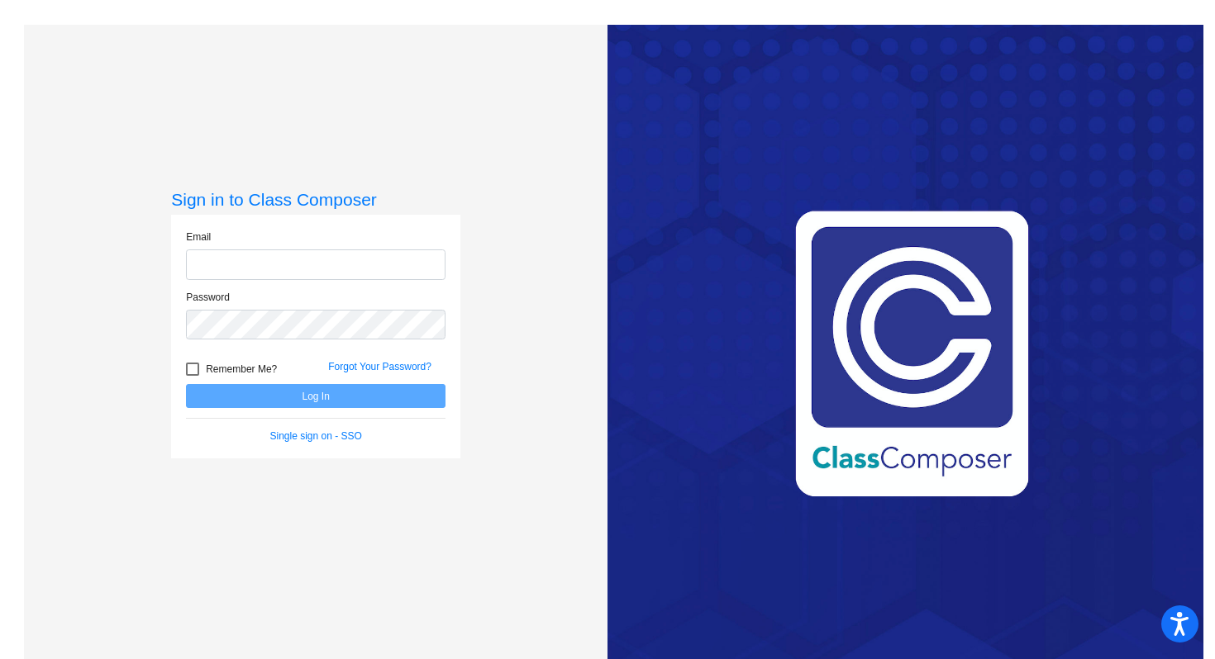
type input "[PERSON_NAME][EMAIL_ADDRESS][PERSON_NAME][DOMAIN_NAME]"
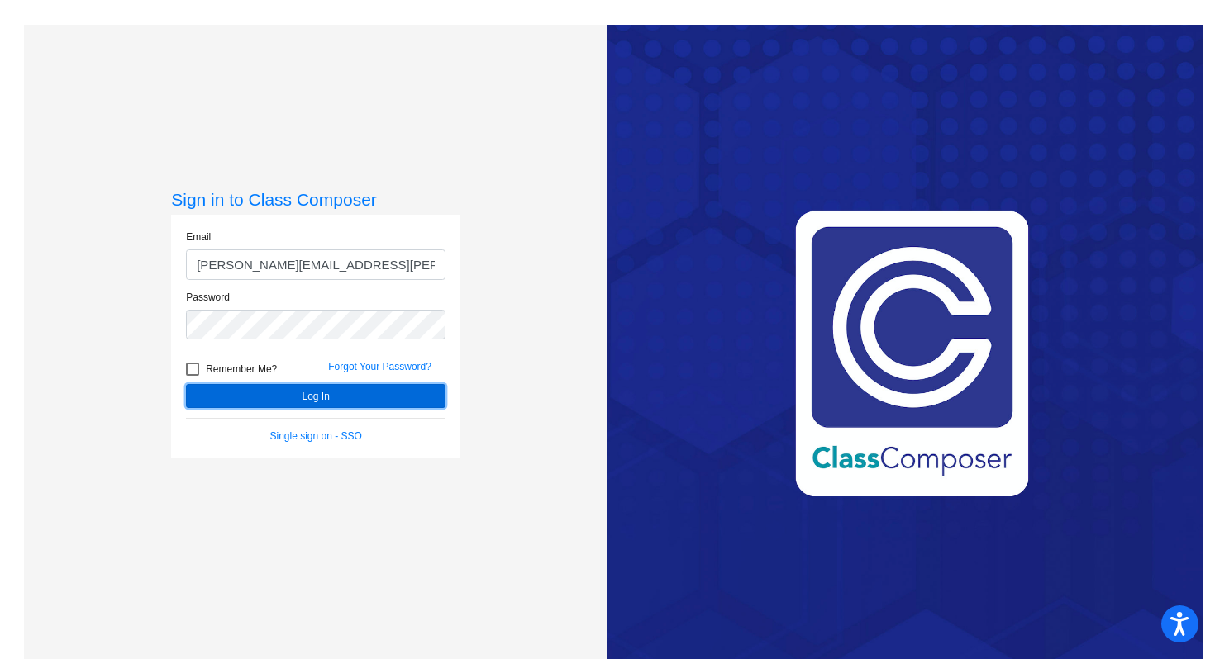
click at [258, 391] on button "Log In" at bounding box center [315, 396] width 259 height 24
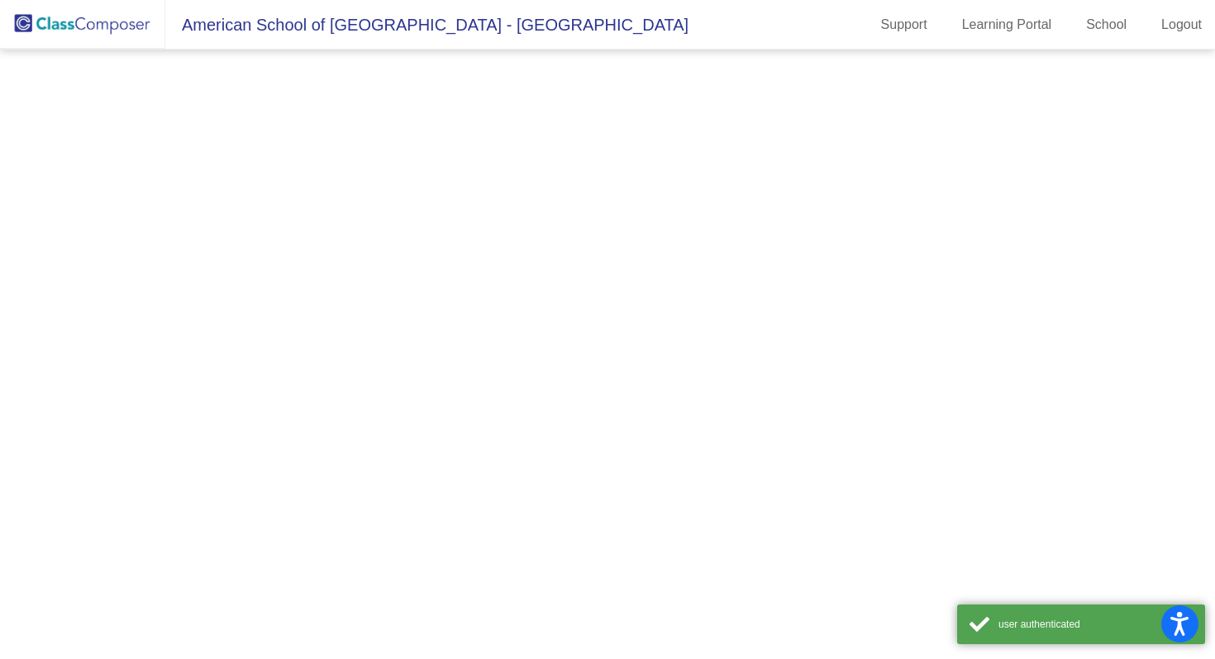
click at [265, 393] on mat-sidenav-content at bounding box center [607, 355] width 1215 height 610
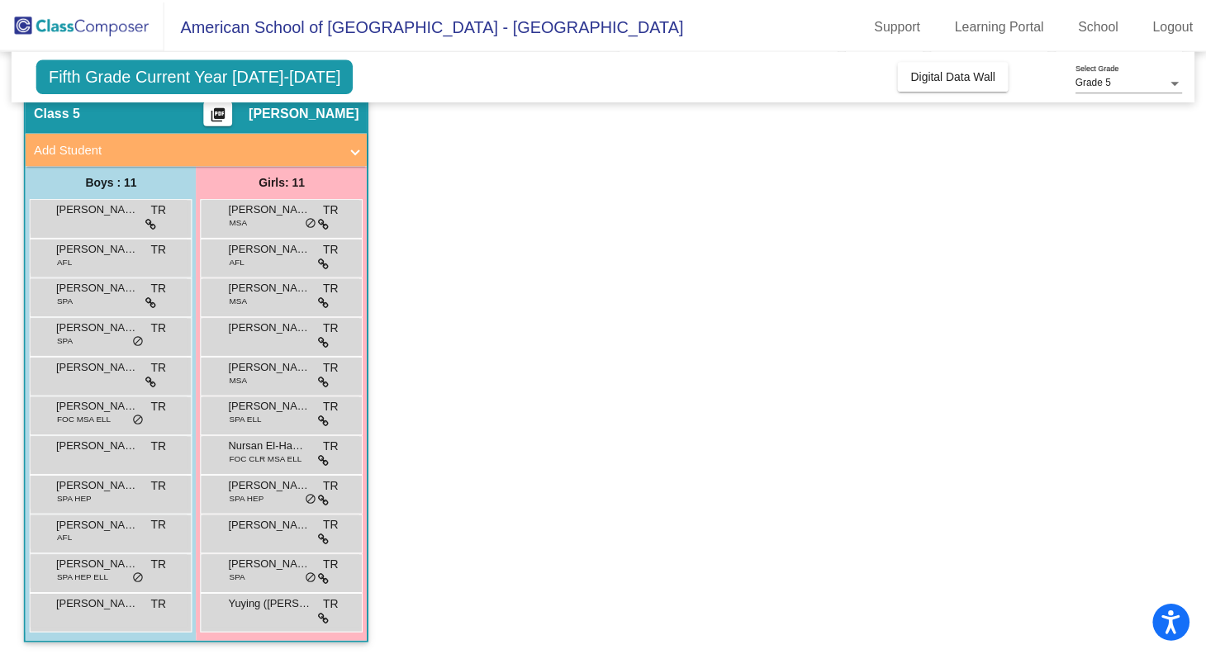
scroll to position [68, 0]
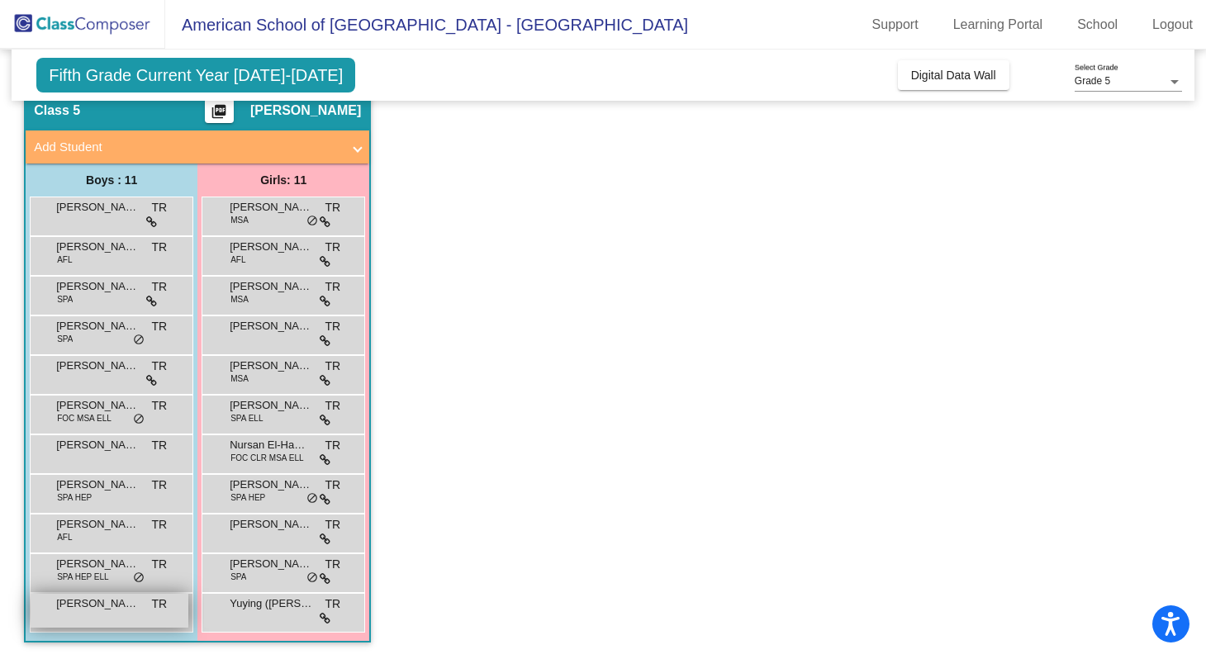
click at [121, 618] on div "[PERSON_NAME] De Lama TR lock do_not_disturb_alt" at bounding box center [110, 611] width 158 height 34
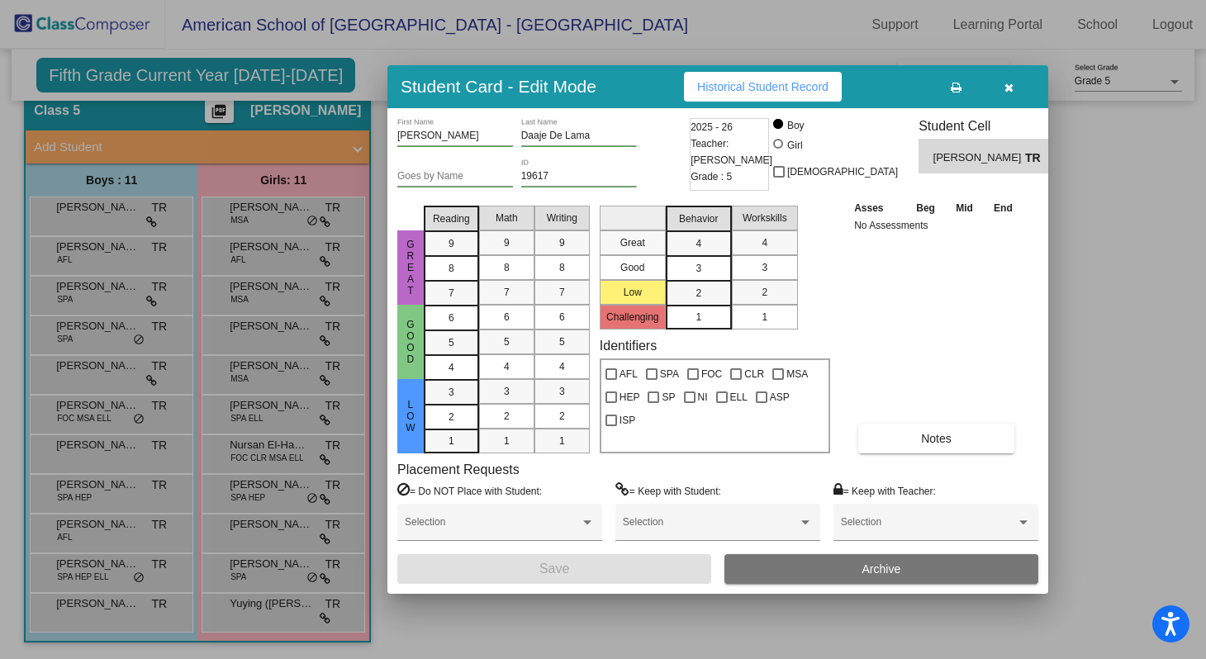
click at [92, 574] on div at bounding box center [603, 329] width 1206 height 659
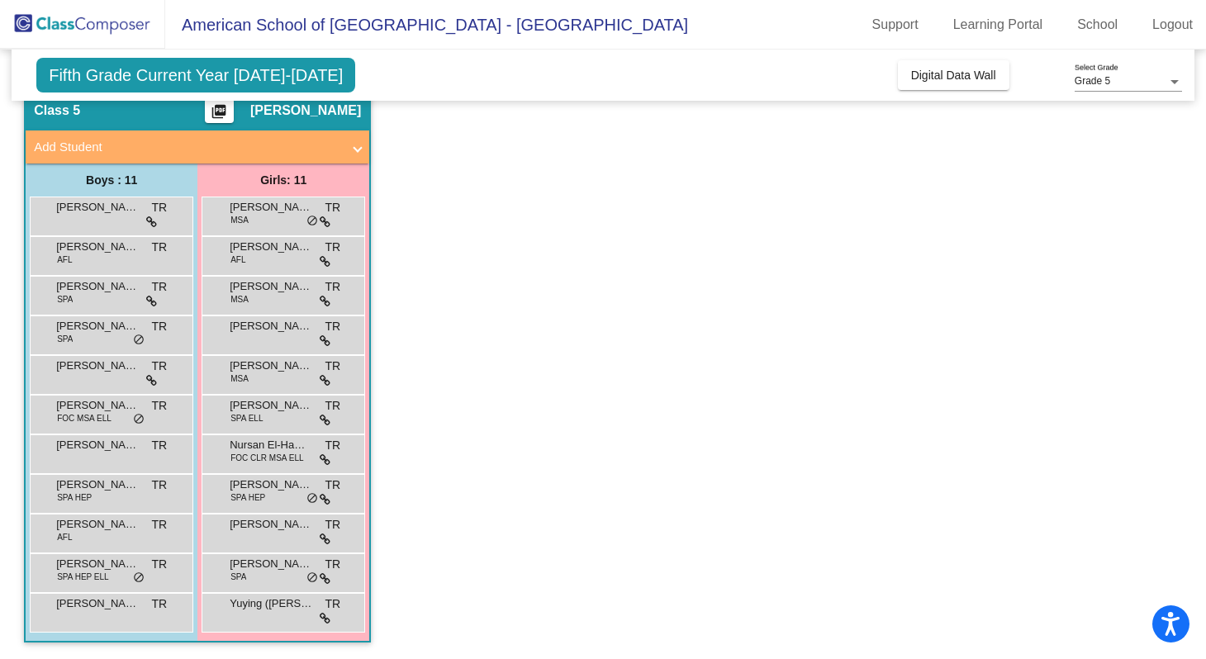
click at [92, 574] on span "SPA HEP ELL" at bounding box center [82, 577] width 51 height 12
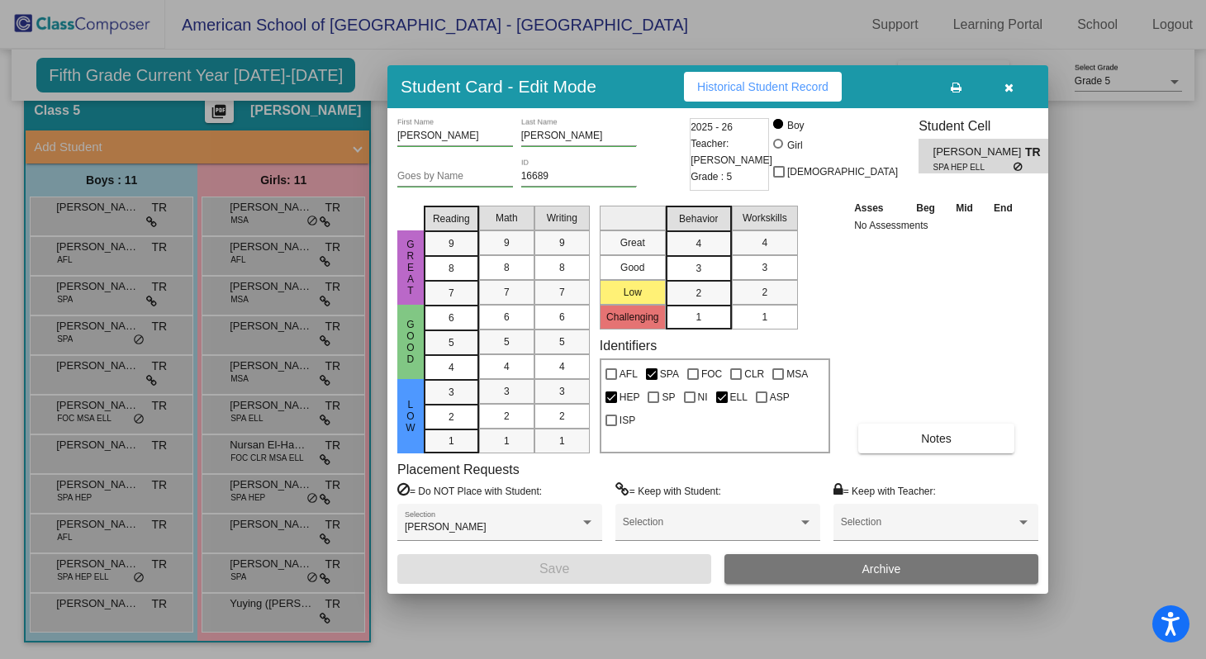
click at [93, 535] on div at bounding box center [603, 329] width 1206 height 659
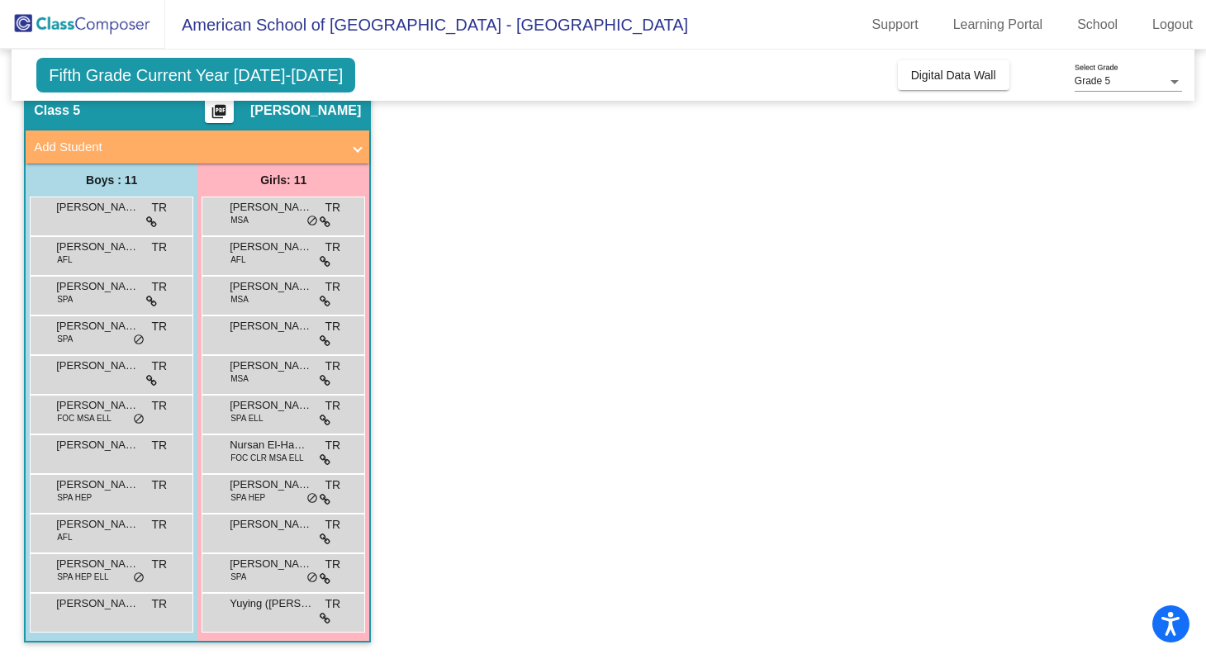
click at [93, 535] on div "[PERSON_NAME] AFL TR lock do_not_disturb_alt" at bounding box center [110, 532] width 158 height 34
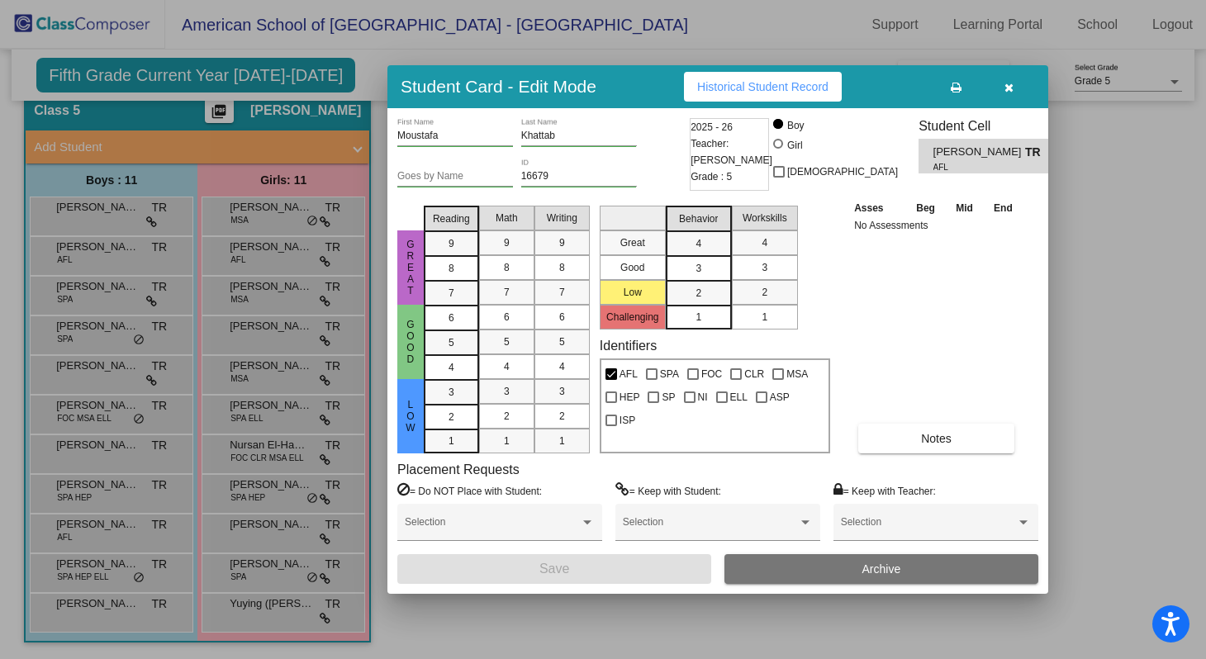
click at [110, 492] on div at bounding box center [603, 329] width 1206 height 659
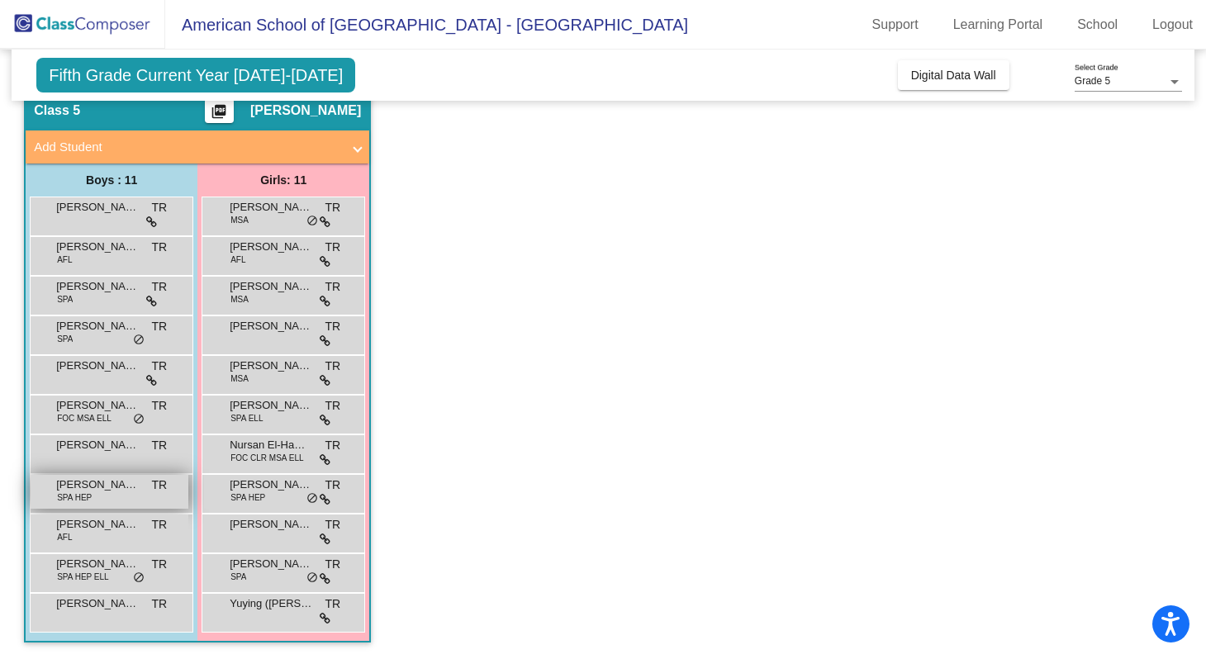
click at [112, 495] on div "[PERSON_NAME] SPA HEP TR lock do_not_disturb_alt" at bounding box center [110, 492] width 158 height 34
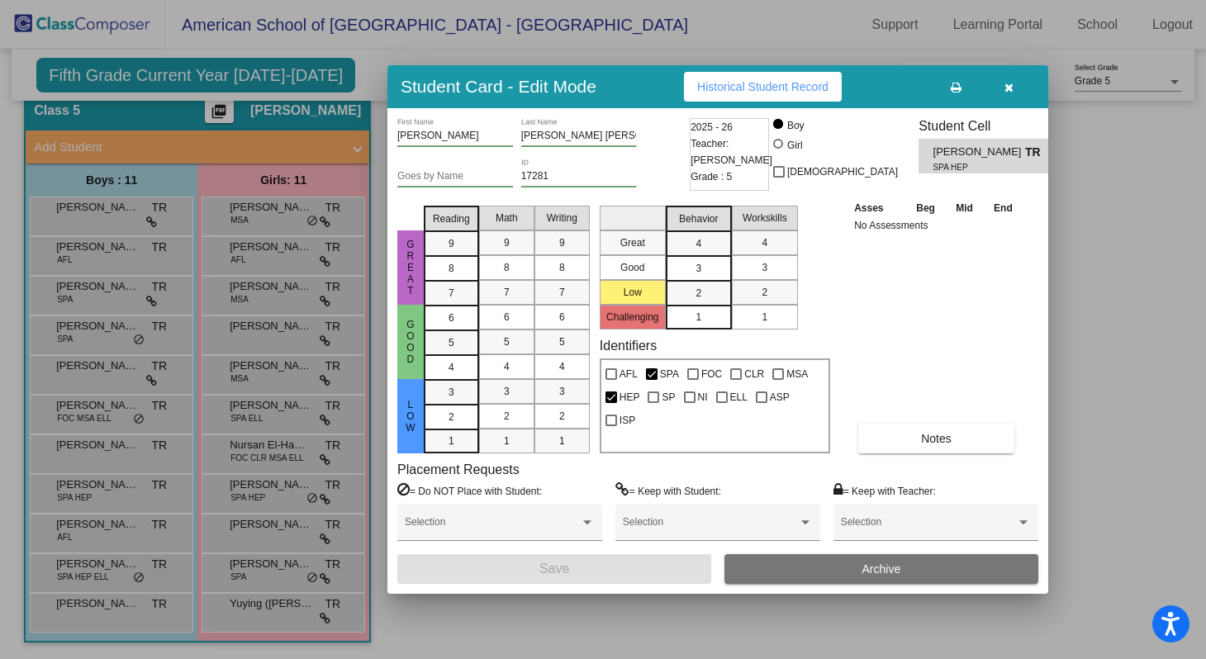
click at [119, 449] on div at bounding box center [603, 329] width 1206 height 659
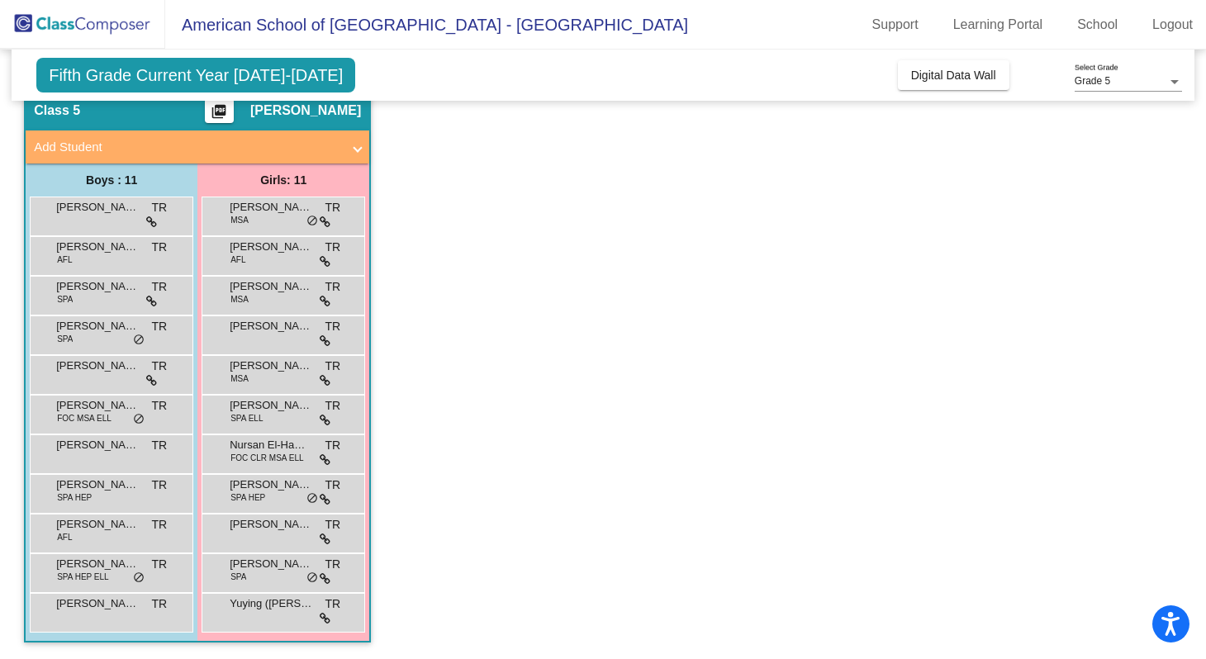
click at [119, 449] on span "[PERSON_NAME]" at bounding box center [97, 445] width 83 height 17
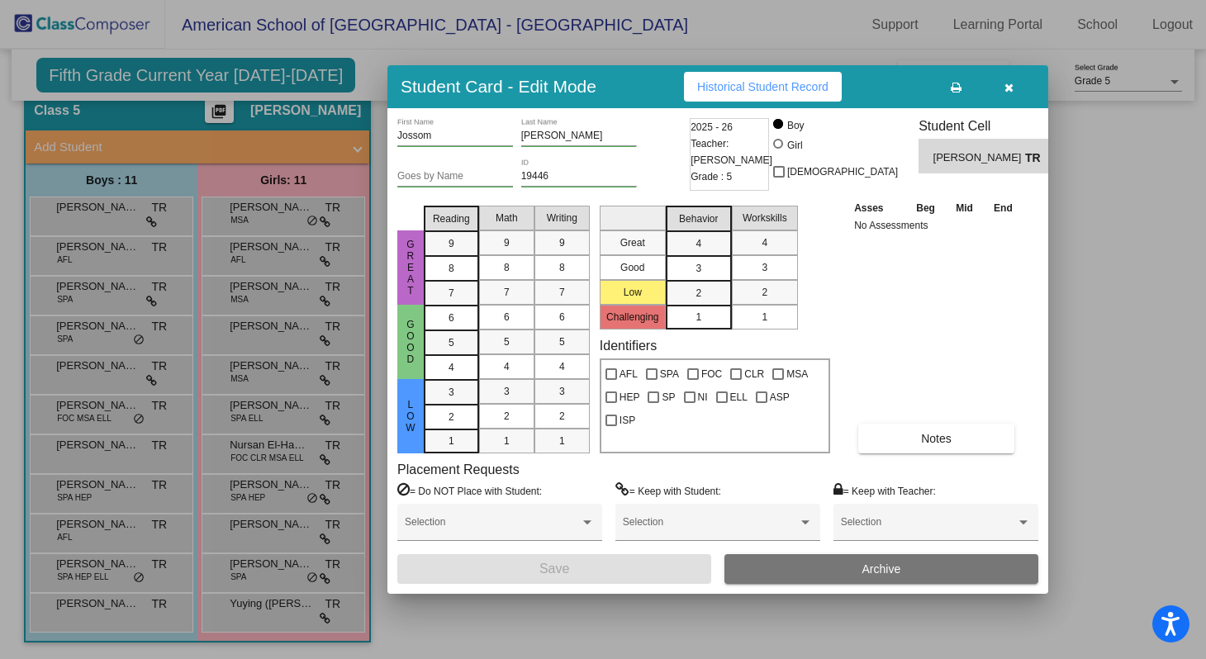
click at [115, 412] on div at bounding box center [603, 329] width 1206 height 659
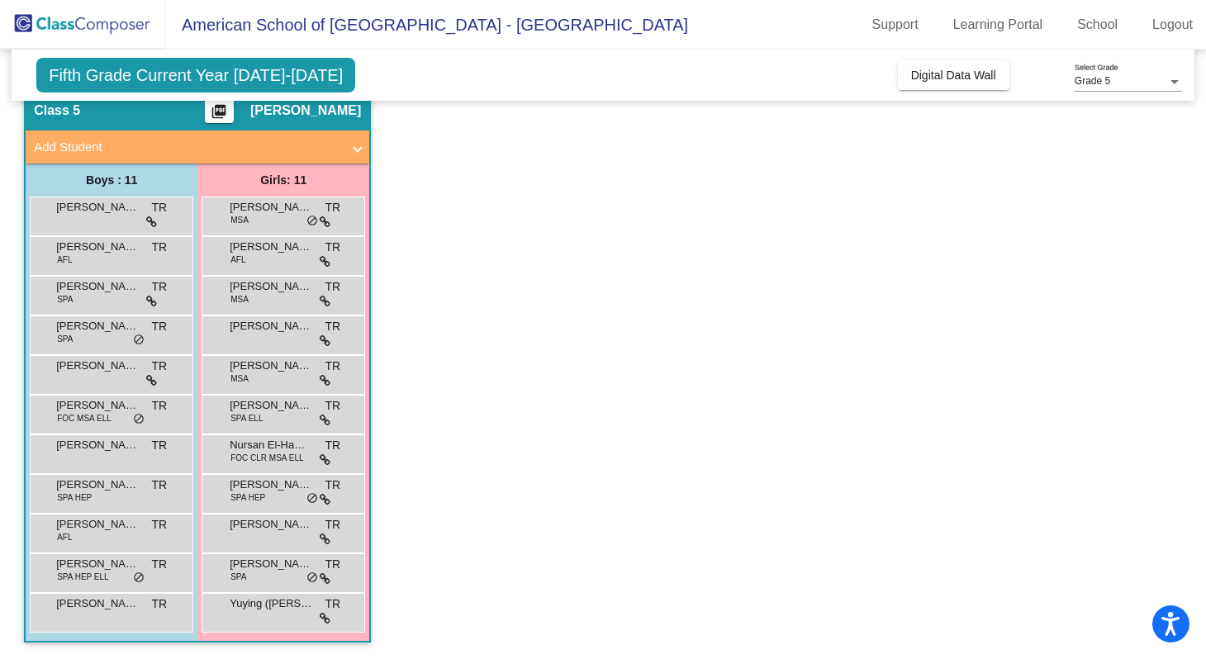
click at [115, 412] on span "[PERSON_NAME]" at bounding box center [97, 405] width 83 height 17
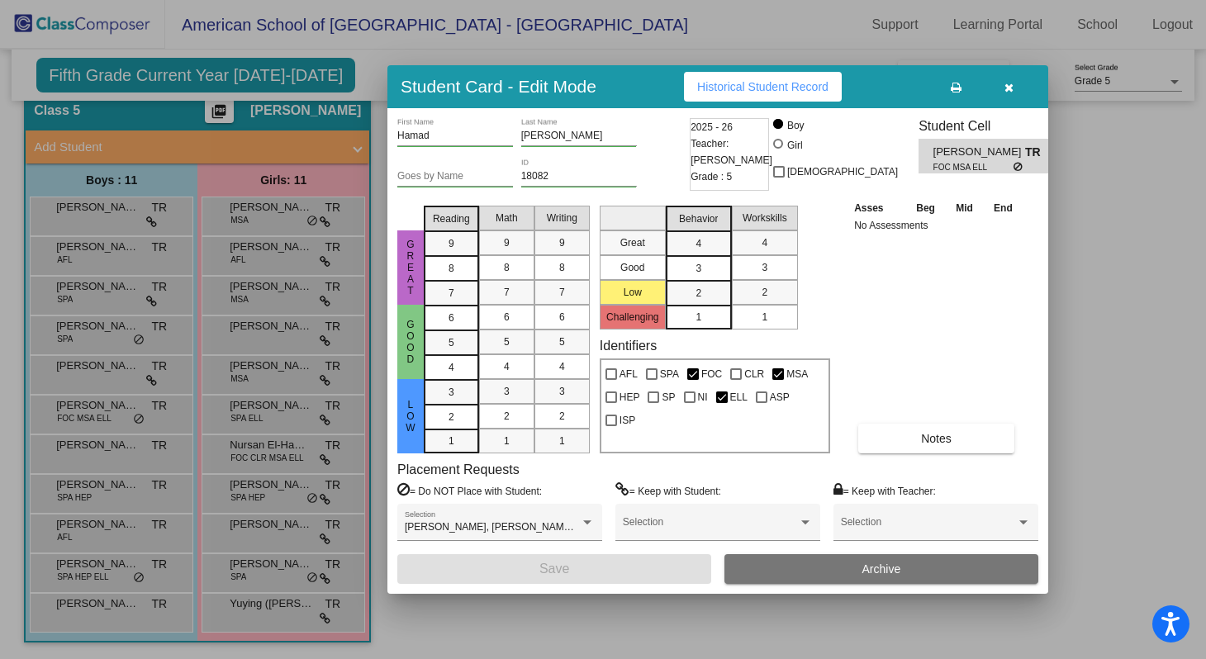
click at [114, 370] on div at bounding box center [603, 329] width 1206 height 659
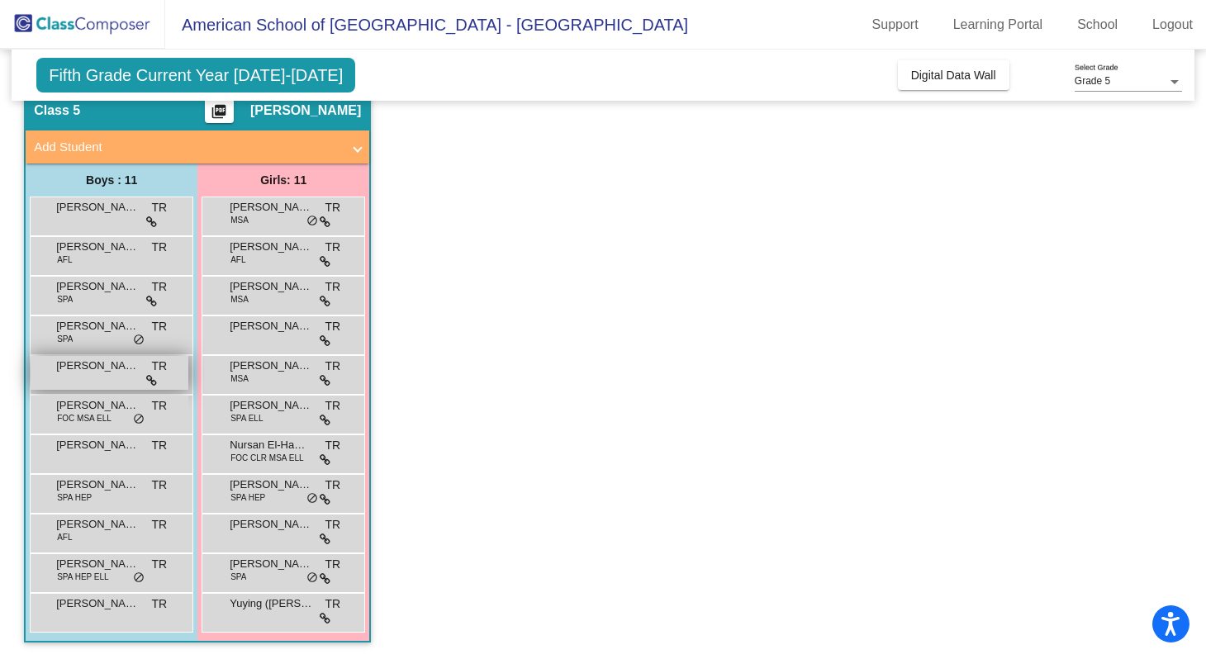
click at [107, 371] on span "[PERSON_NAME]" at bounding box center [97, 366] width 83 height 17
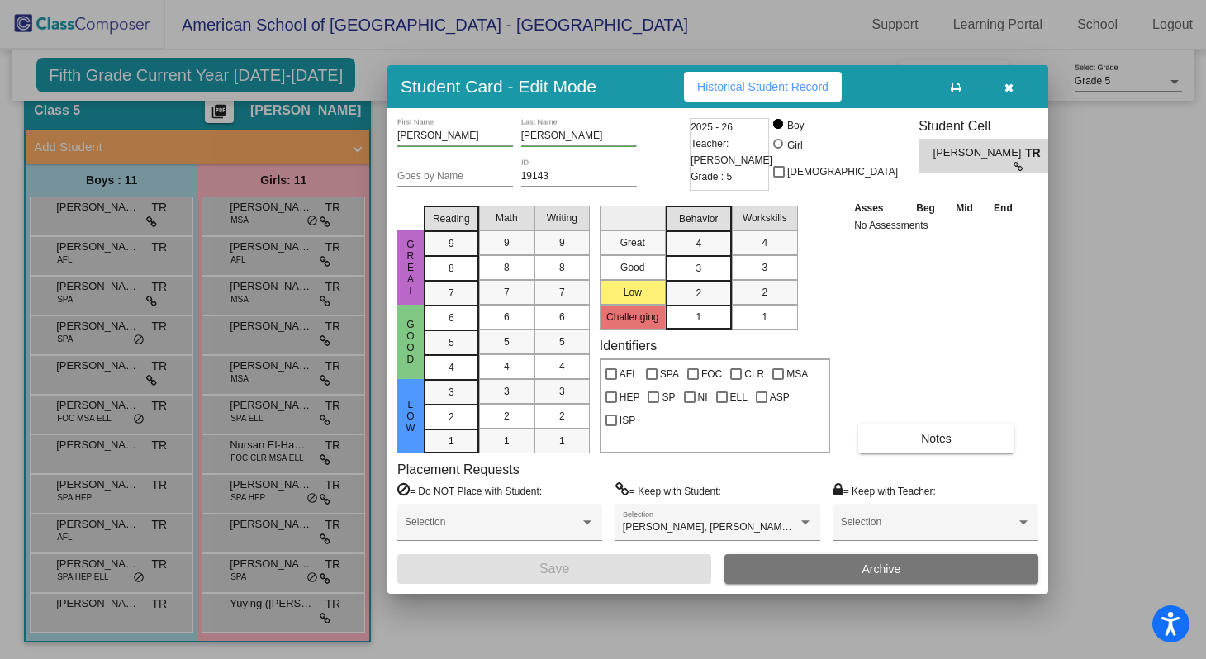
click at [106, 334] on div at bounding box center [603, 329] width 1206 height 659
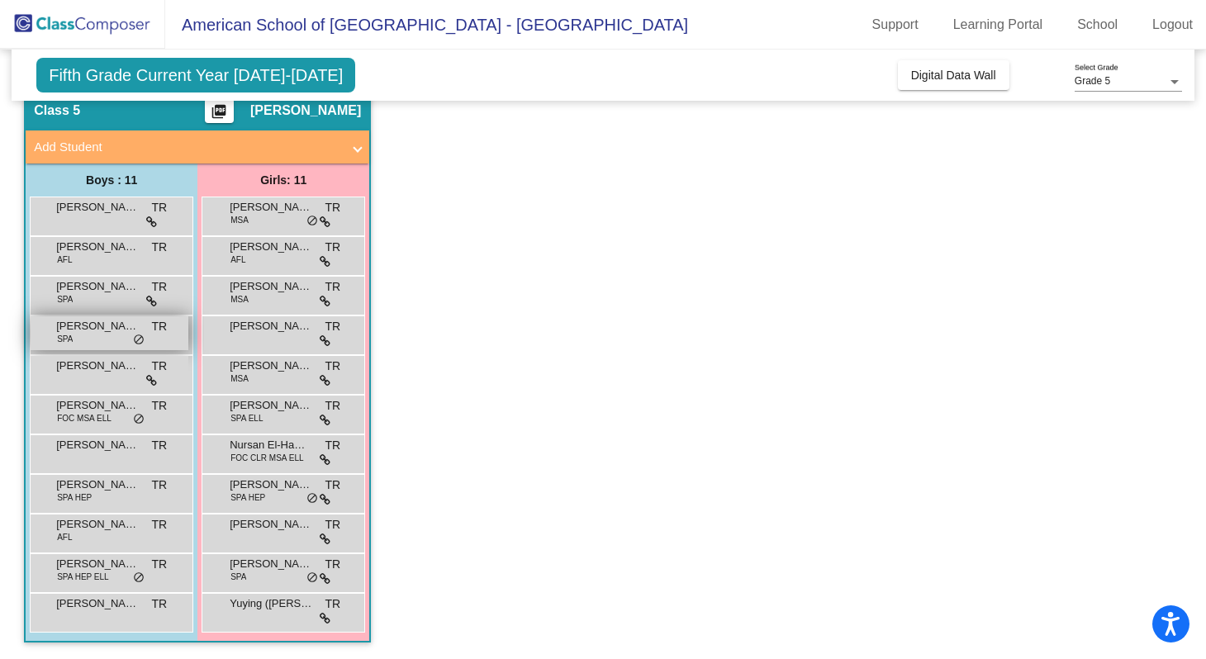
click at [106, 338] on div "[PERSON_NAME] de [PERSON_NAME] SPA TR lock do_not_disturb_alt" at bounding box center [110, 333] width 158 height 34
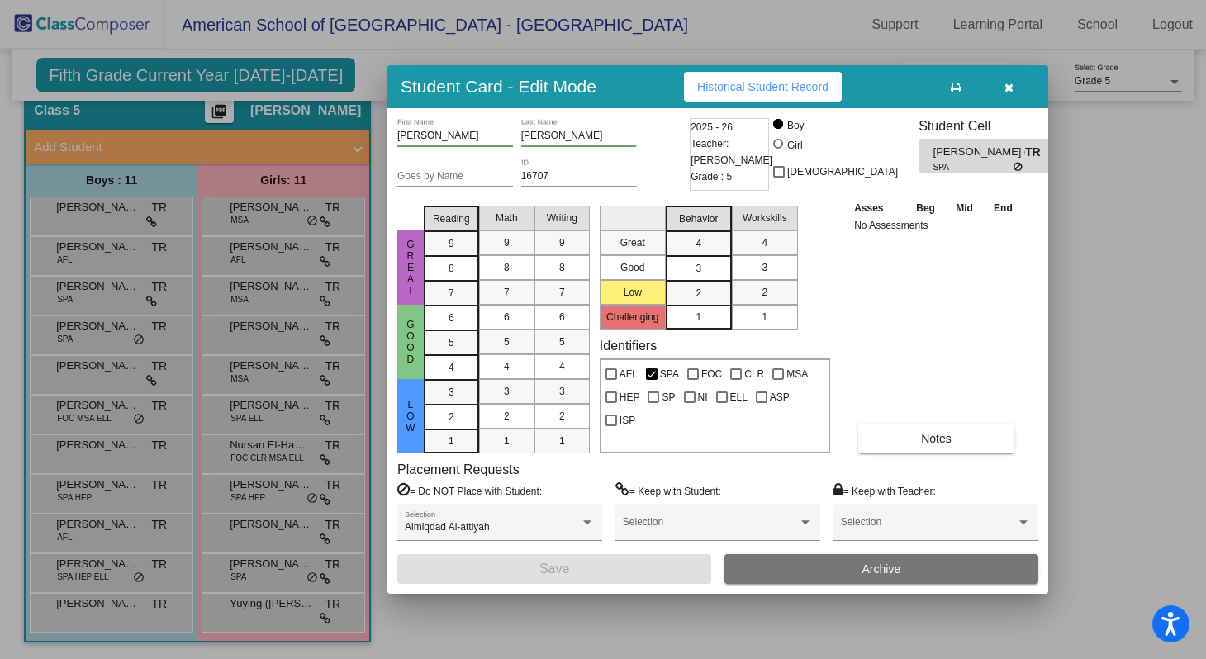
click at [109, 291] on div at bounding box center [603, 329] width 1206 height 659
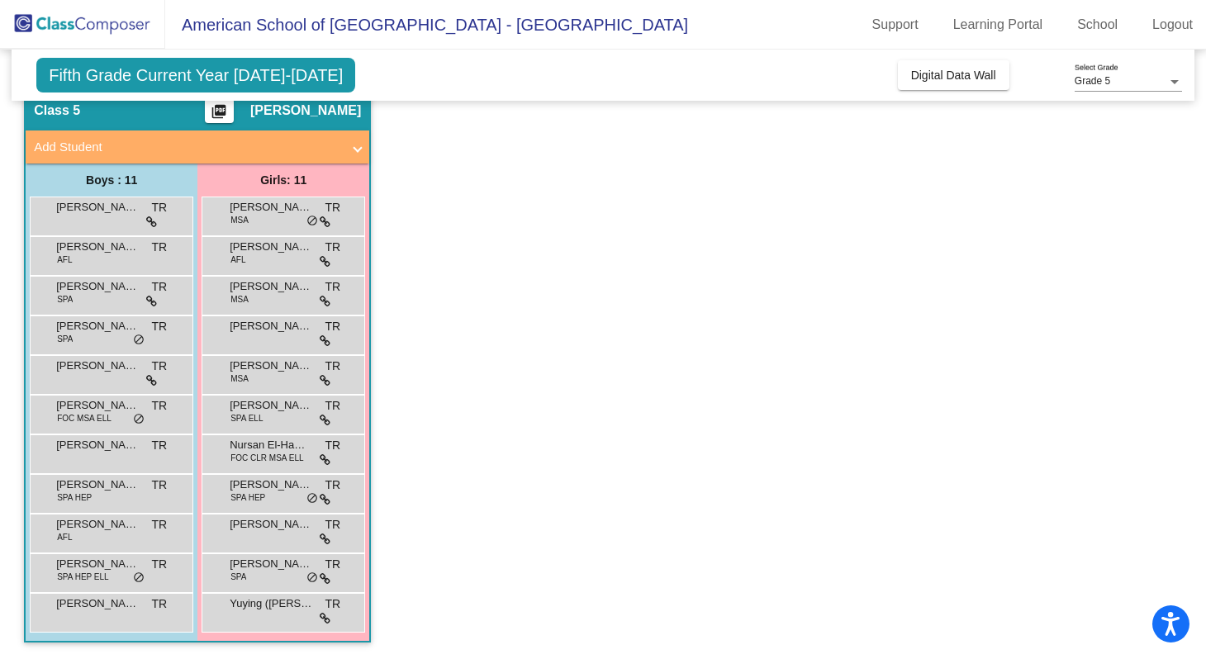
click at [109, 291] on span "[PERSON_NAME]" at bounding box center [97, 286] width 83 height 17
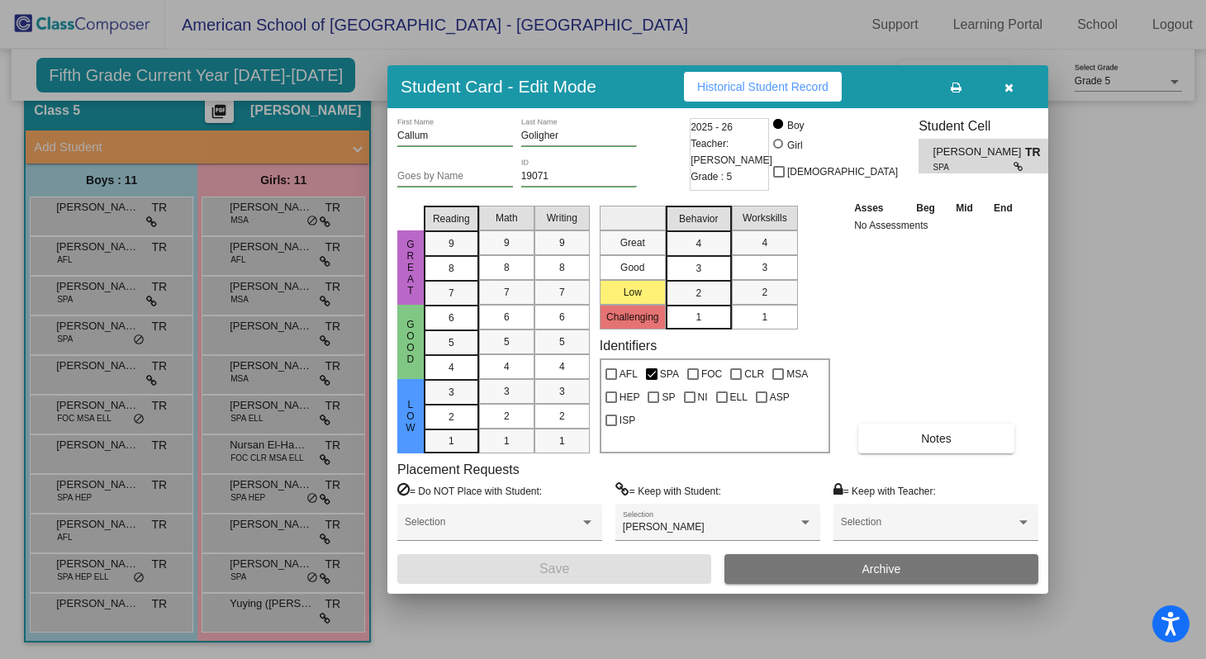
click at [107, 253] on div at bounding box center [603, 329] width 1206 height 659
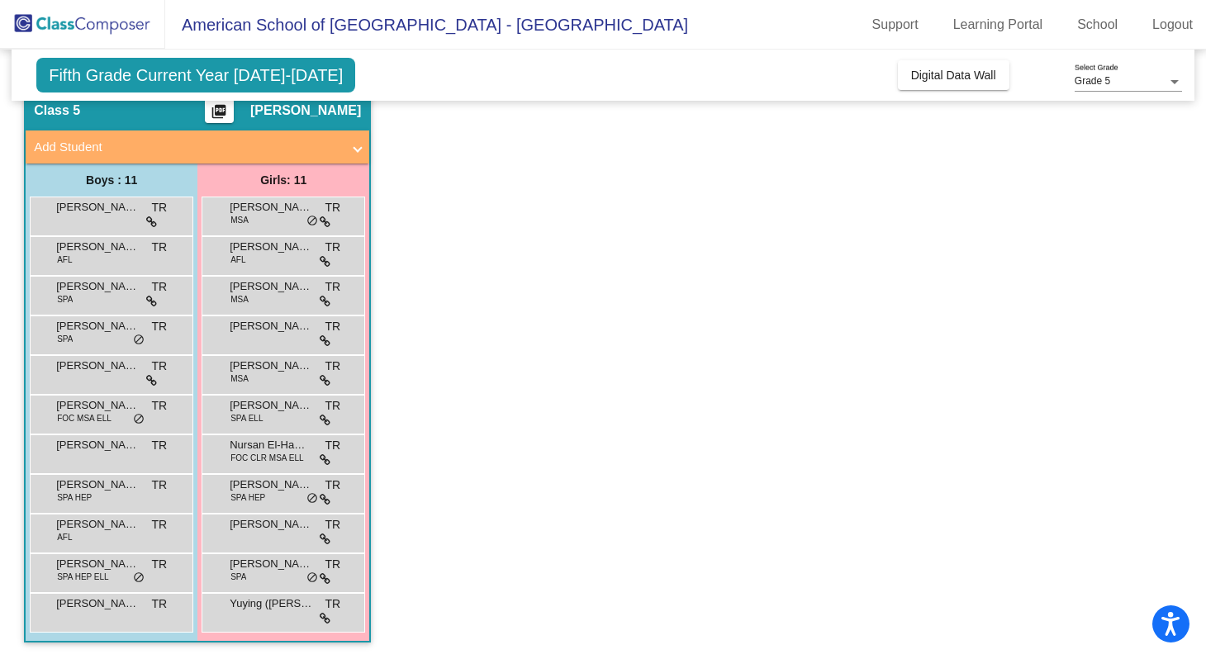
click at [107, 253] on span "[PERSON_NAME]" at bounding box center [97, 247] width 83 height 17
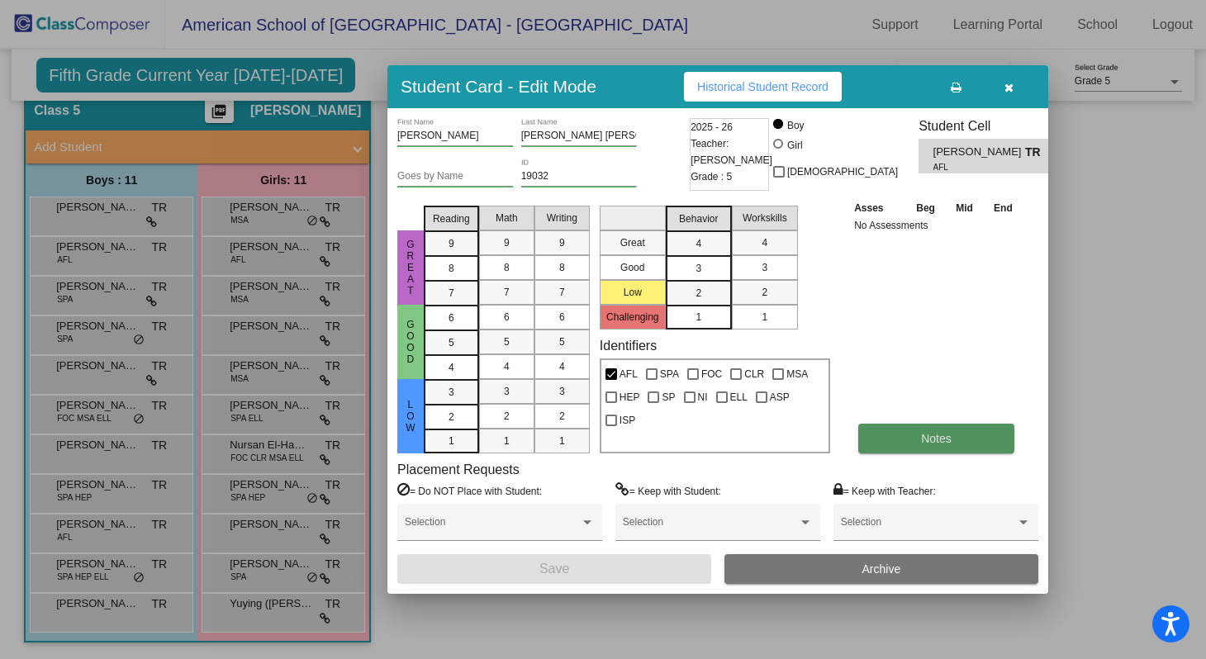
click at [917, 442] on button "Notes" at bounding box center [937, 439] width 156 height 30
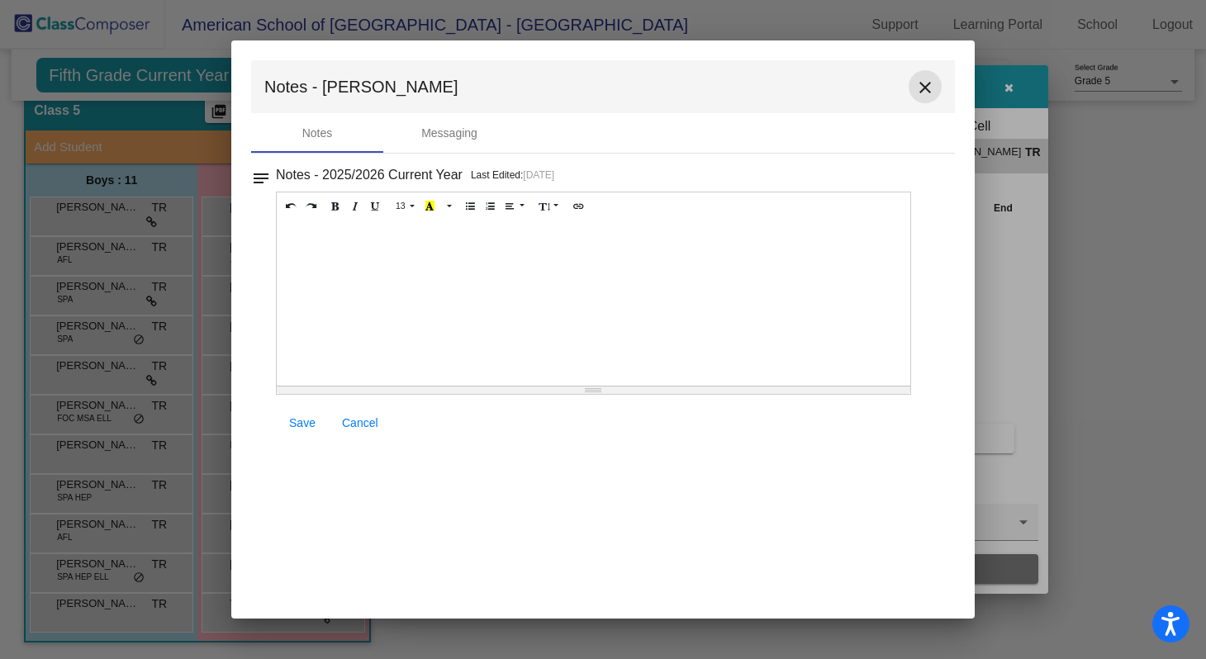
click at [925, 88] on mat-icon "close" at bounding box center [926, 88] width 20 height 20
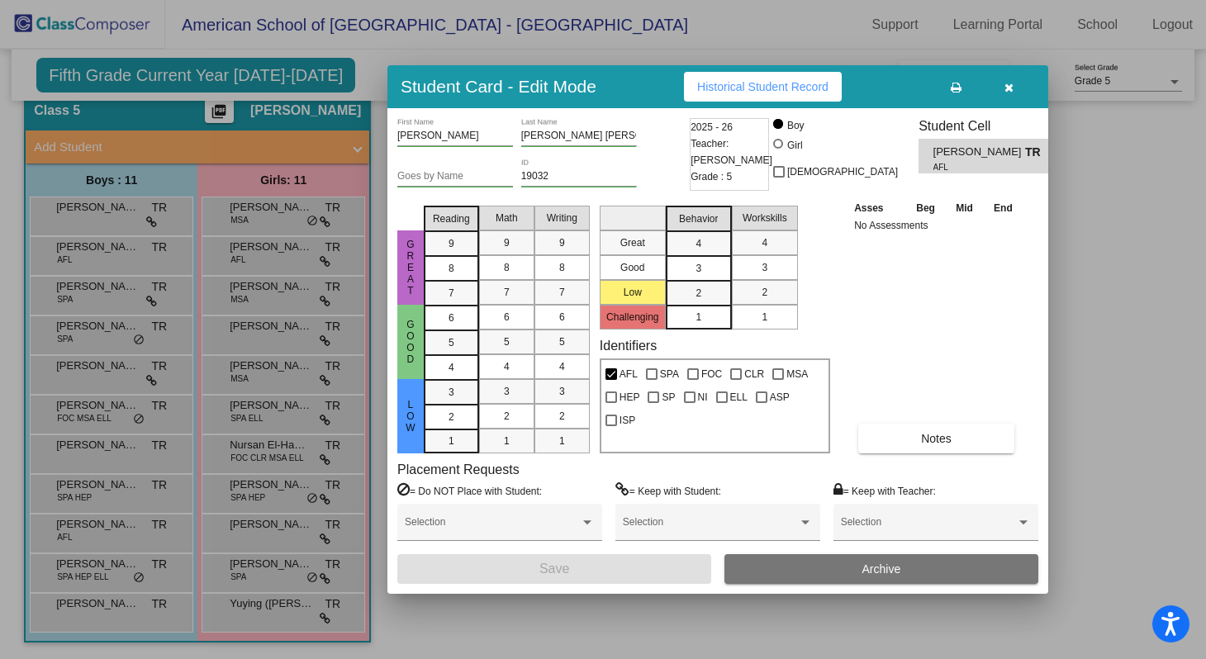
click at [93, 259] on div at bounding box center [603, 329] width 1206 height 659
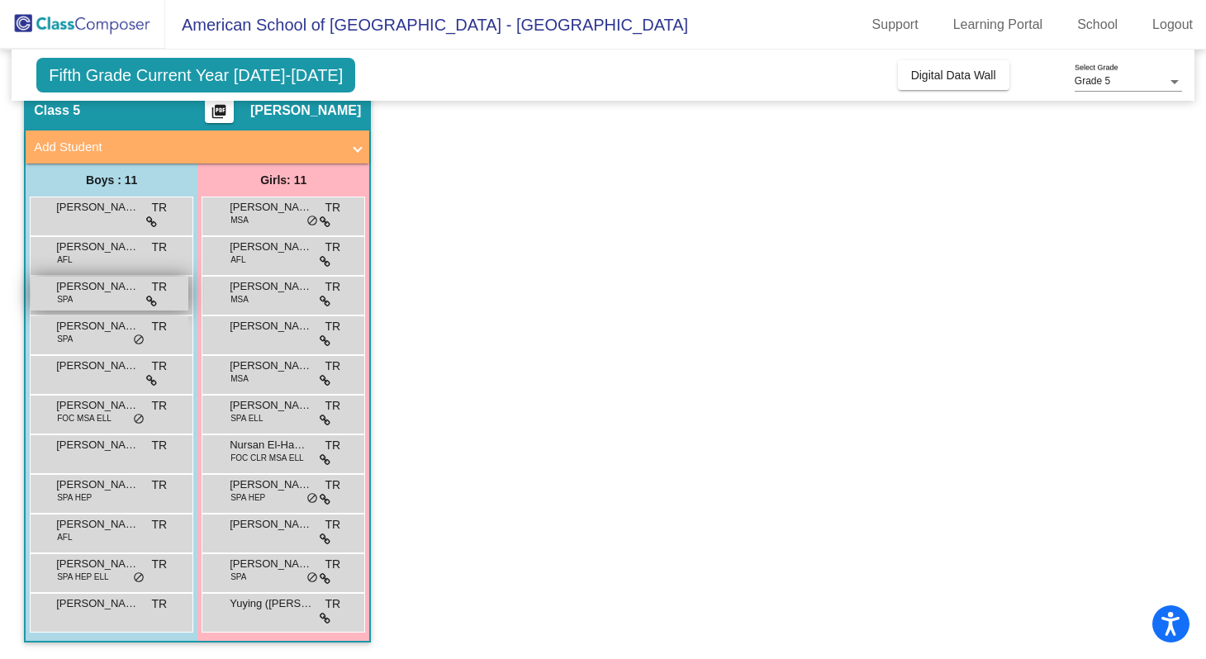
click at [90, 303] on div "Callum Goligher SPA TR lock do_not_disturb_alt" at bounding box center [110, 294] width 158 height 34
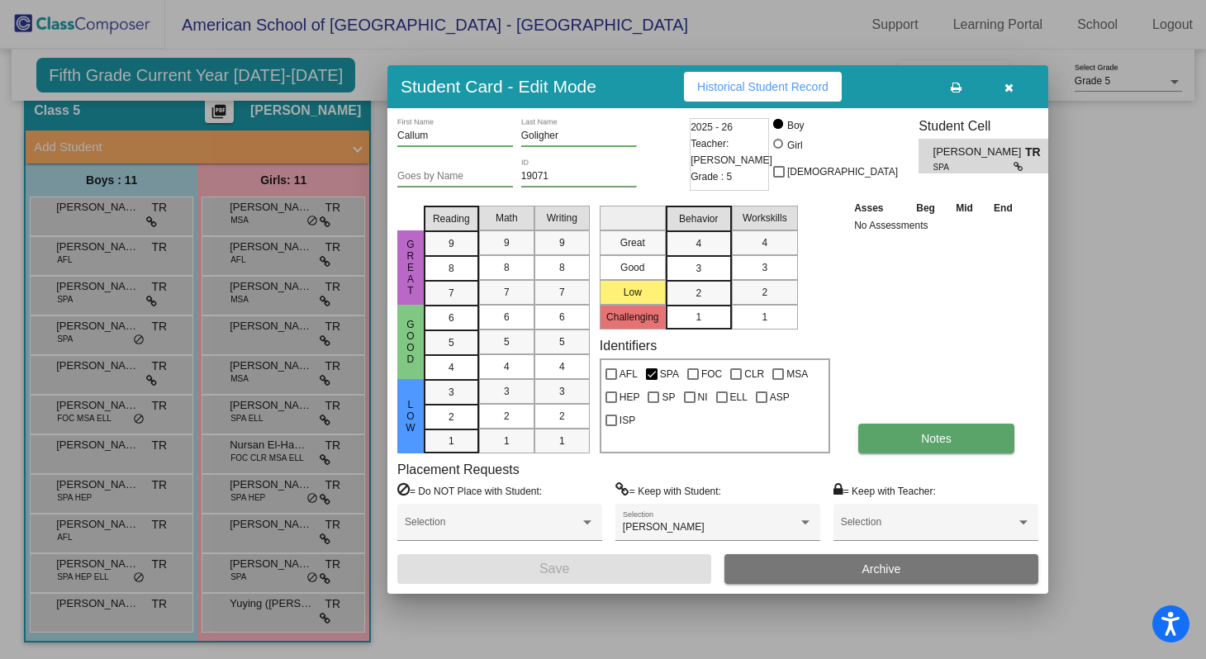
click at [951, 439] on span "Notes" at bounding box center [936, 438] width 31 height 13
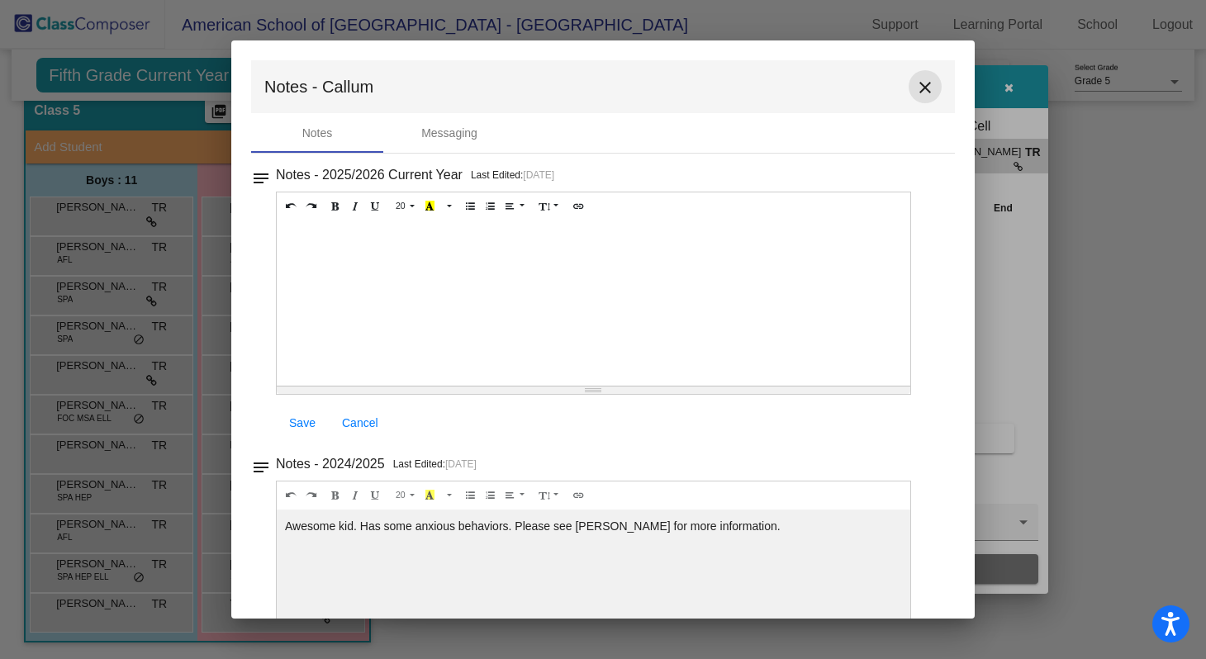
click at [920, 87] on mat-icon "close" at bounding box center [926, 88] width 20 height 20
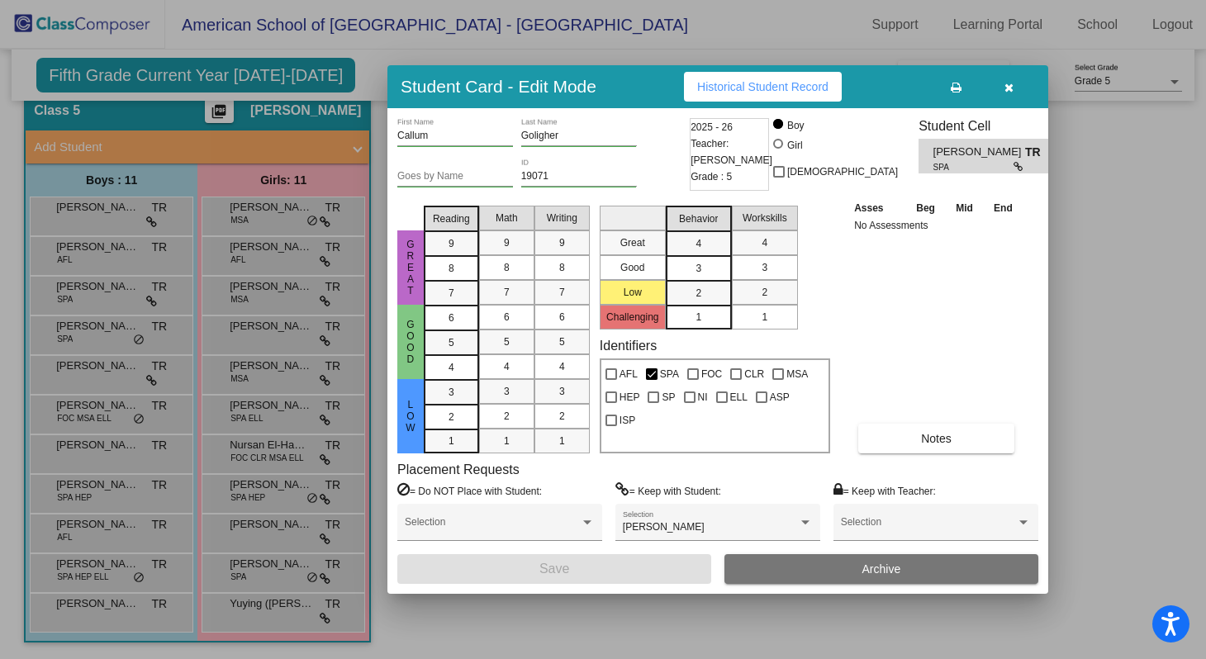
click at [102, 217] on div at bounding box center [603, 329] width 1206 height 659
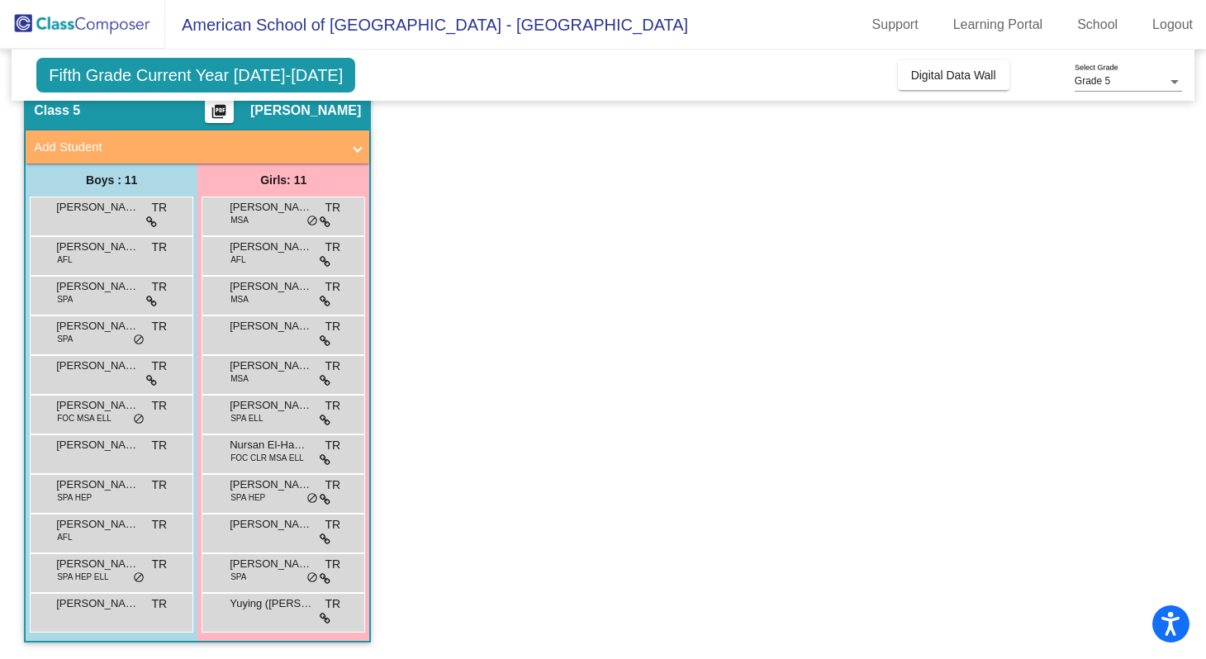
click at [102, 217] on div "[PERSON_NAME] TR lock do_not_disturb_alt" at bounding box center [110, 214] width 158 height 34
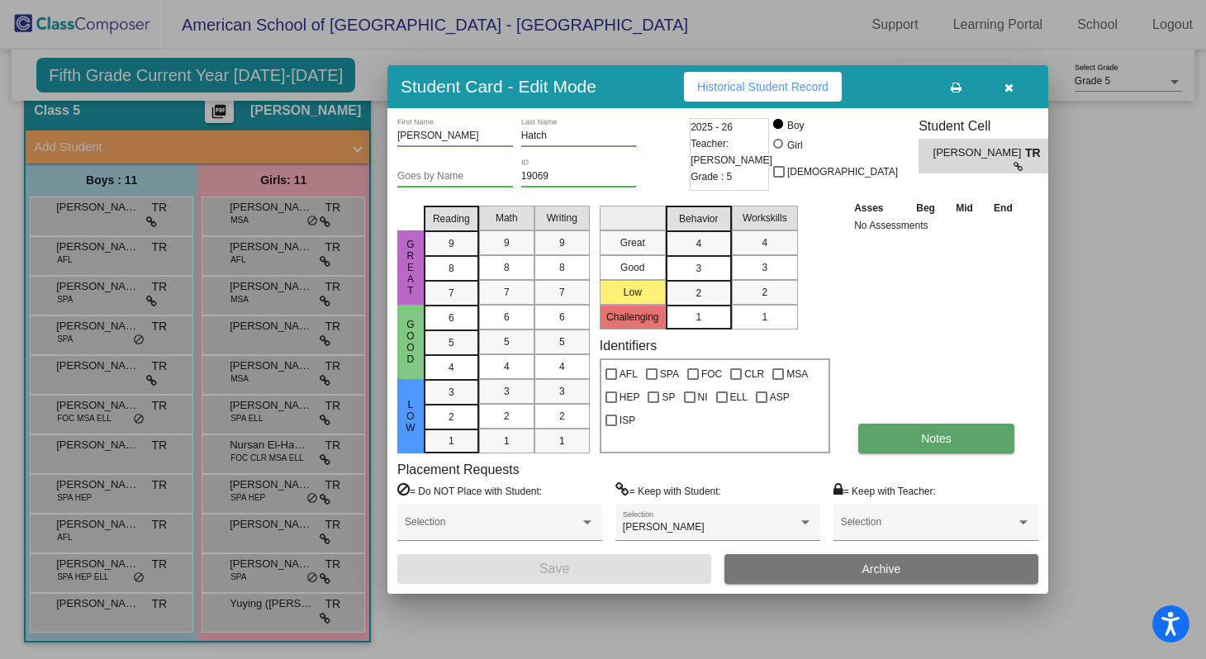
click at [931, 430] on button "Notes" at bounding box center [937, 439] width 156 height 30
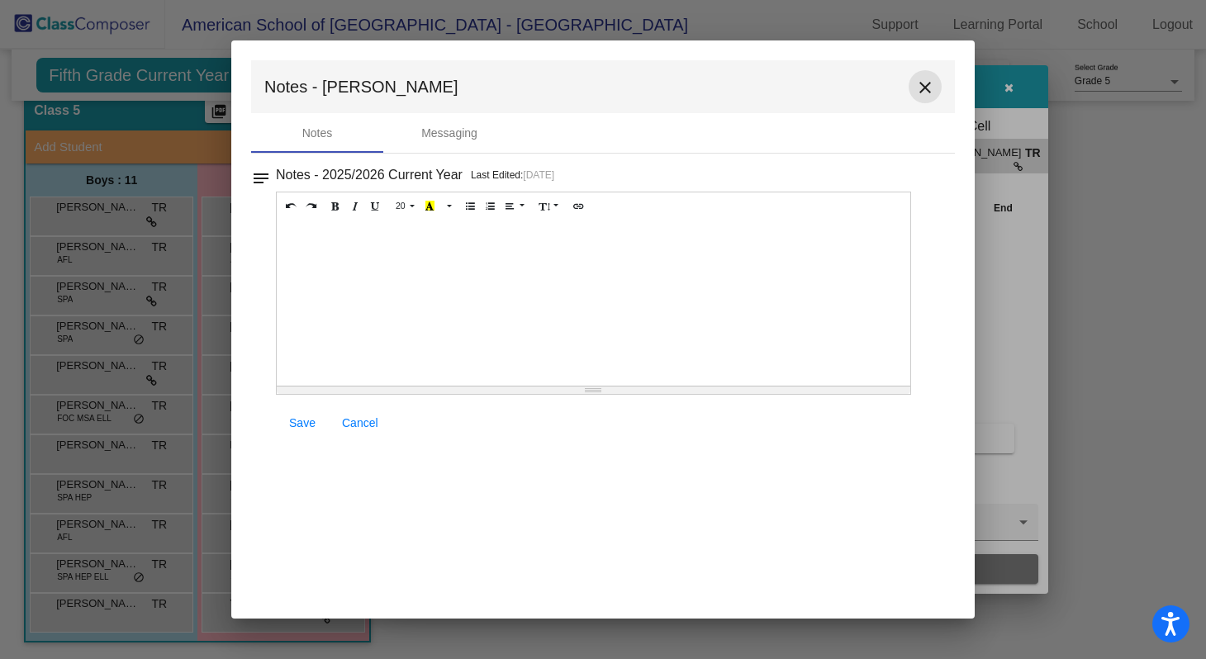
click at [928, 87] on mat-icon "close" at bounding box center [926, 88] width 20 height 20
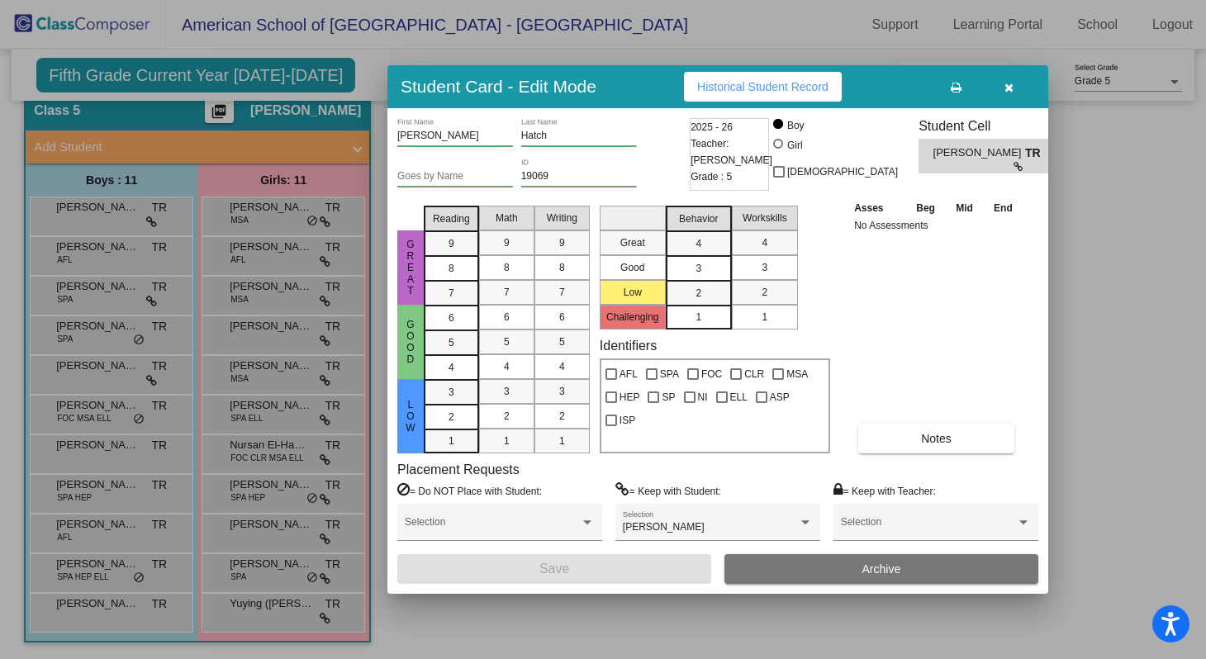
click at [91, 298] on div at bounding box center [603, 329] width 1206 height 659
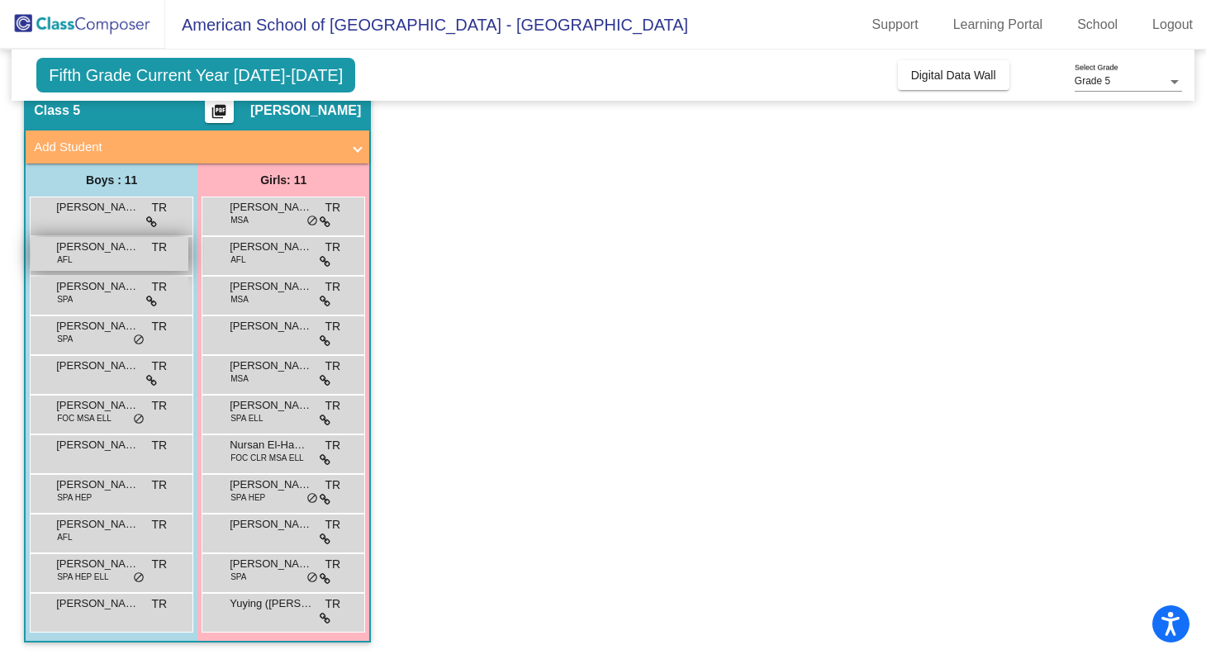
click at [90, 262] on div "[PERSON_NAME] AFL TR lock do_not_disturb_alt" at bounding box center [110, 254] width 158 height 34
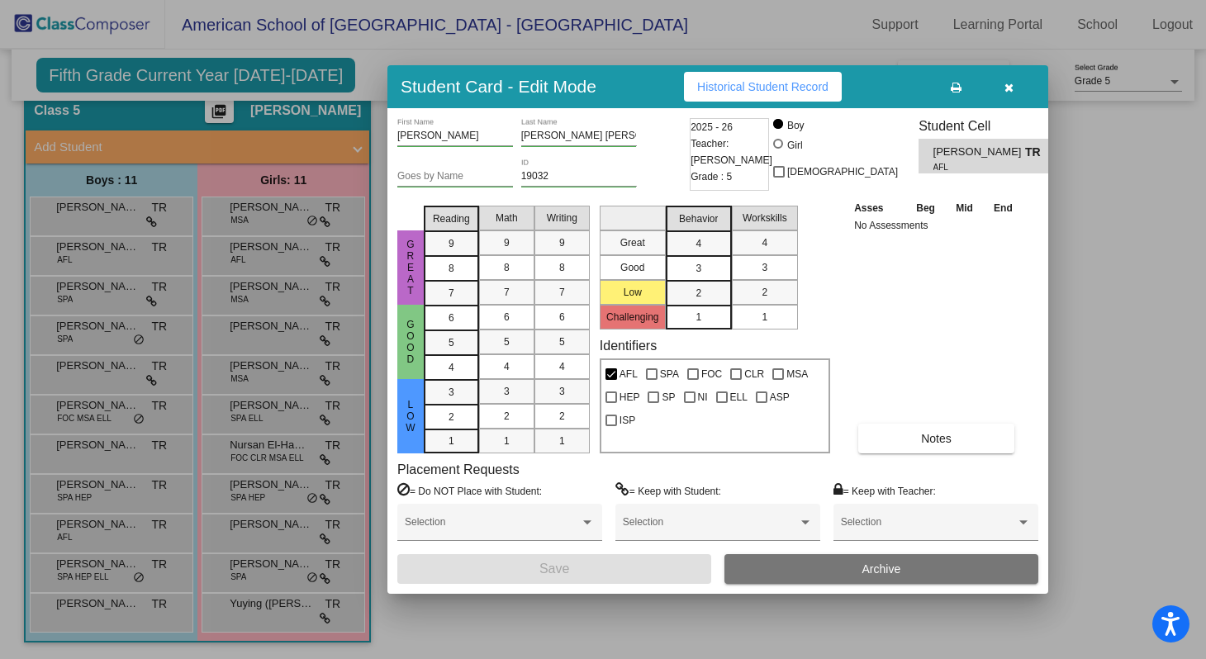
scroll to position [0, 0]
click at [922, 442] on span "Notes" at bounding box center [936, 438] width 31 height 13
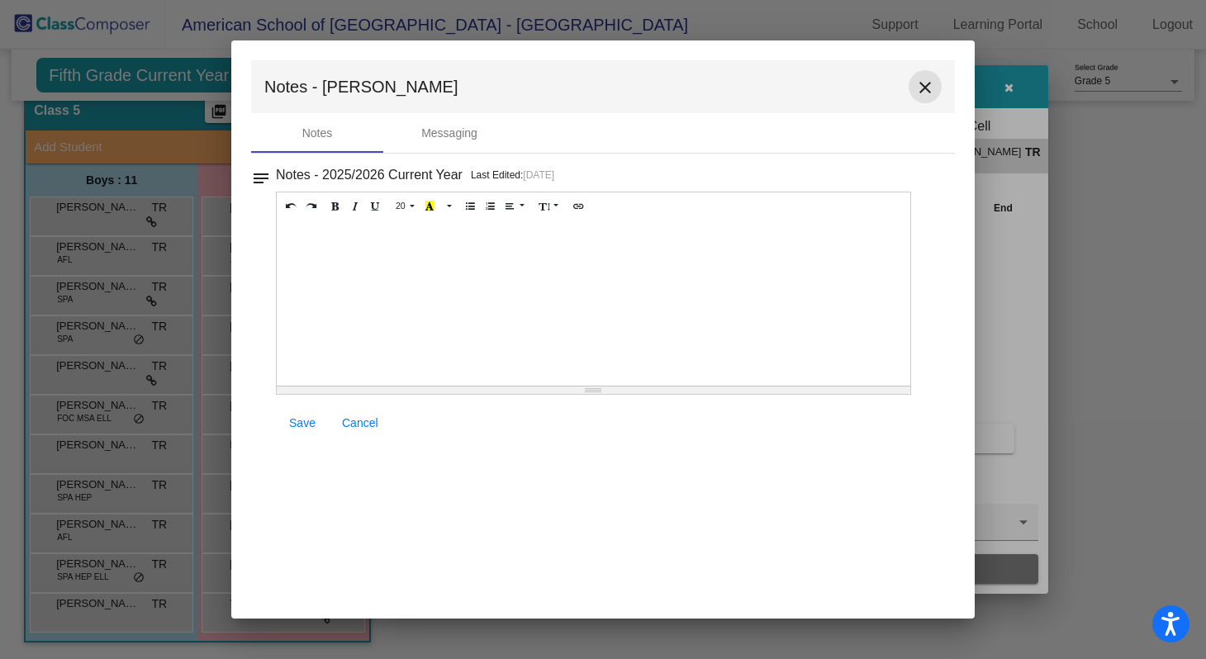
click at [919, 93] on mat-icon "close" at bounding box center [926, 88] width 20 height 20
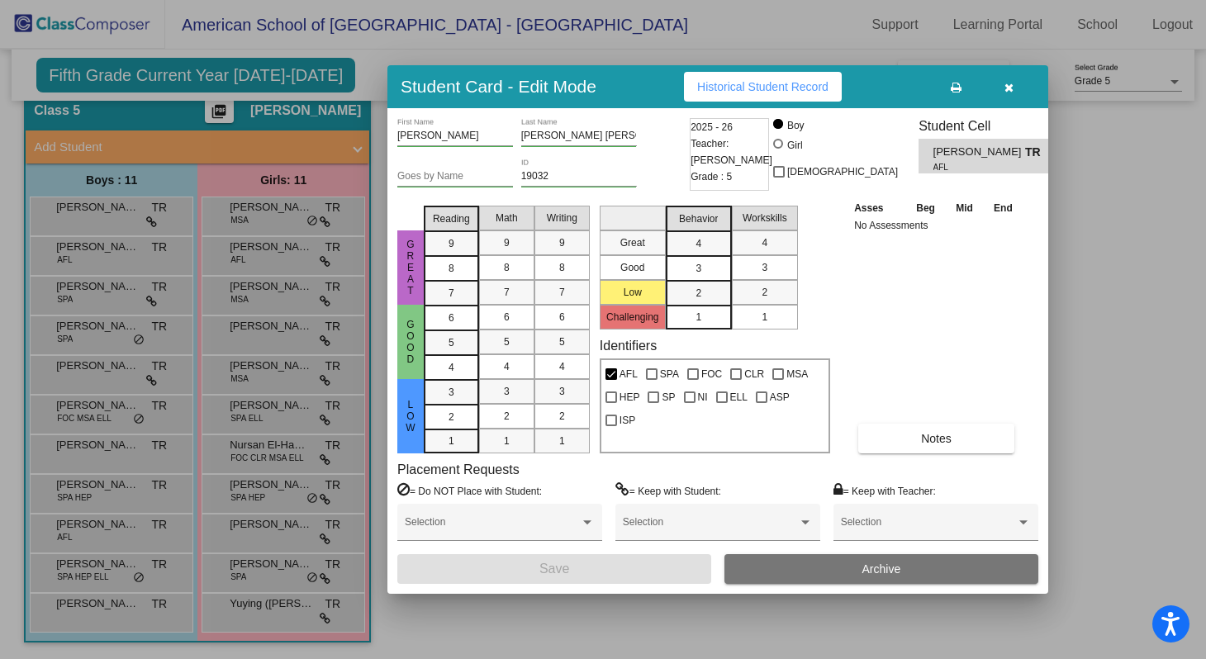
click at [131, 297] on div at bounding box center [603, 329] width 1206 height 659
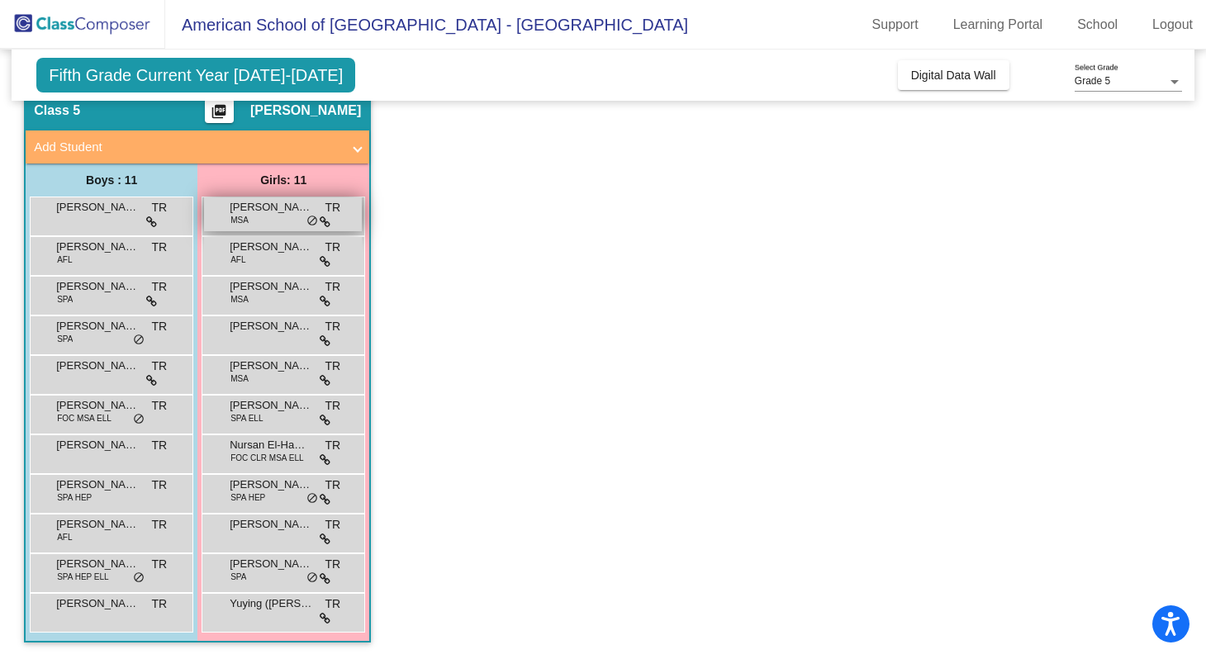
click at [277, 215] on div "[PERSON_NAME] MSA TR lock do_not_disturb_alt" at bounding box center [283, 214] width 158 height 34
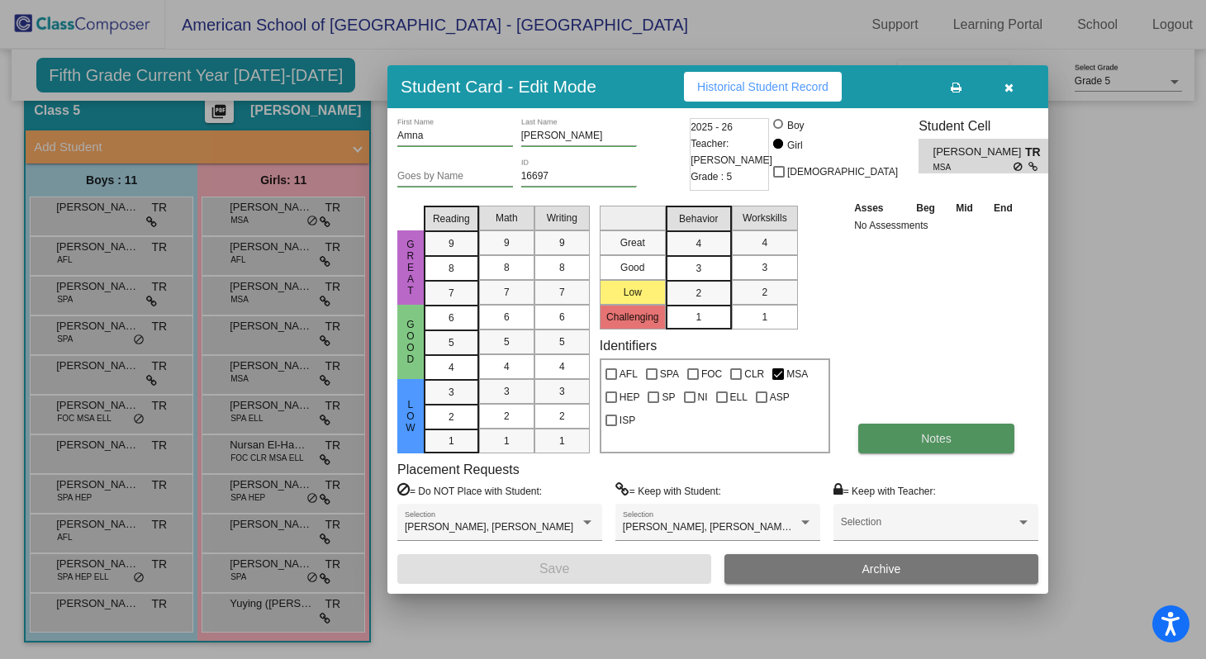
click at [943, 444] on span "Notes" at bounding box center [936, 438] width 31 height 13
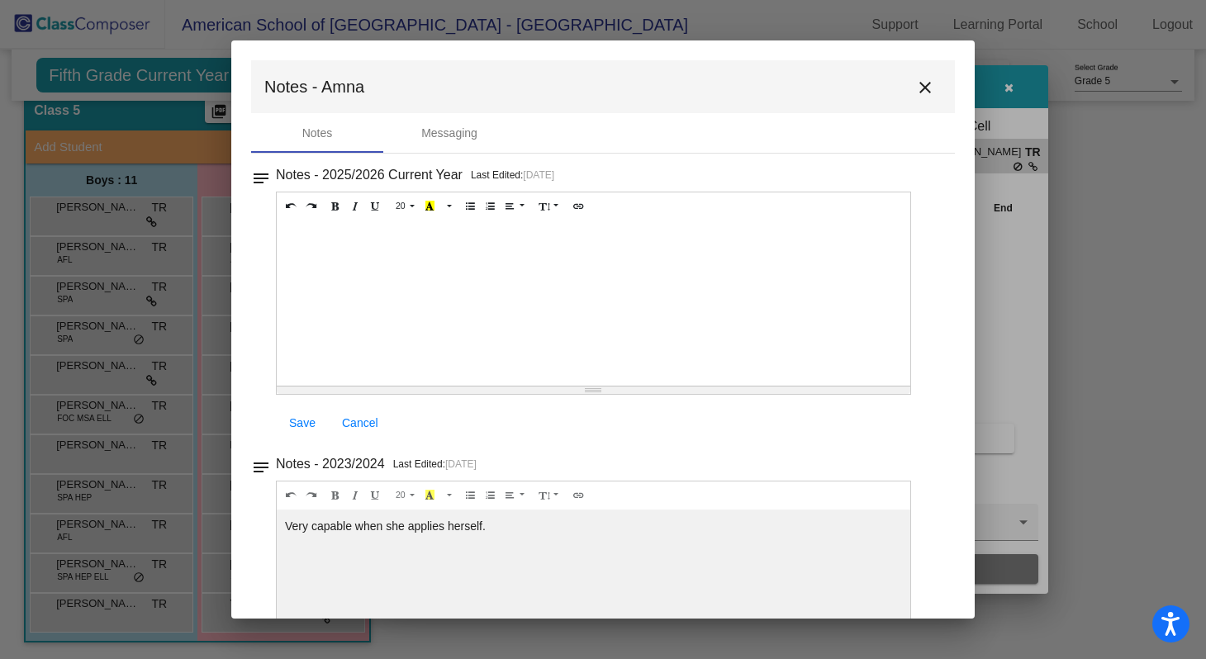
click at [916, 85] on mat-icon "close" at bounding box center [926, 88] width 20 height 20
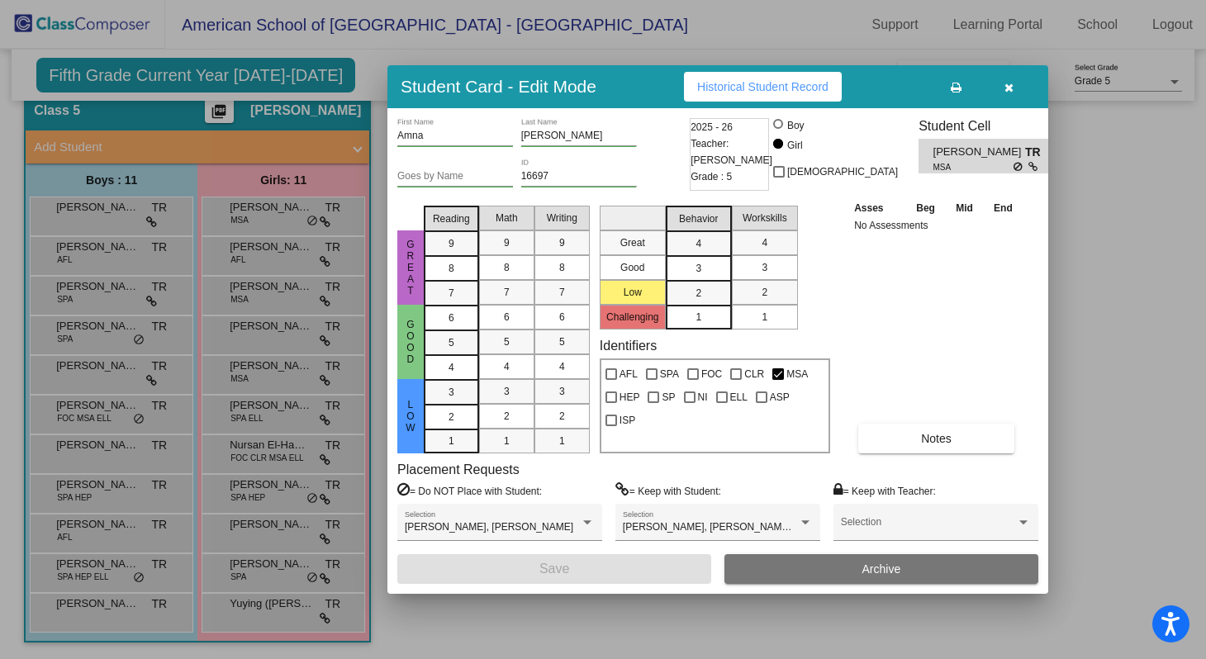
click at [263, 256] on div at bounding box center [603, 329] width 1206 height 659
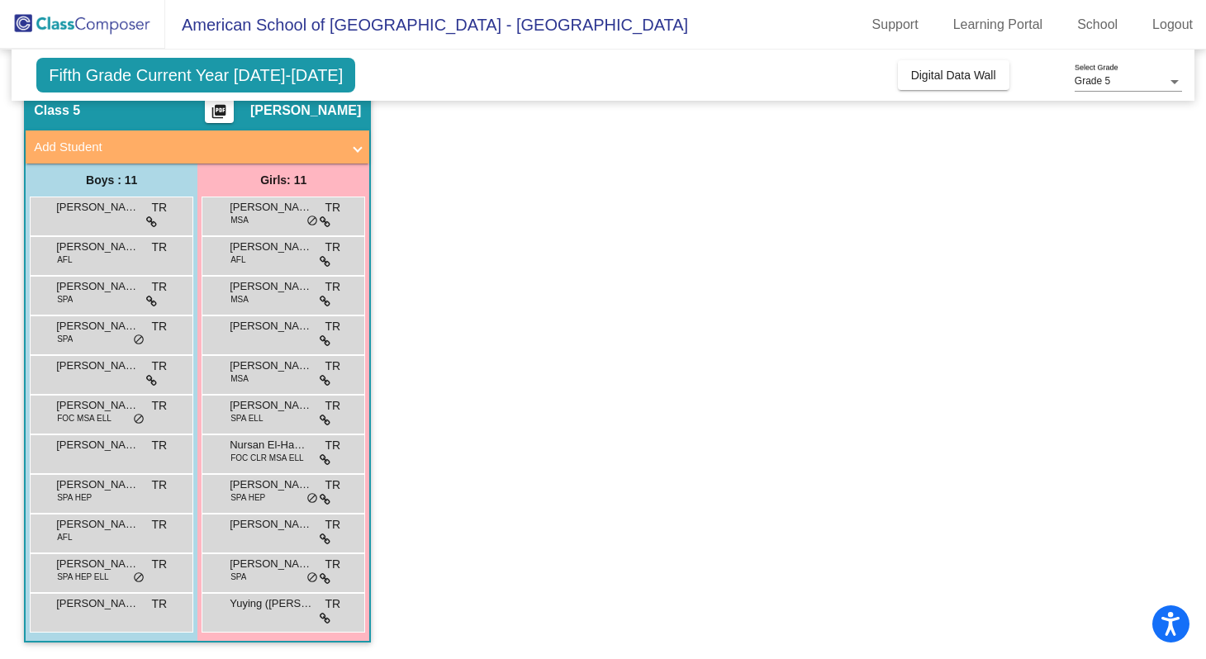
click at [263, 256] on div "[PERSON_NAME] AFL TR lock do_not_disturb_alt" at bounding box center [283, 254] width 158 height 34
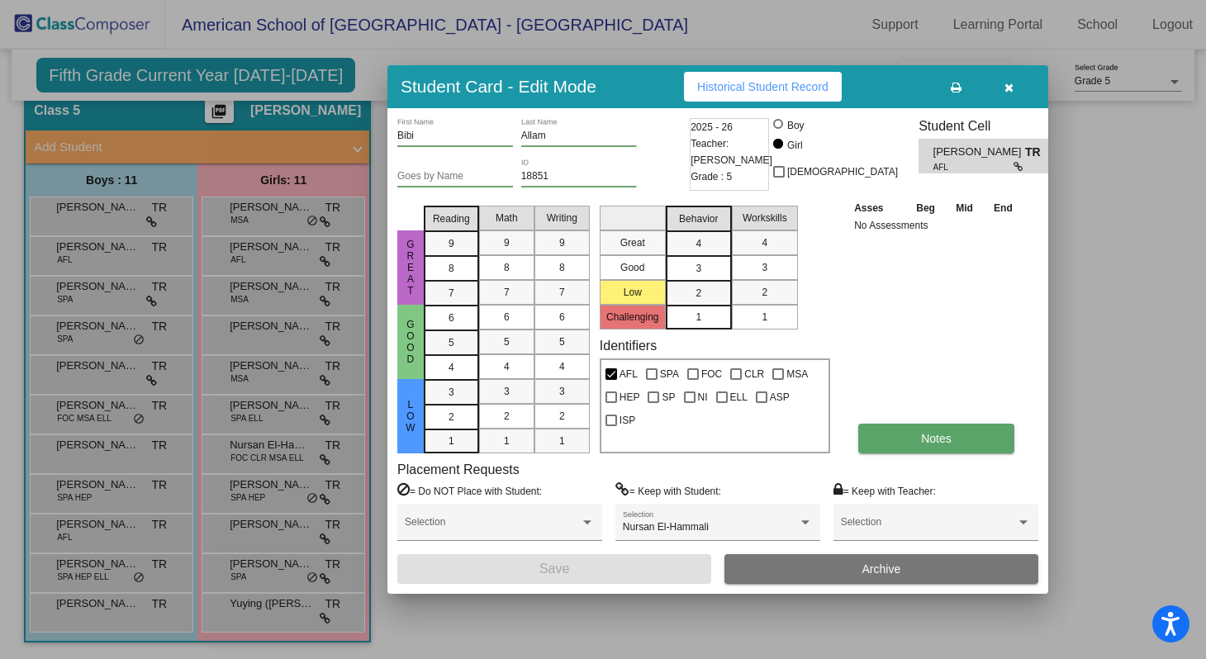
click at [942, 439] on span "Notes" at bounding box center [936, 438] width 31 height 13
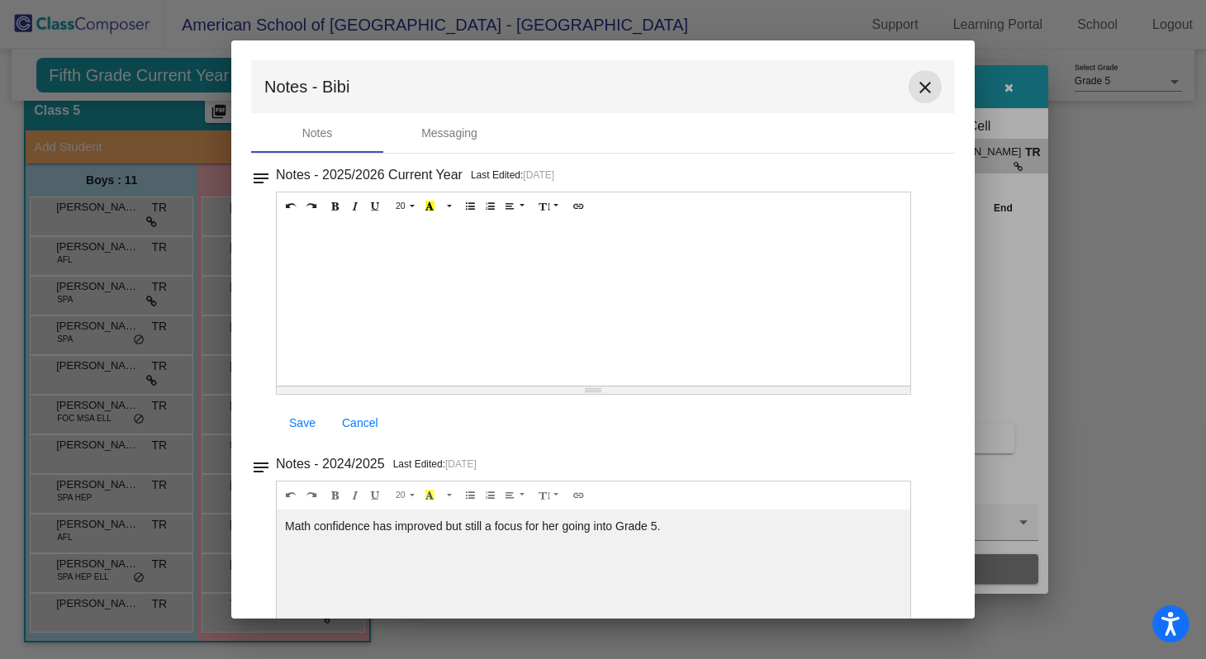
click at [916, 86] on mat-icon "close" at bounding box center [926, 88] width 20 height 20
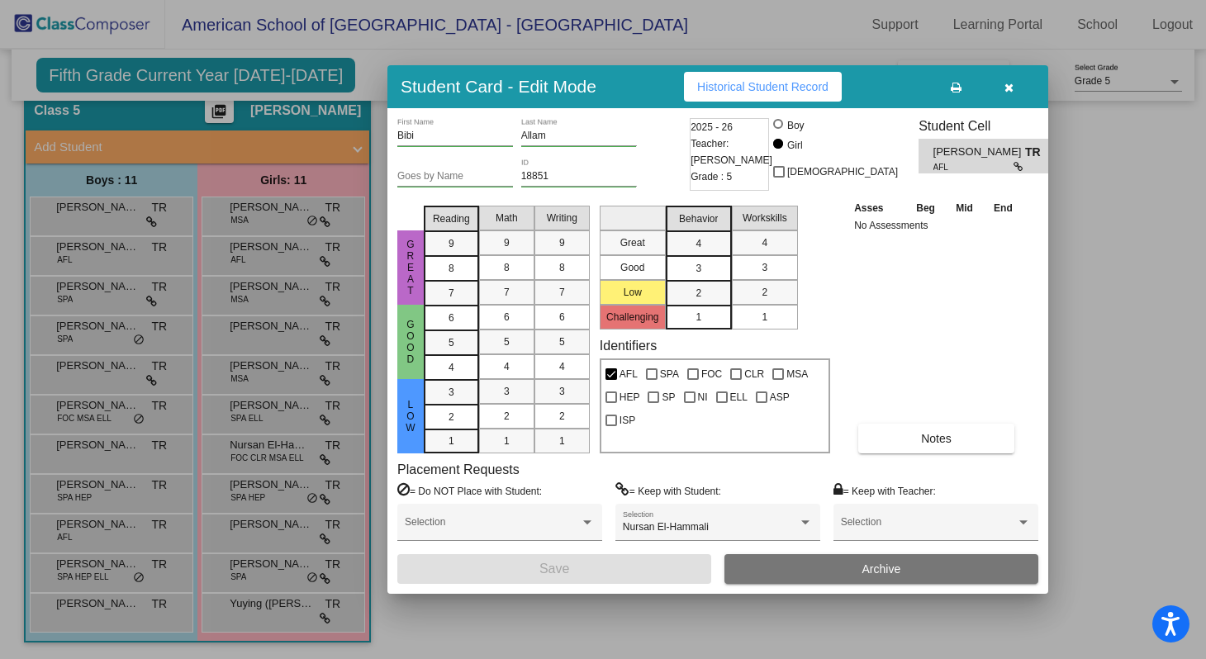
click at [277, 292] on div at bounding box center [603, 329] width 1206 height 659
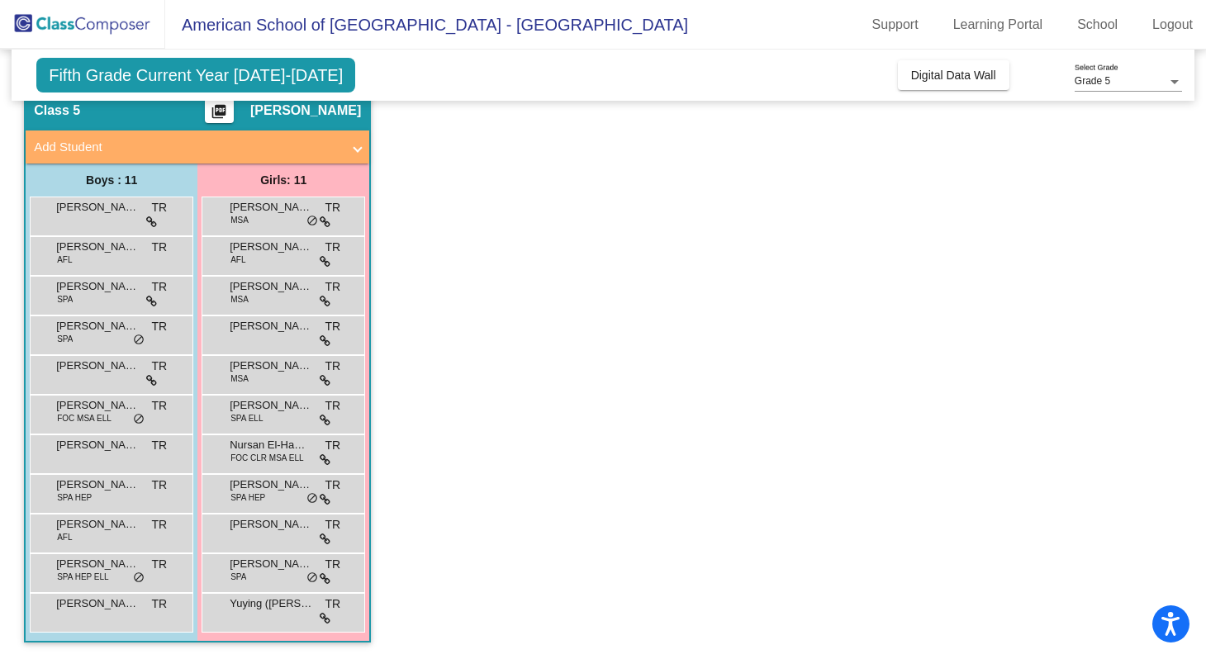
click at [277, 292] on span "[PERSON_NAME]" at bounding box center [271, 286] width 83 height 17
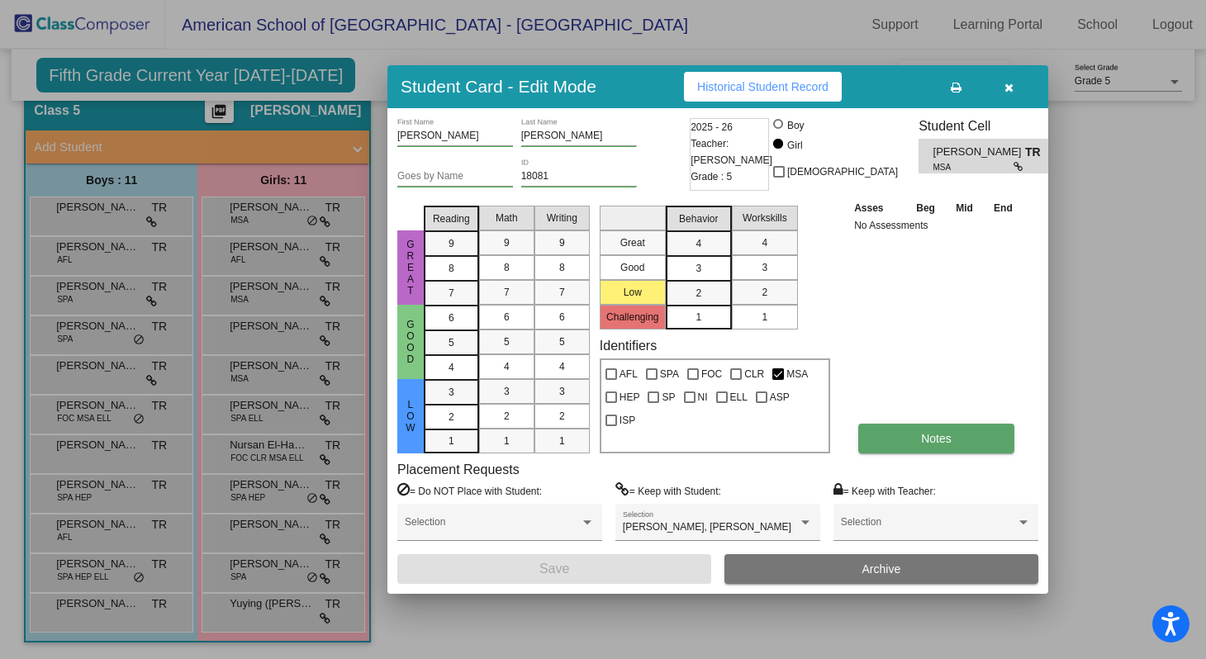
click at [902, 431] on button "Notes" at bounding box center [937, 439] width 156 height 30
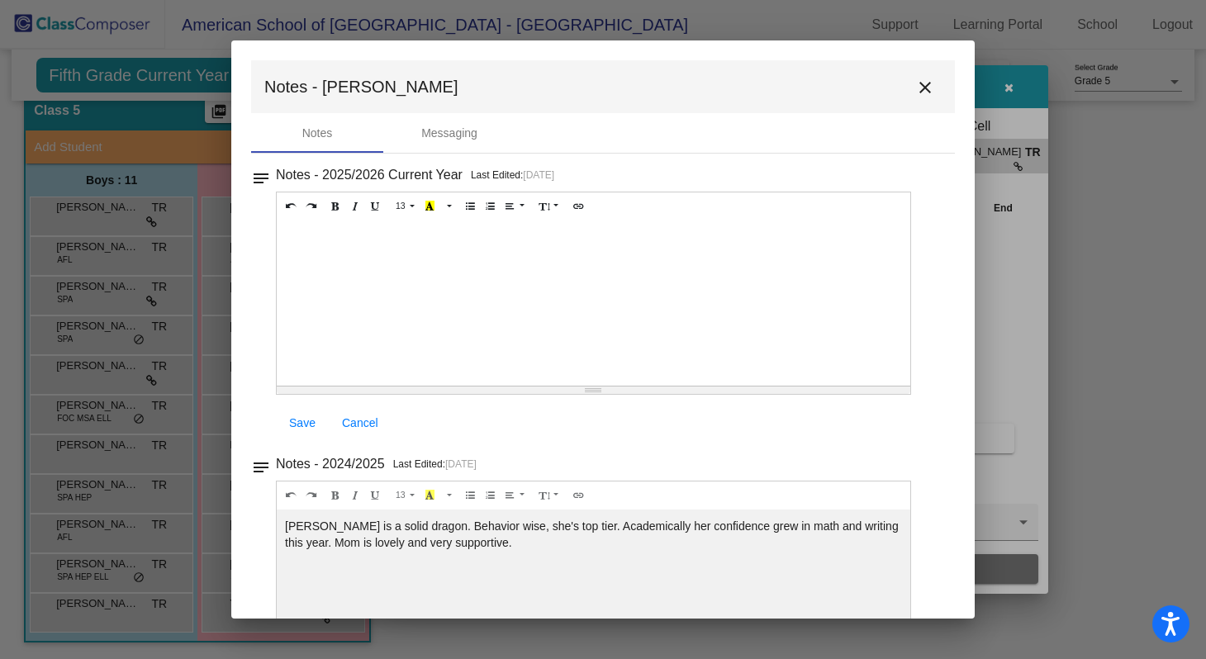
click at [916, 89] on mat-icon "close" at bounding box center [926, 88] width 20 height 20
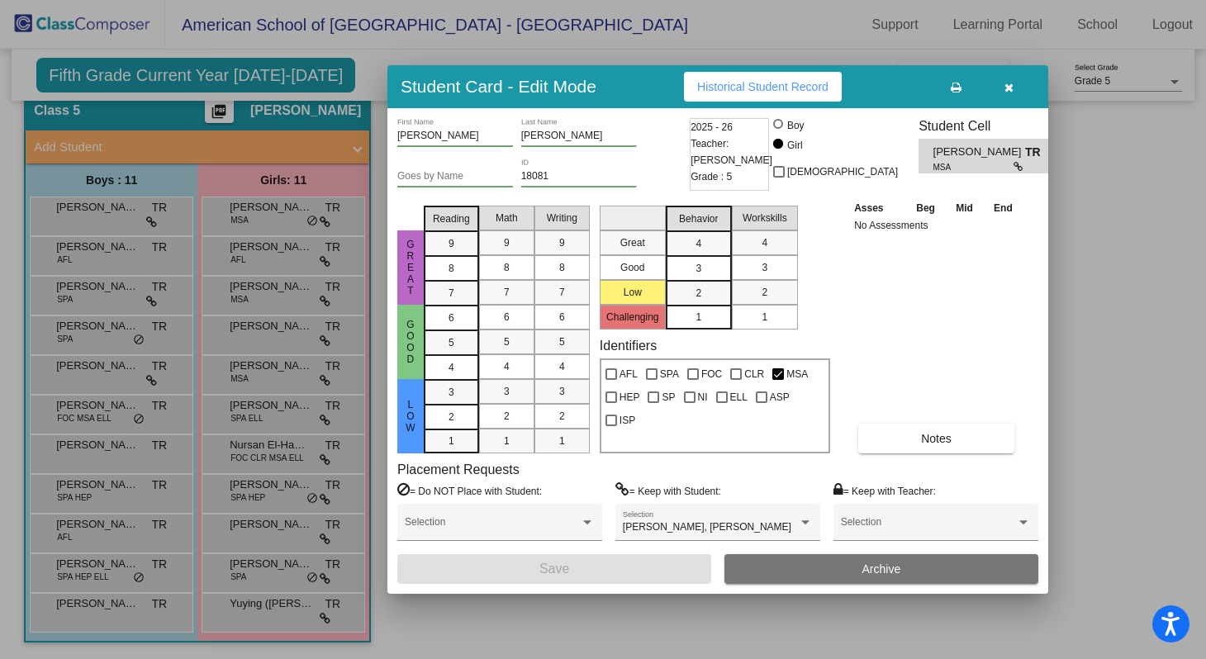
click at [261, 336] on div at bounding box center [603, 329] width 1206 height 659
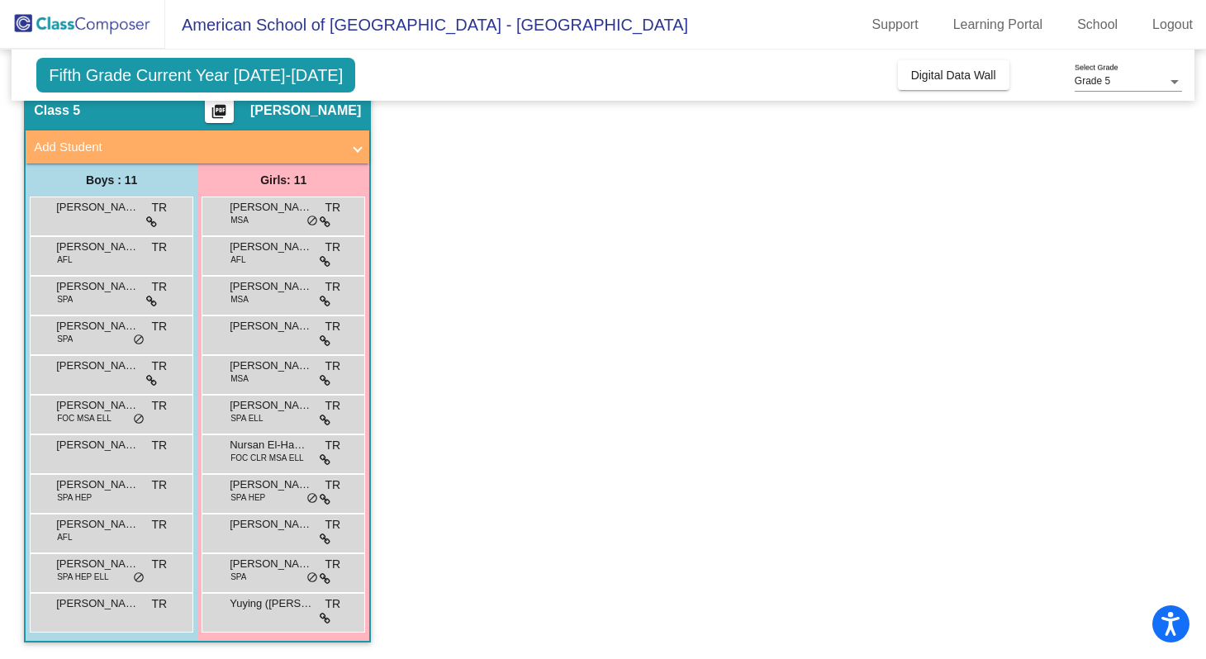
click at [261, 336] on div "[PERSON_NAME] TR lock do_not_disturb_alt" at bounding box center [283, 333] width 158 height 34
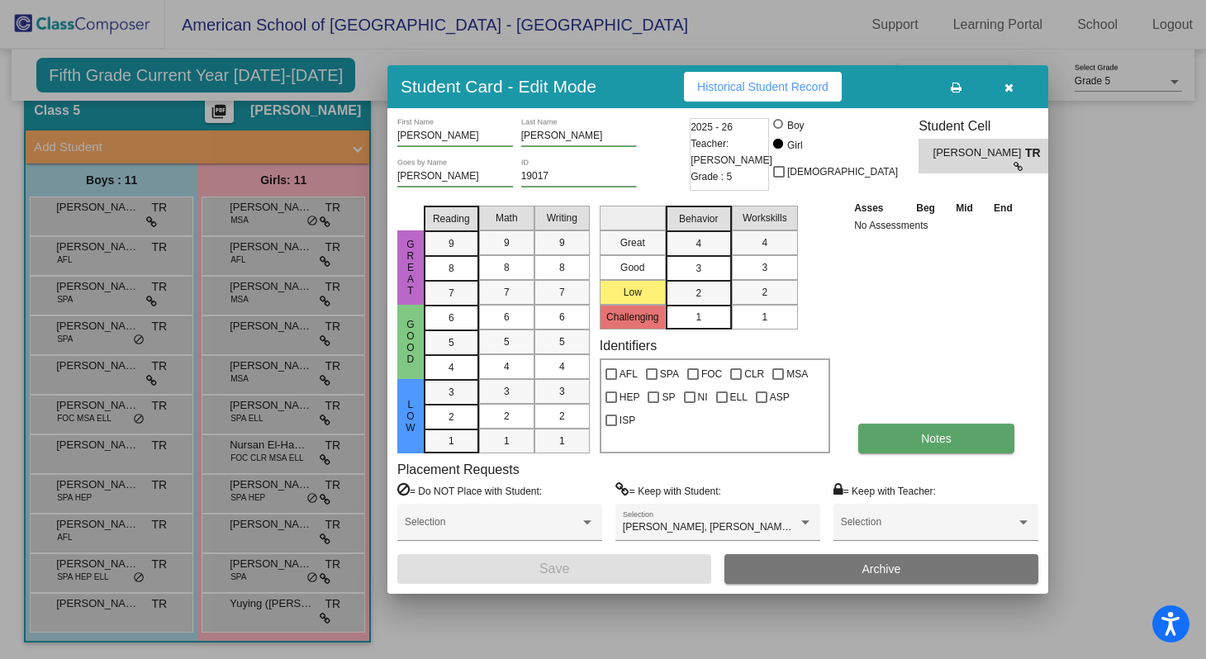
click at [931, 446] on button "Notes" at bounding box center [937, 439] width 156 height 30
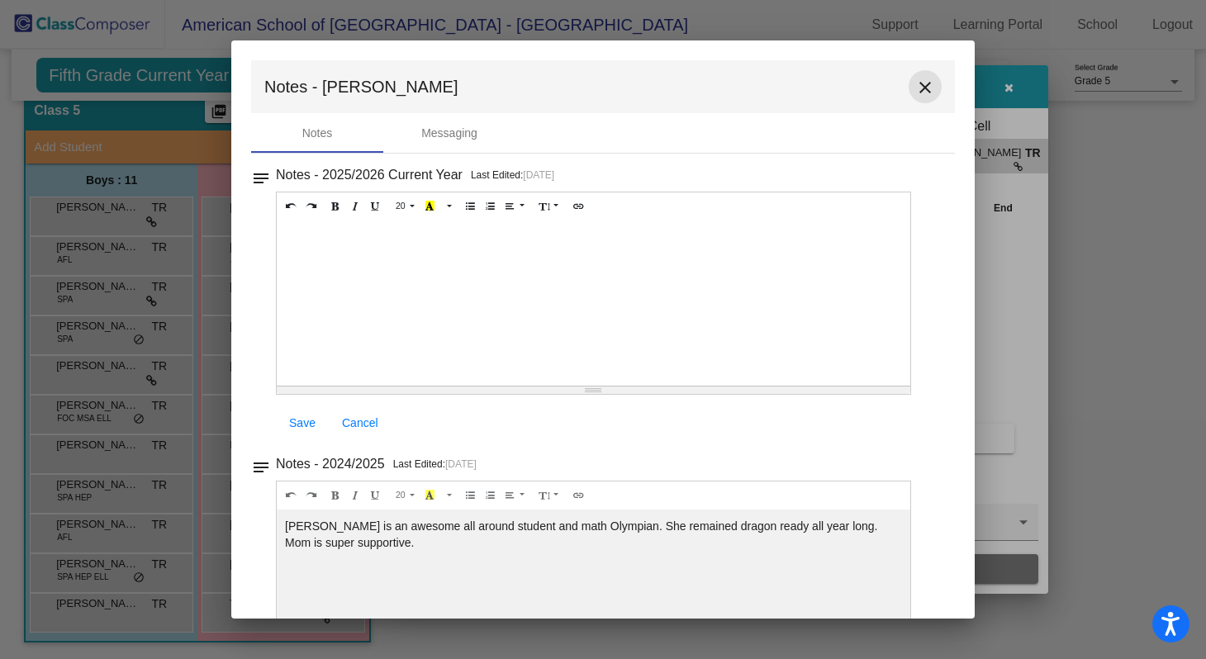
click at [917, 86] on mat-icon "close" at bounding box center [926, 88] width 20 height 20
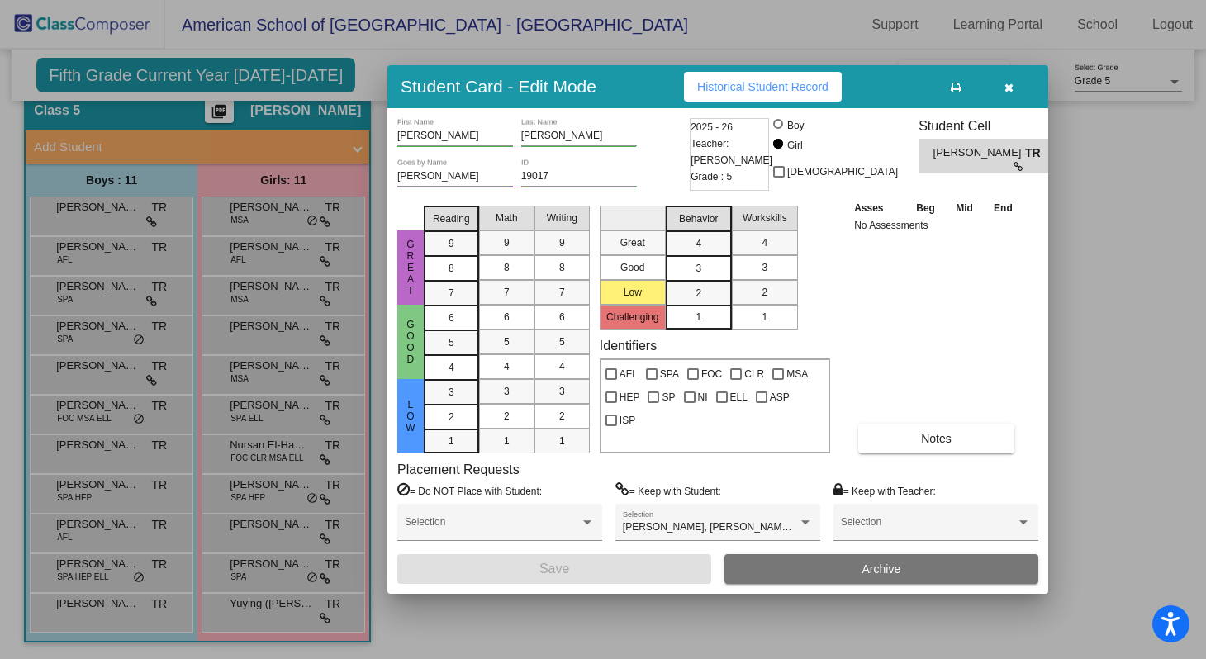
click at [253, 377] on div at bounding box center [603, 329] width 1206 height 659
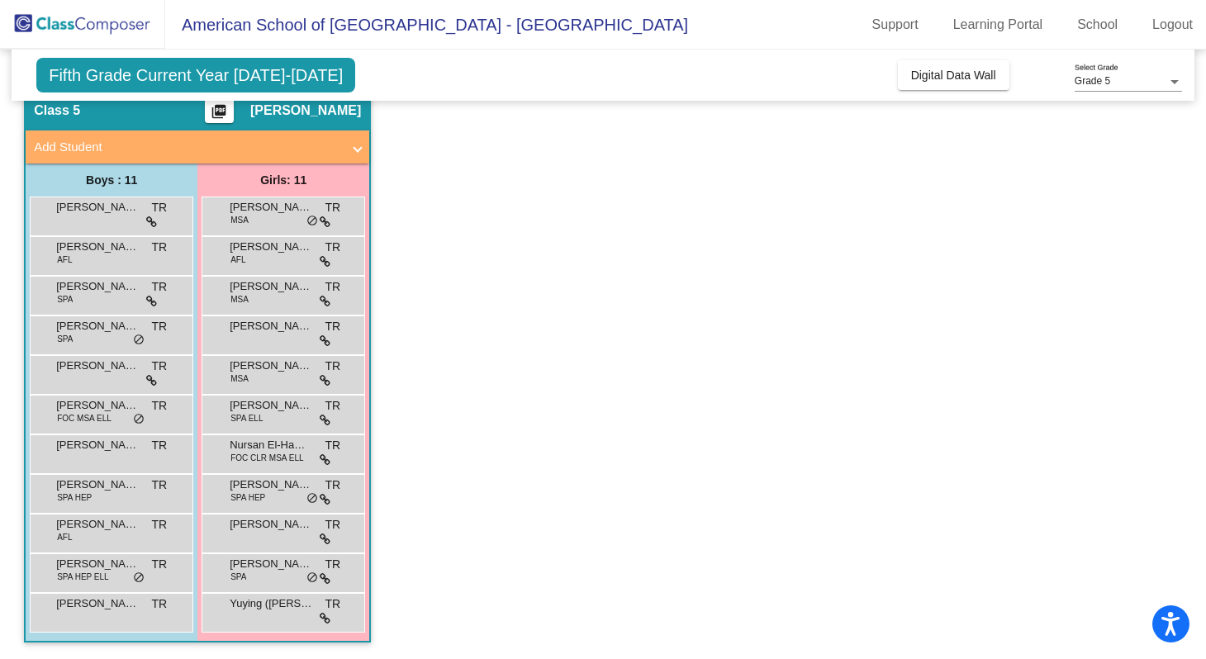
click at [253, 377] on div "[PERSON_NAME] MSA TR lock do_not_disturb_alt" at bounding box center [283, 373] width 158 height 34
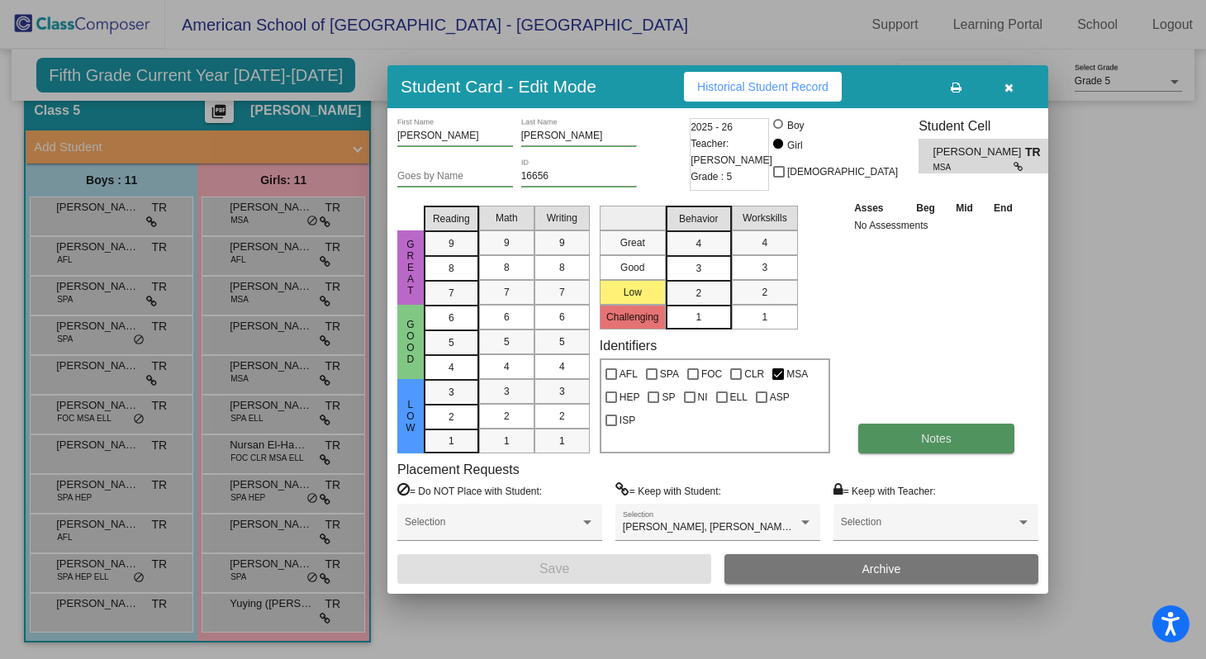
click at [914, 453] on button "Notes" at bounding box center [937, 439] width 156 height 30
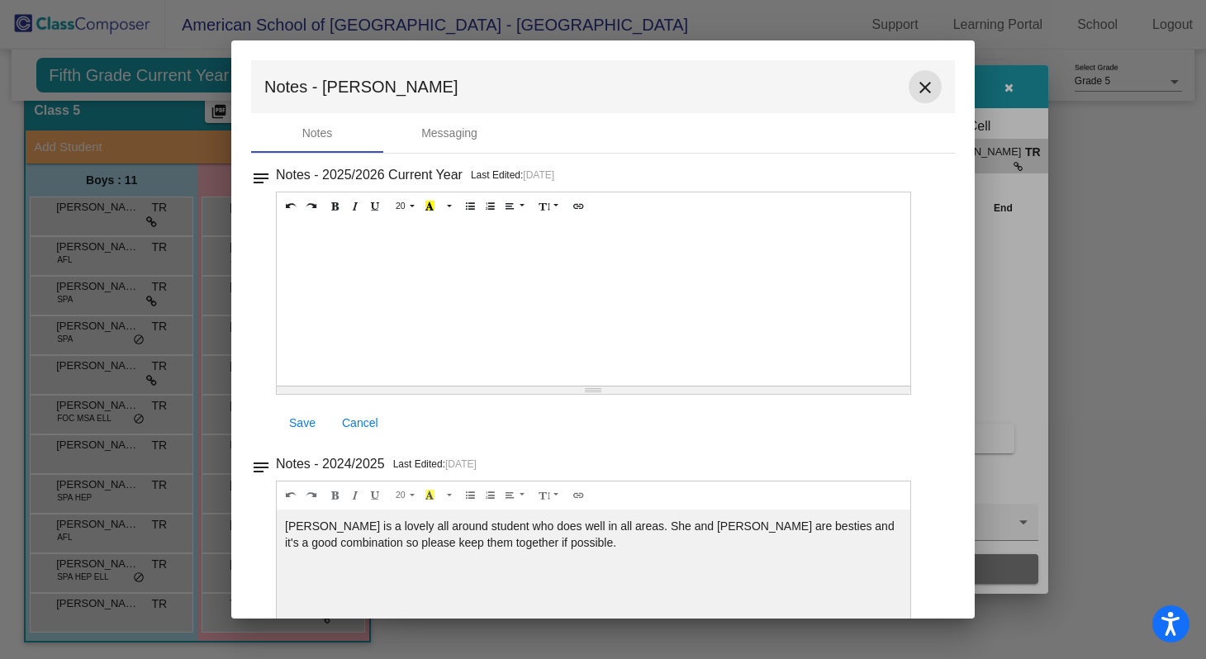
click at [916, 89] on mat-icon "close" at bounding box center [926, 88] width 20 height 20
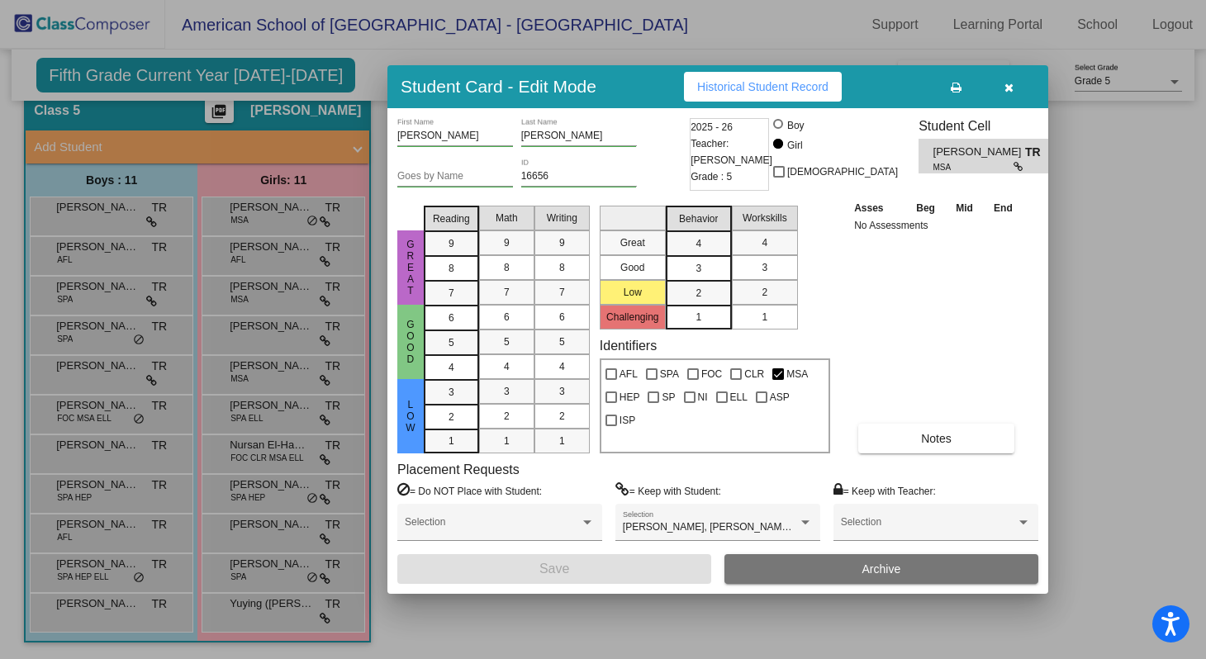
click at [259, 420] on div at bounding box center [603, 329] width 1206 height 659
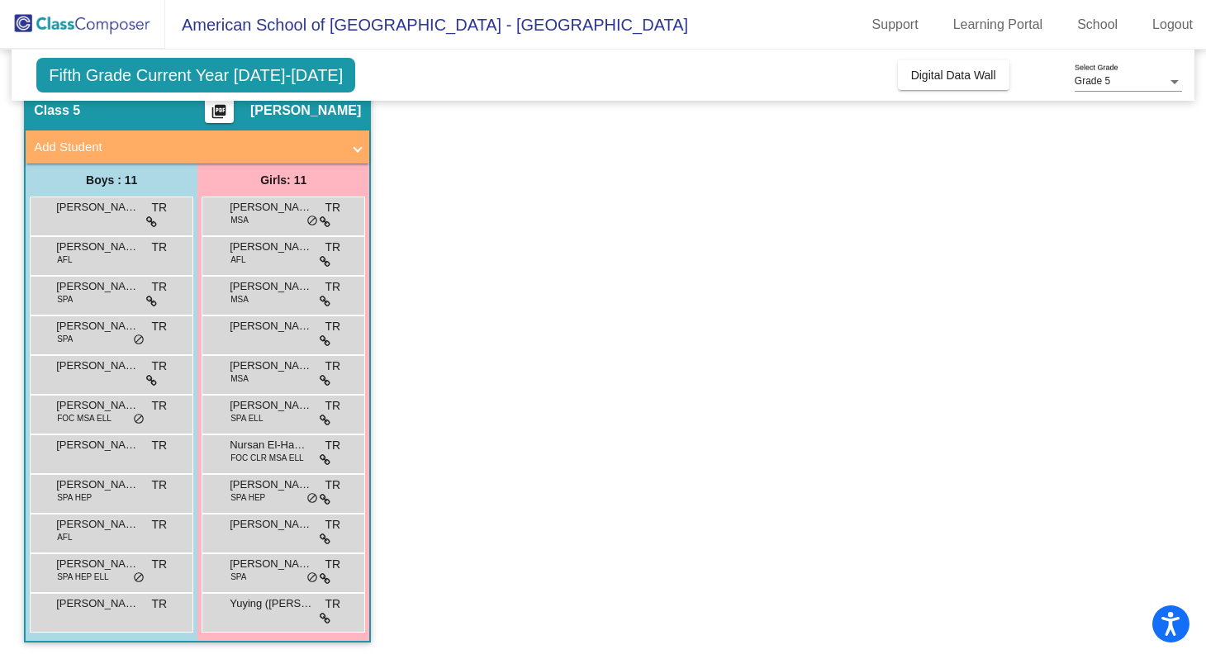
click at [259, 420] on span "SPA ELL" at bounding box center [247, 418] width 32 height 12
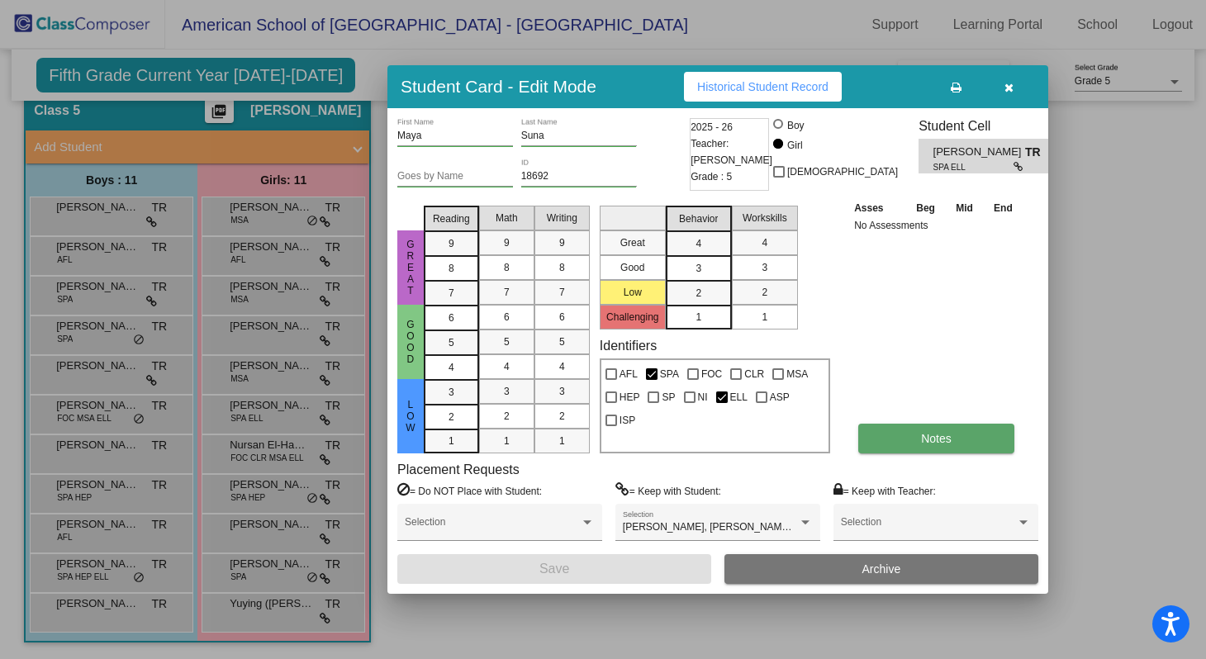
click at [892, 438] on button "Notes" at bounding box center [937, 439] width 156 height 30
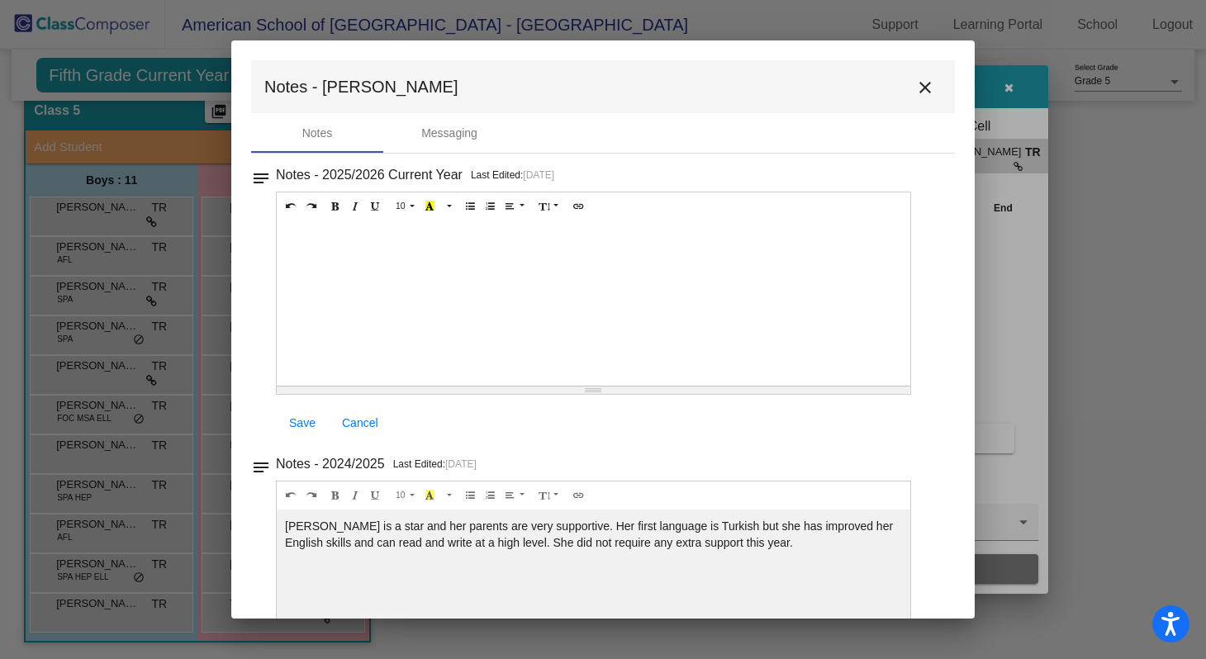
click at [916, 88] on mat-icon "close" at bounding box center [926, 88] width 20 height 20
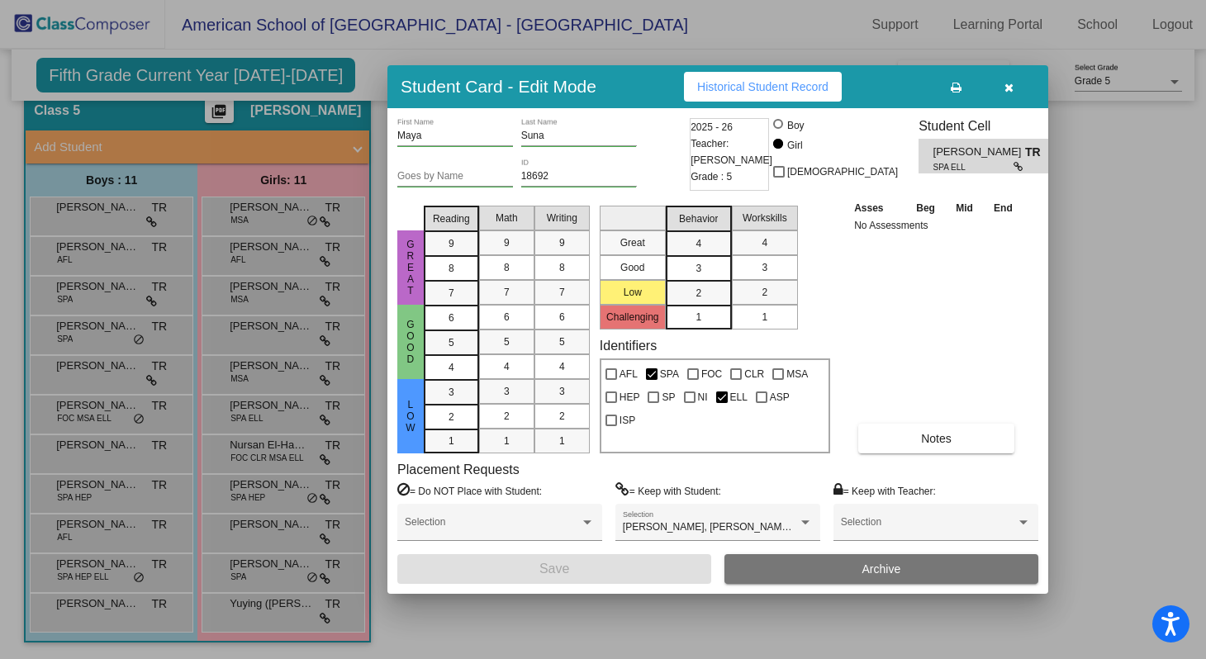
click at [252, 457] on div at bounding box center [603, 329] width 1206 height 659
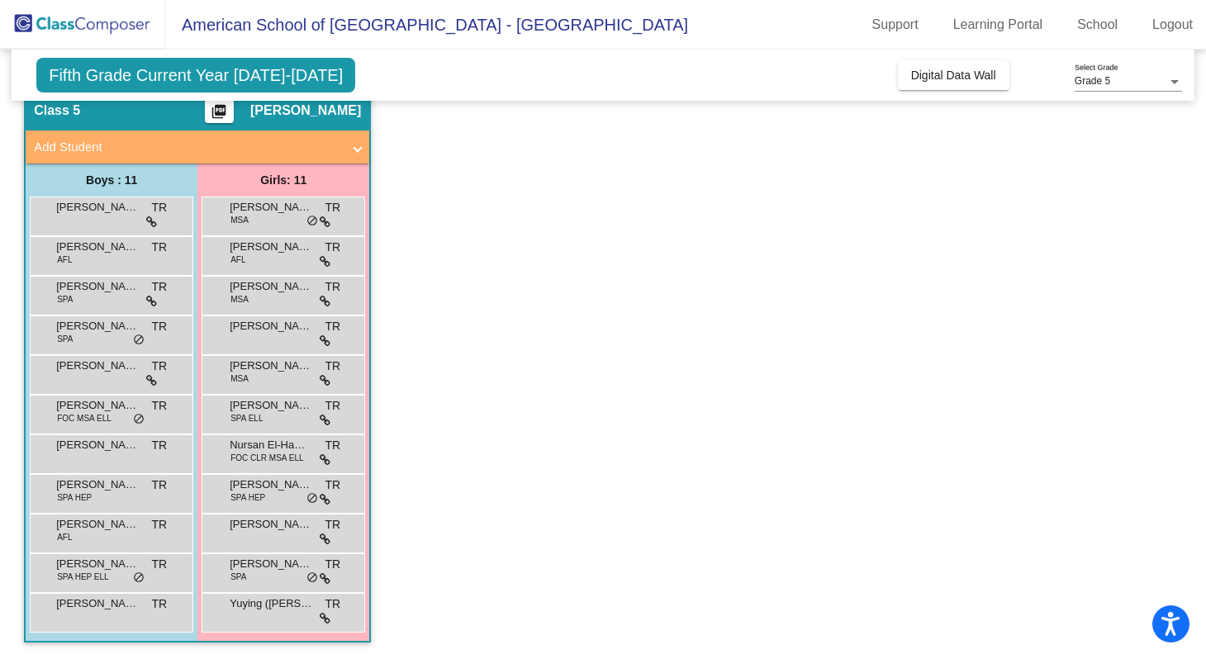
click at [252, 457] on span "FOC CLR MSA ELL" at bounding box center [267, 458] width 73 height 12
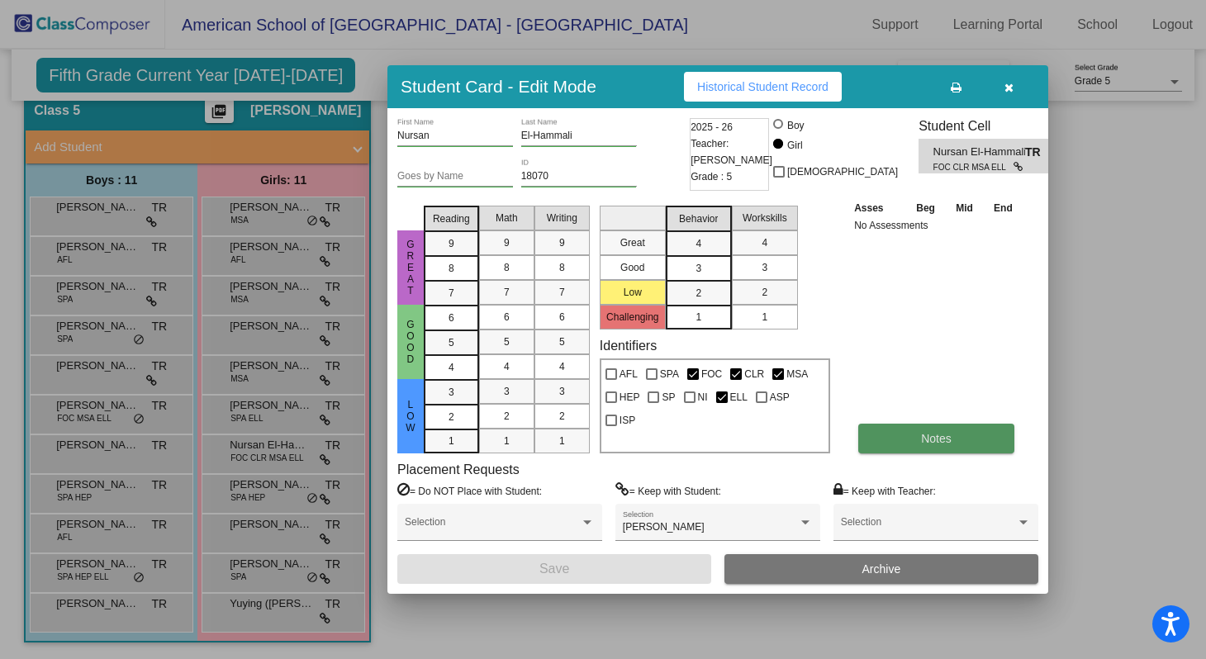
click at [909, 443] on button "Notes" at bounding box center [937, 439] width 156 height 30
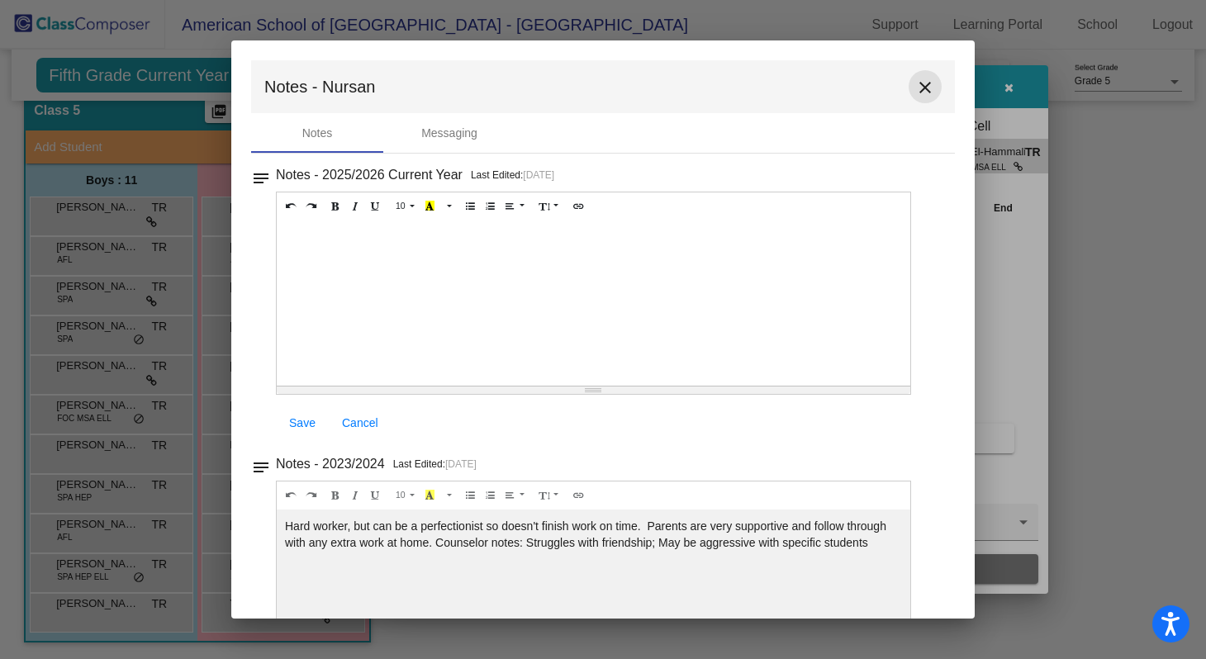
click at [916, 92] on mat-icon "close" at bounding box center [926, 88] width 20 height 20
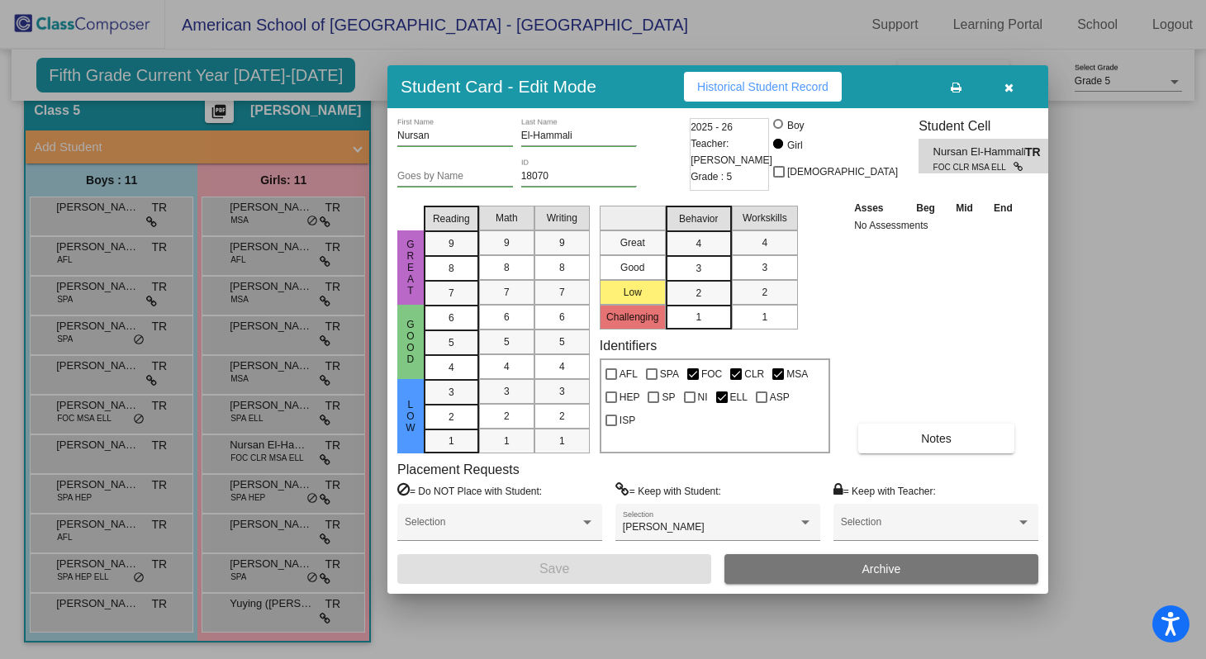
click at [250, 493] on div at bounding box center [603, 329] width 1206 height 659
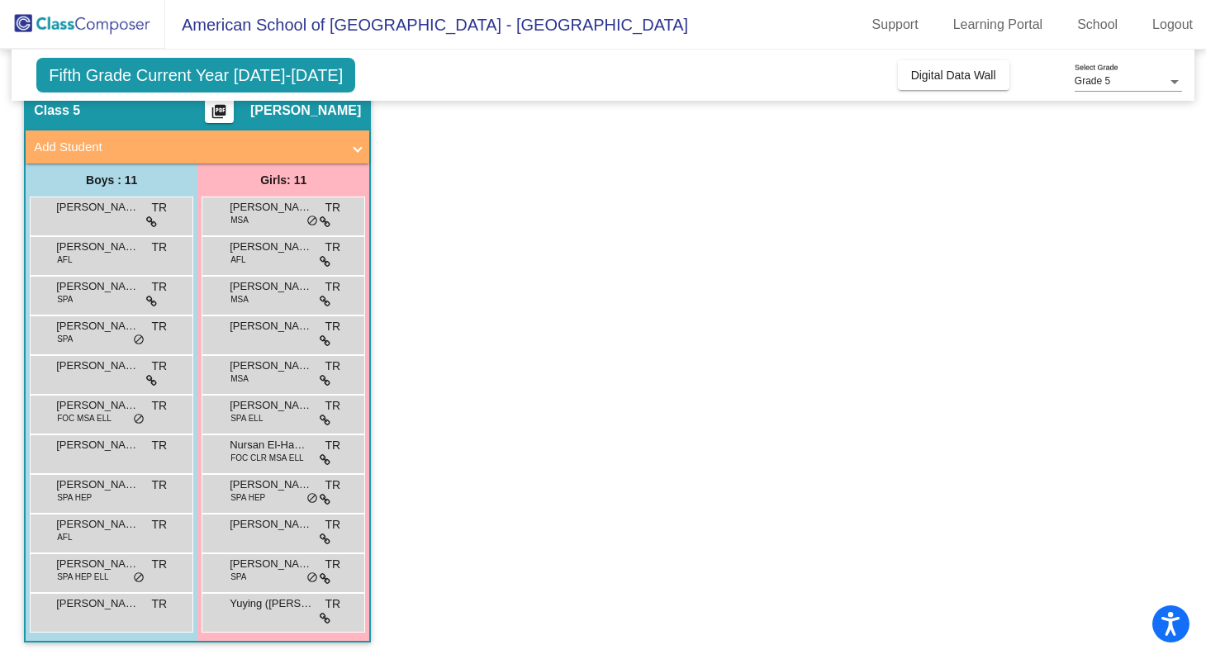
click at [250, 493] on span "SPA HEP" at bounding box center [248, 498] width 35 height 12
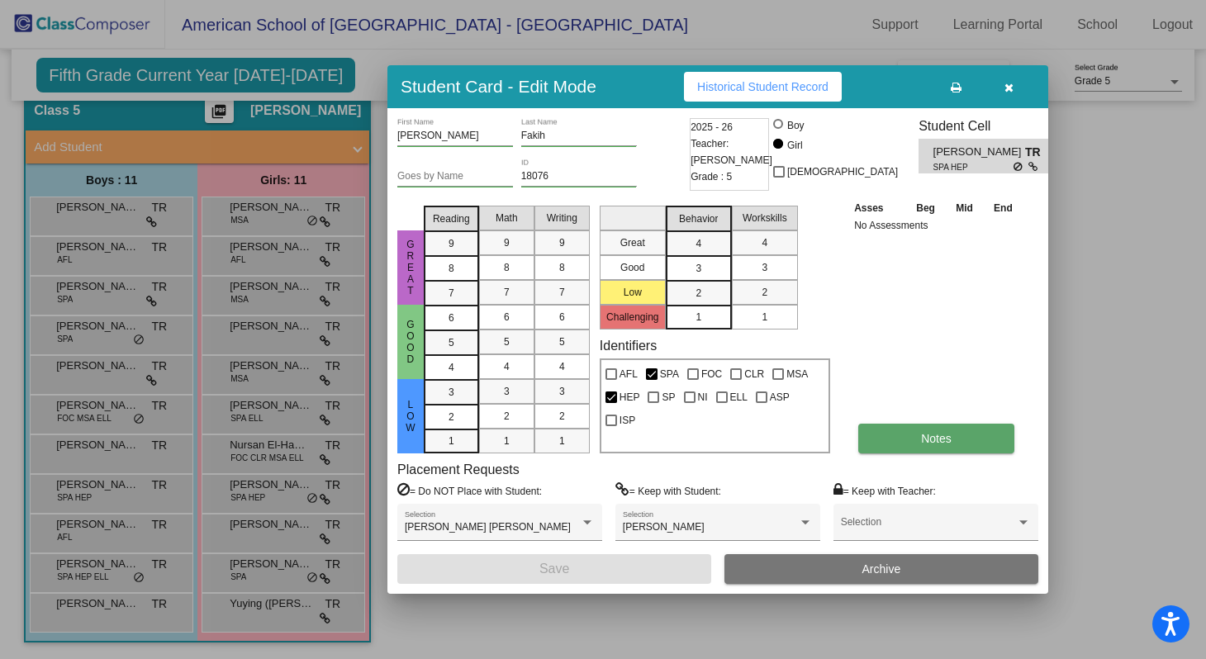
click at [909, 448] on button "Notes" at bounding box center [937, 439] width 156 height 30
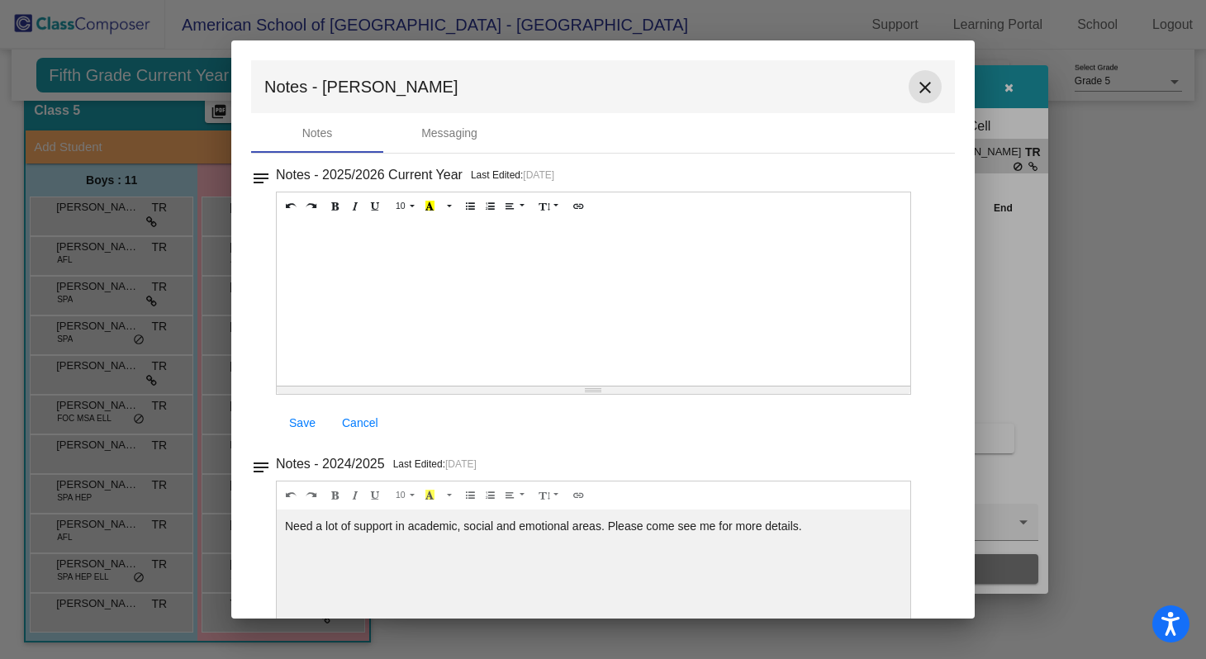
click at [916, 89] on mat-icon "close" at bounding box center [926, 88] width 20 height 20
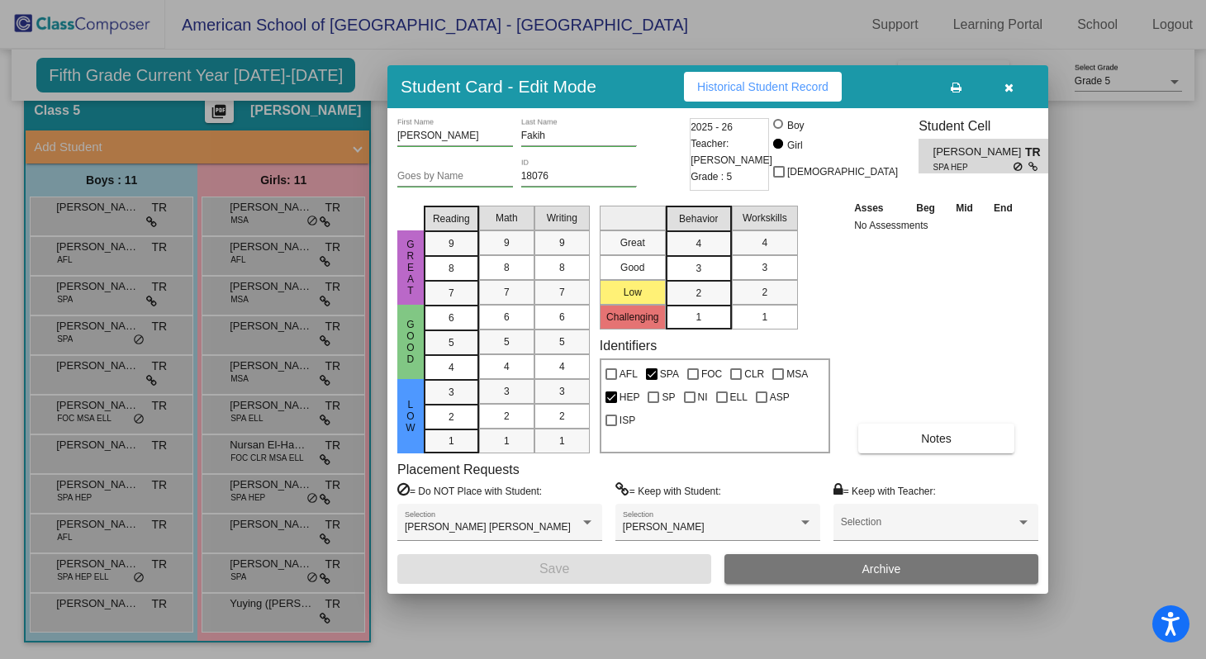
click at [269, 531] on div at bounding box center [603, 329] width 1206 height 659
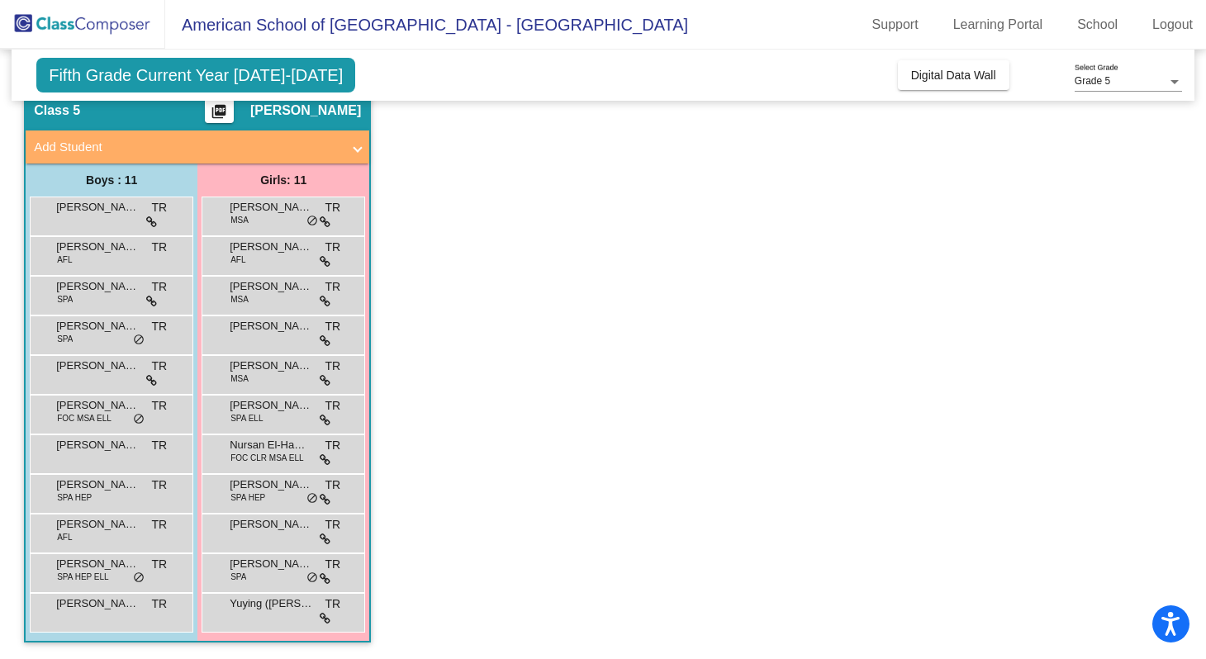
click at [269, 531] on span "[PERSON_NAME]" at bounding box center [271, 524] width 83 height 17
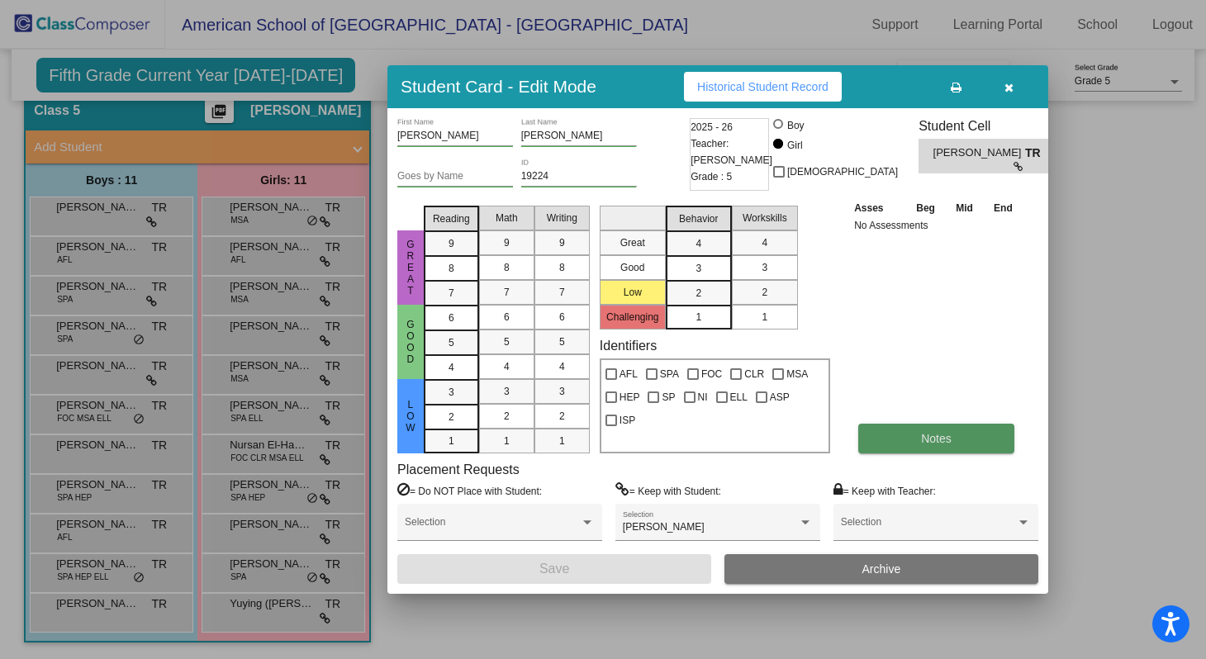
click at [912, 440] on button "Notes" at bounding box center [937, 439] width 156 height 30
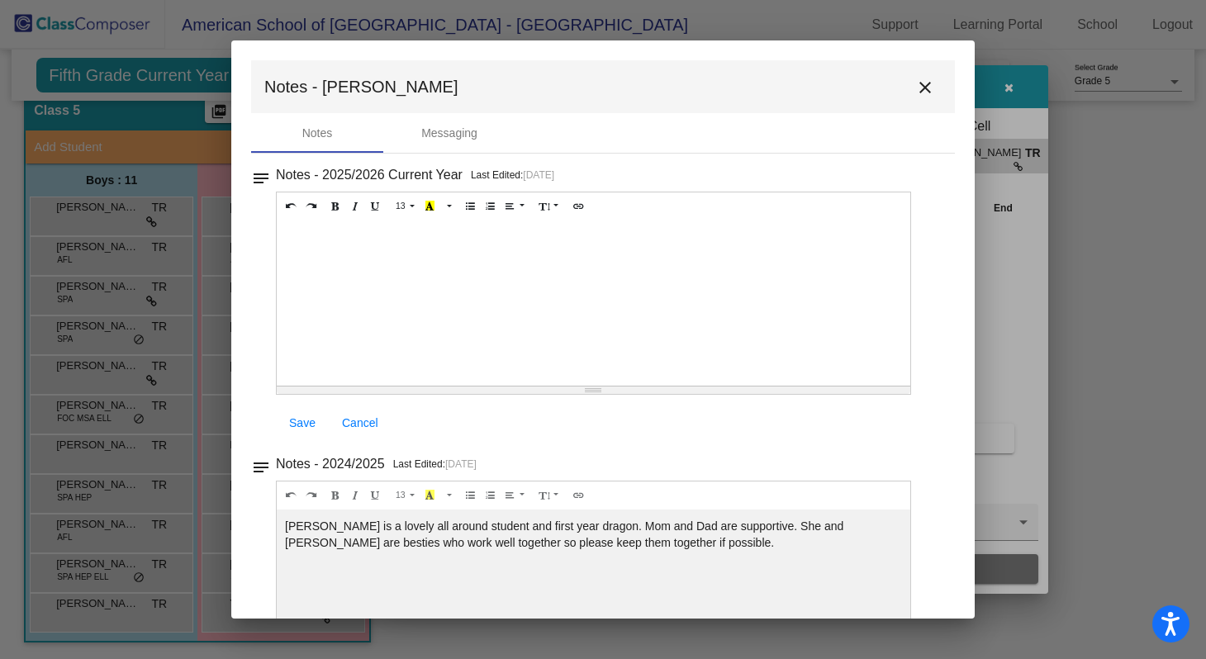
click at [917, 92] on mat-icon "close" at bounding box center [926, 88] width 20 height 20
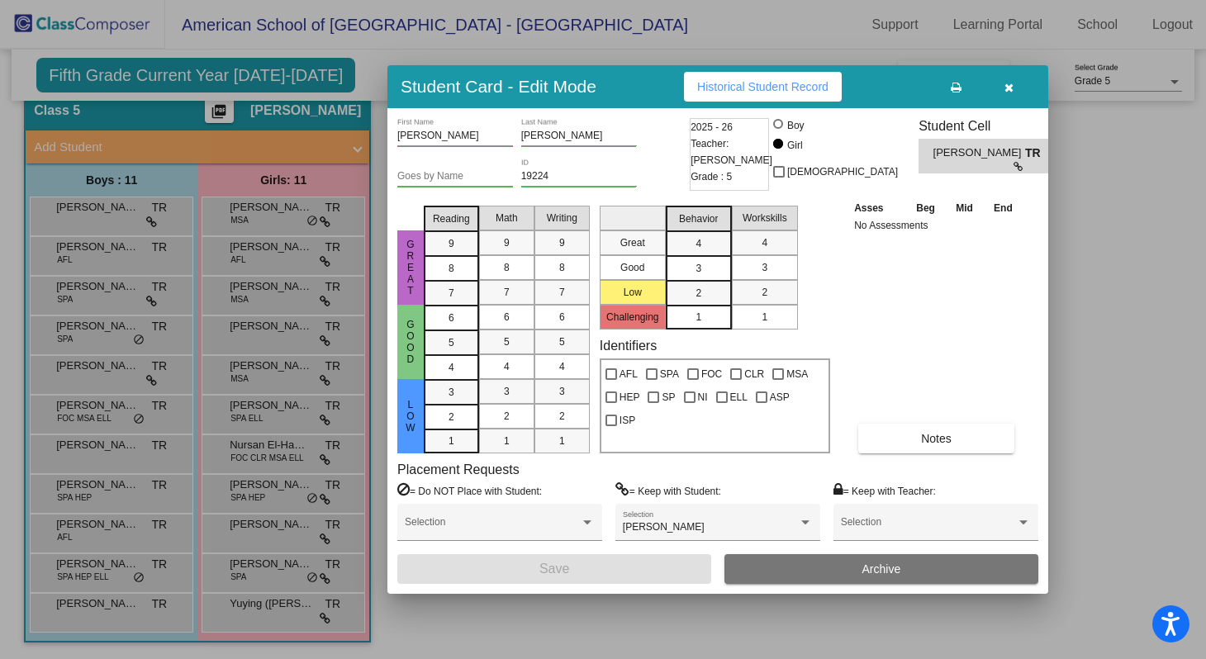
click at [248, 569] on div at bounding box center [603, 329] width 1206 height 659
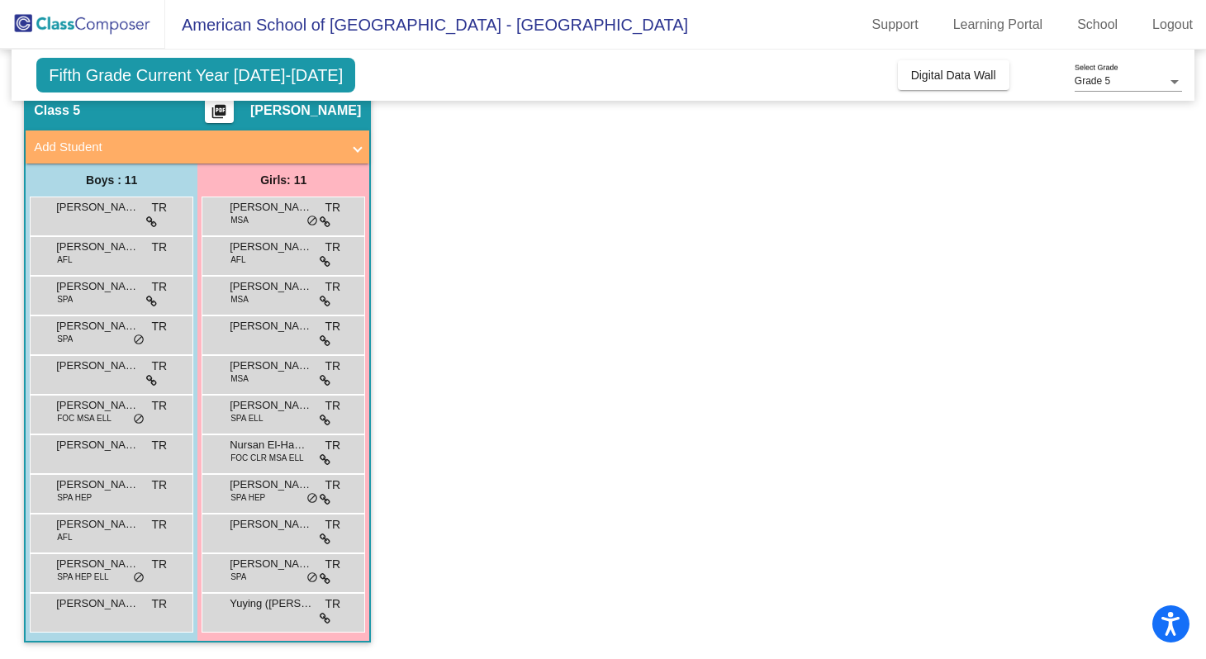
click at [248, 569] on span "[PERSON_NAME]" at bounding box center [271, 564] width 83 height 17
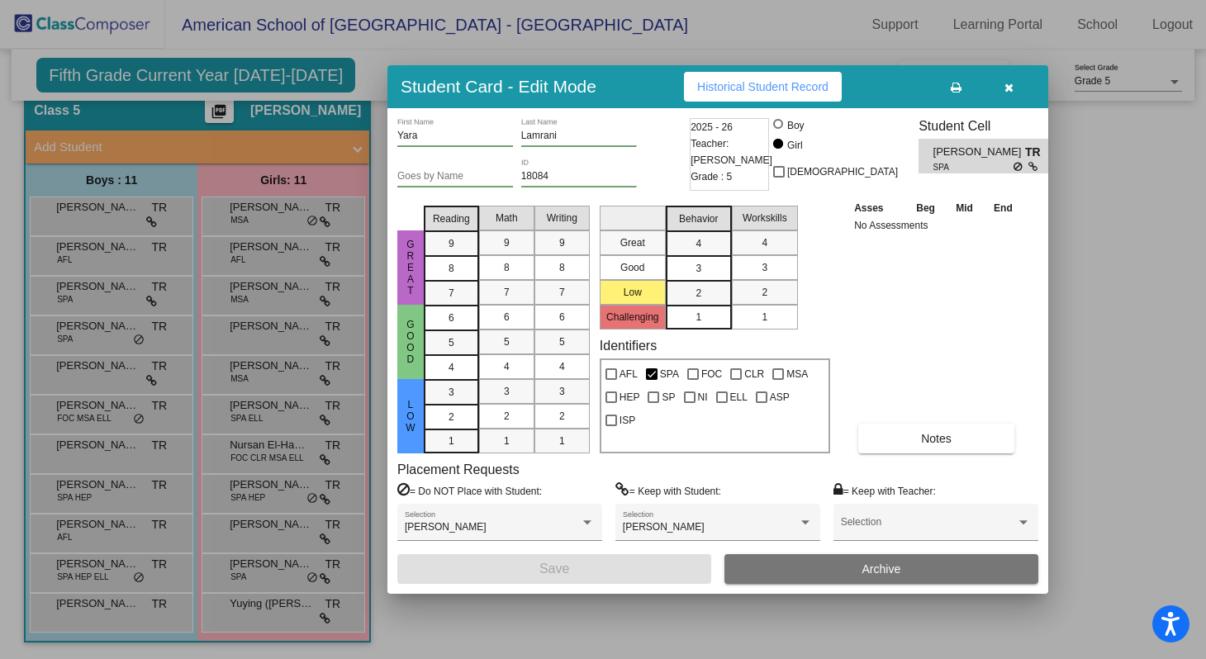
click at [921, 454] on div "Yara First Name [PERSON_NAME] Last Name Goes by Name 18084 ID 2025 - 26 Teacher…" at bounding box center [717, 351] width 641 height 466
click at [922, 434] on span "Notes" at bounding box center [936, 438] width 31 height 13
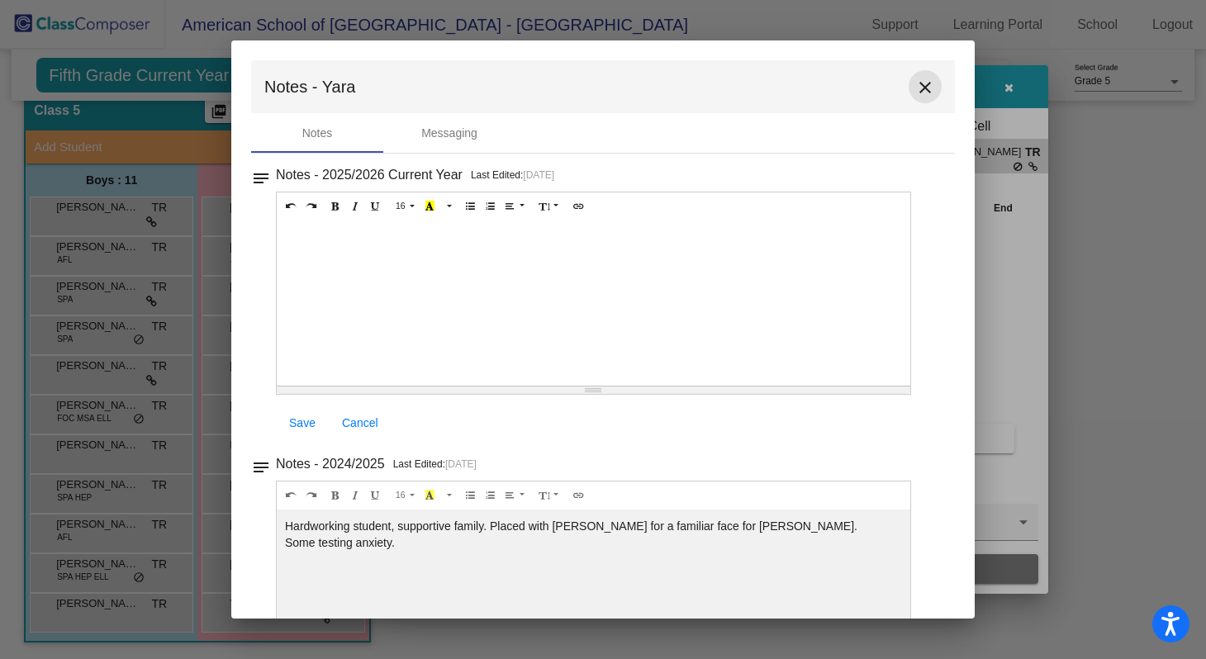
click at [917, 93] on mat-icon "close" at bounding box center [926, 88] width 20 height 20
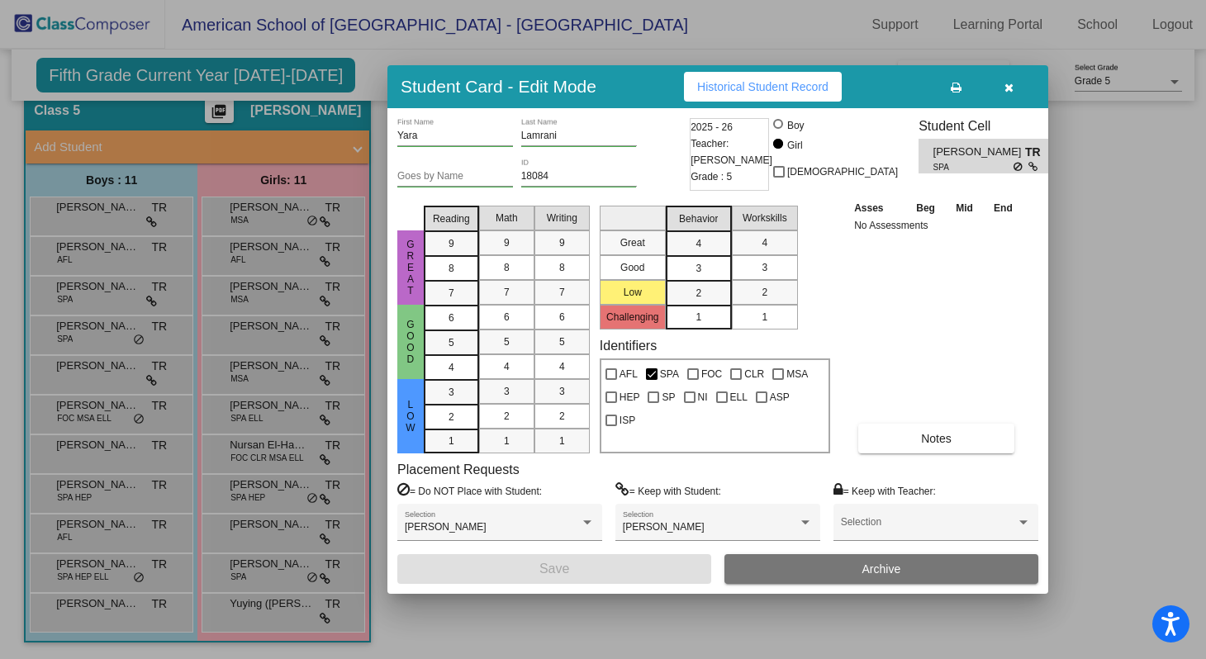
click at [256, 611] on div at bounding box center [603, 329] width 1206 height 659
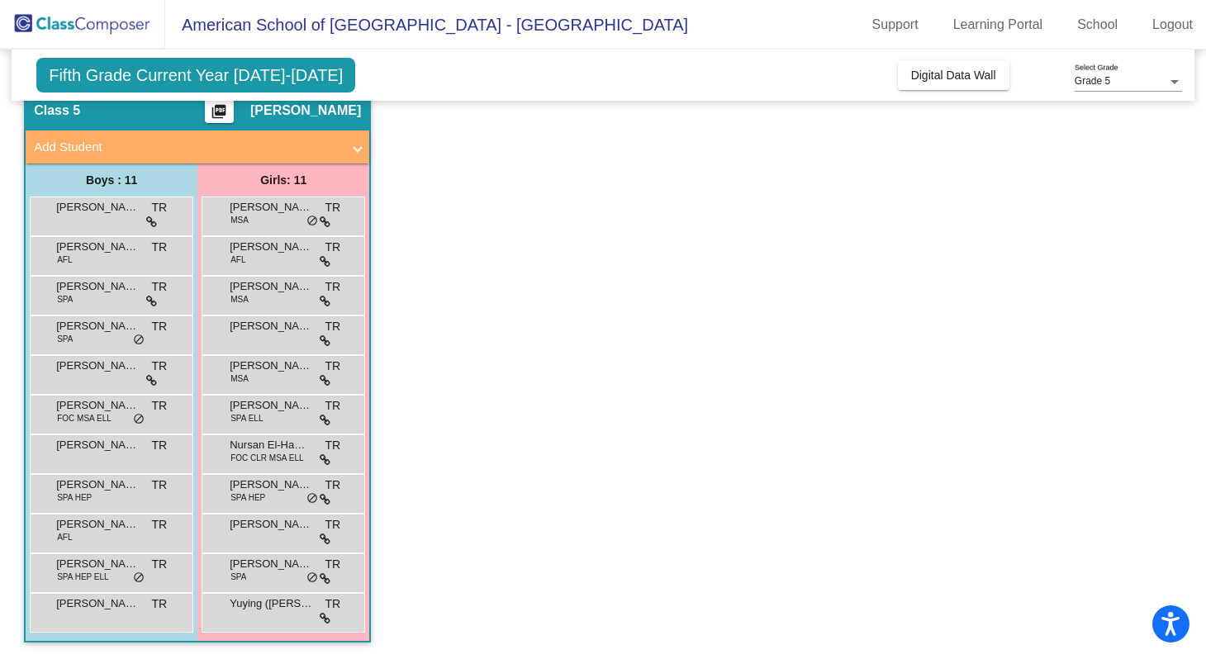
click at [256, 611] on div "Yuying ([PERSON_NAME]) [PERSON_NAME] lock do_not_disturb_alt" at bounding box center [283, 611] width 158 height 34
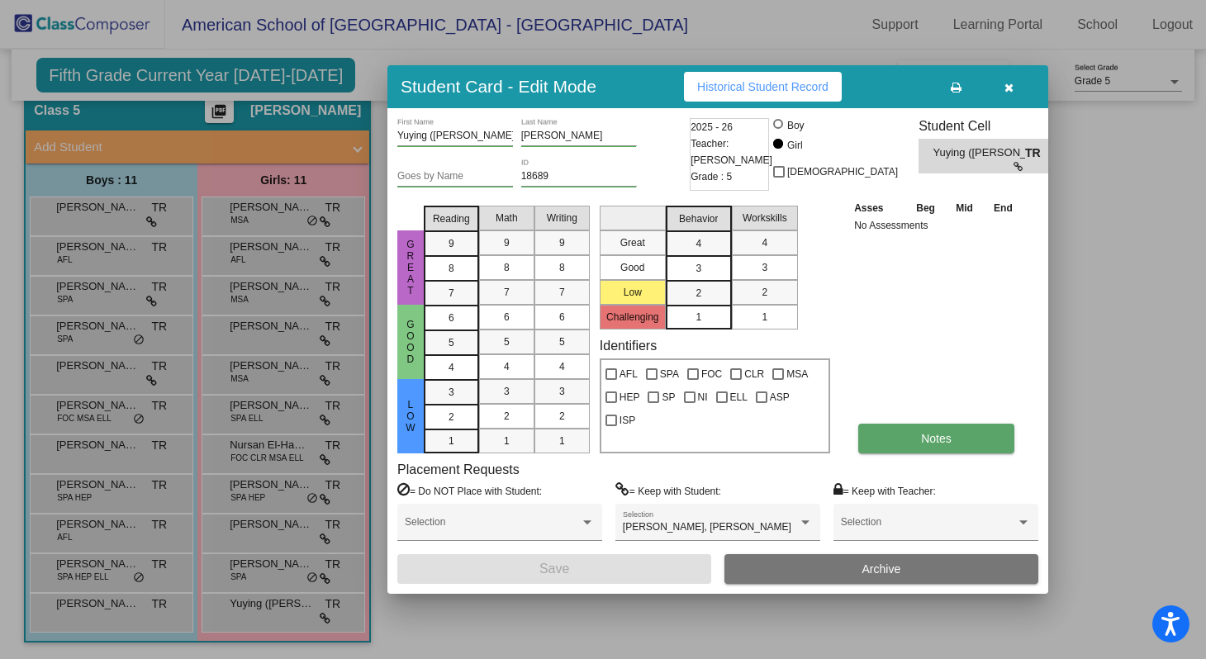
click at [899, 446] on button "Notes" at bounding box center [937, 439] width 156 height 30
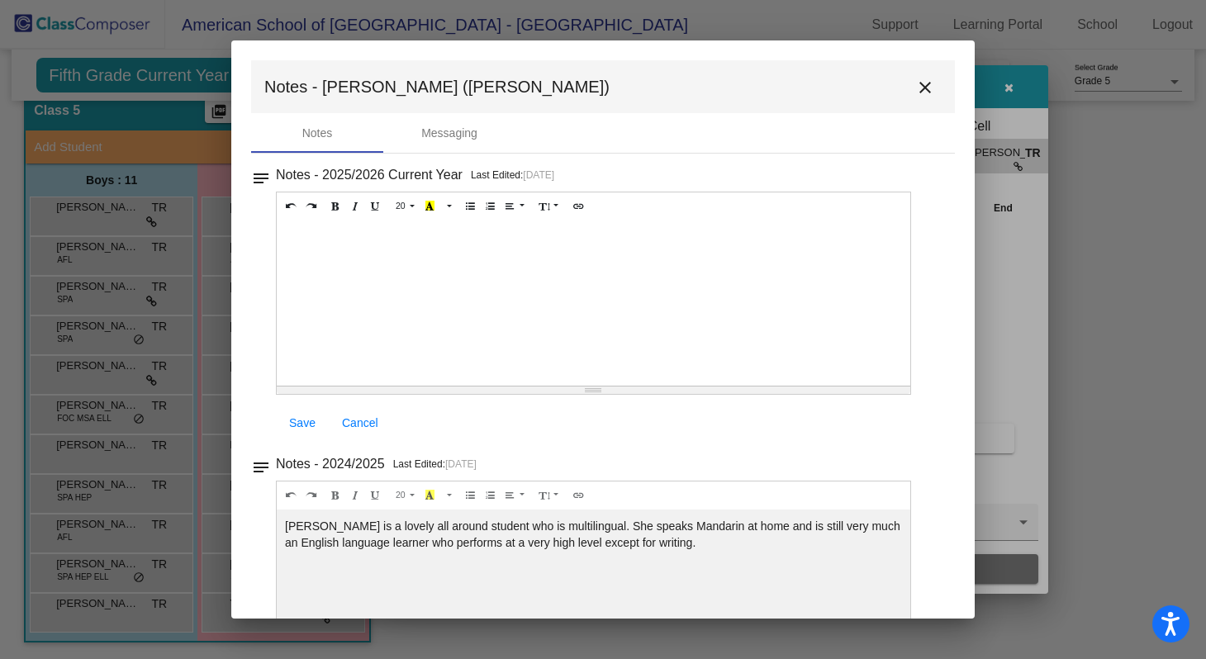
click at [918, 89] on mat-icon "close" at bounding box center [926, 88] width 20 height 20
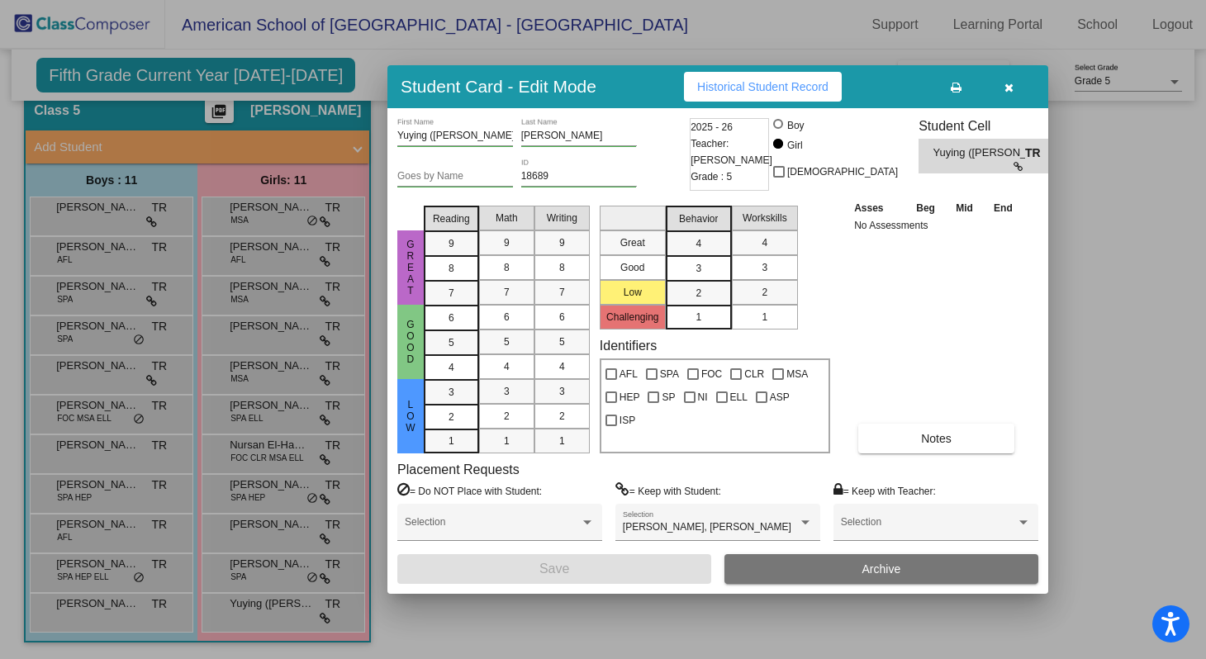
click at [102, 611] on div at bounding box center [603, 329] width 1206 height 659
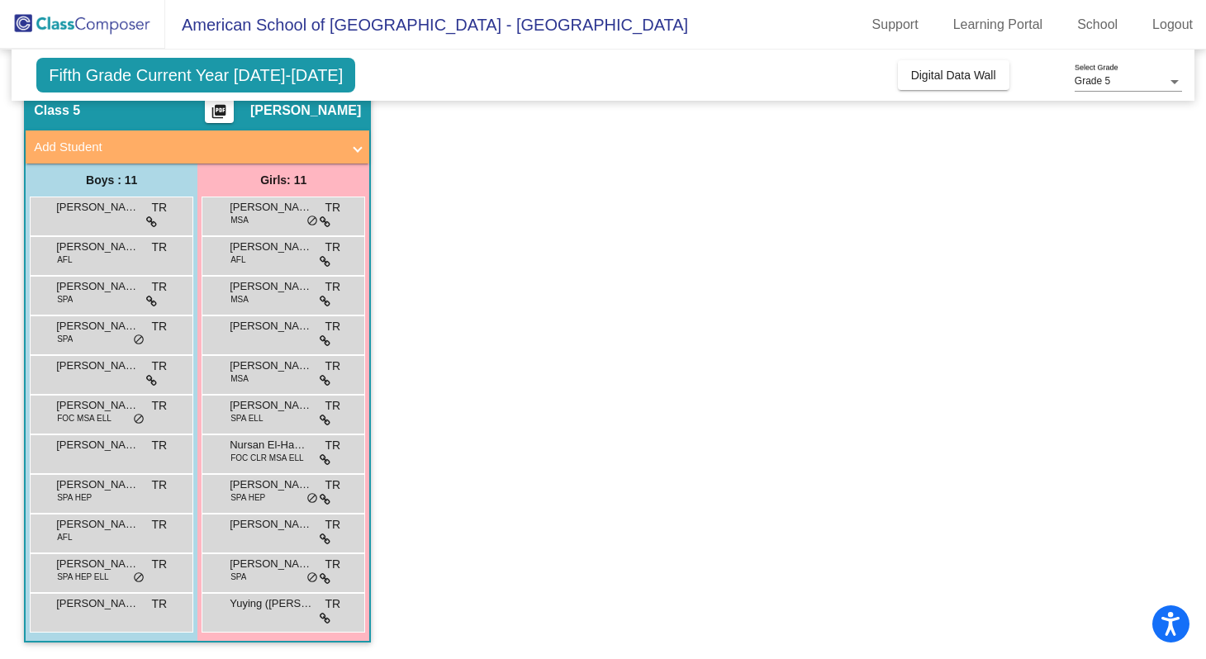
click at [102, 611] on span "[PERSON_NAME] De Lama" at bounding box center [97, 604] width 83 height 17
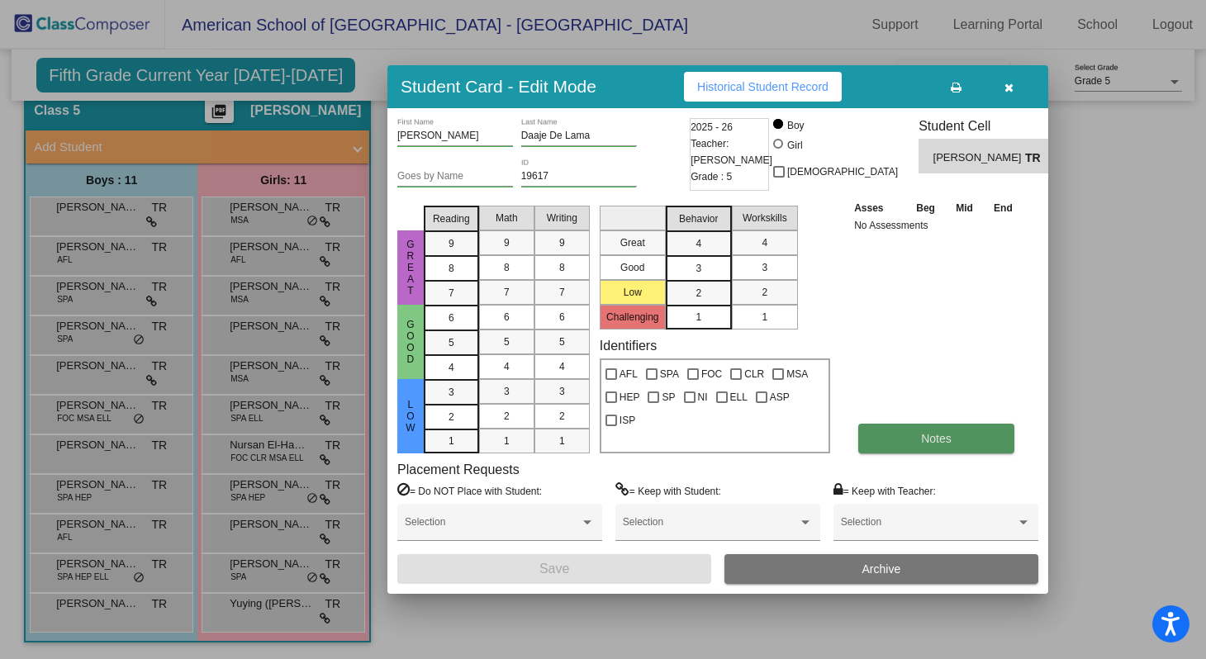
click at [905, 445] on button "Notes" at bounding box center [937, 439] width 156 height 30
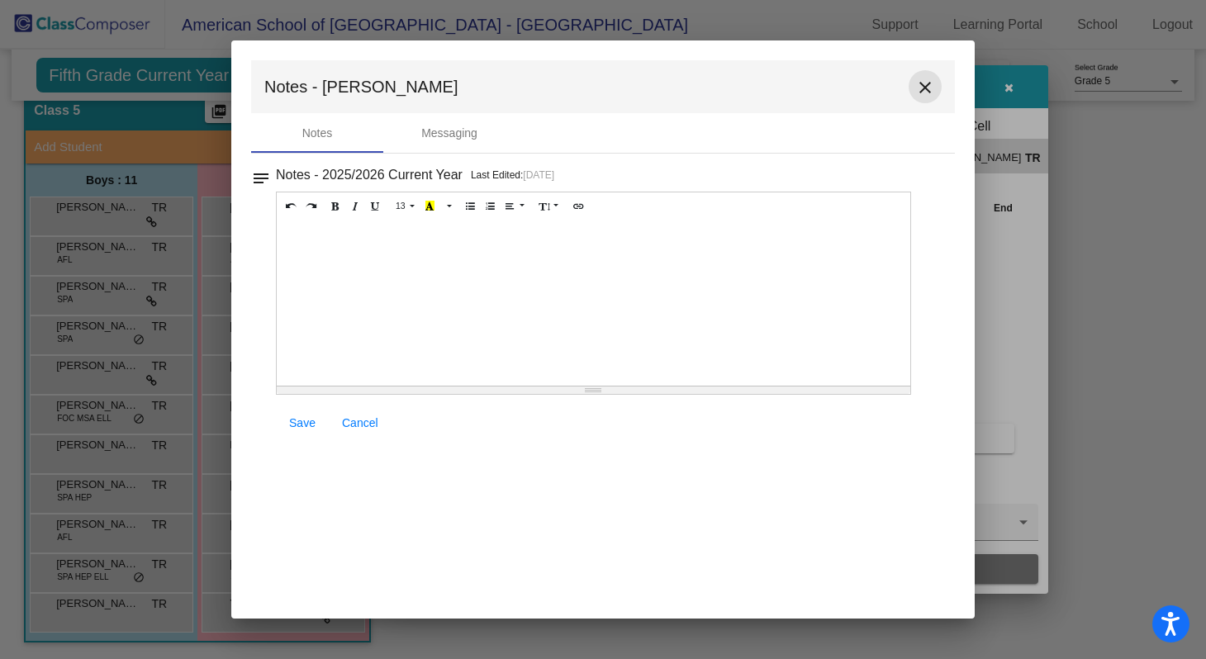
click at [925, 91] on mat-icon "close" at bounding box center [926, 88] width 20 height 20
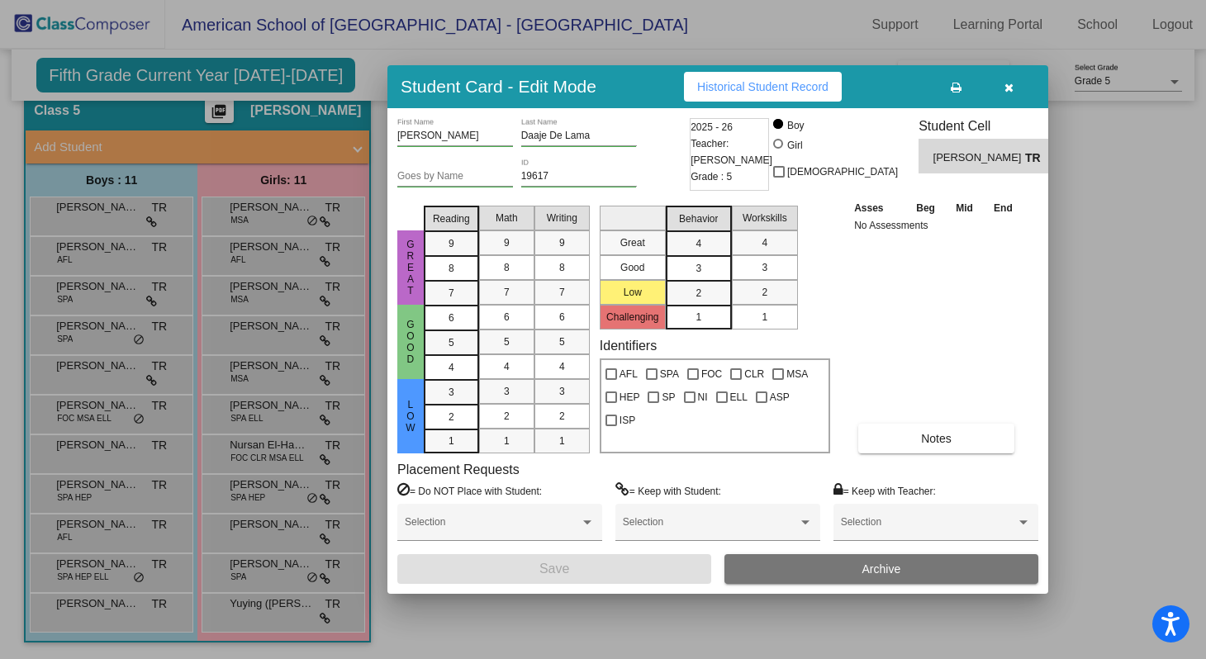
click at [95, 545] on div at bounding box center [603, 329] width 1206 height 659
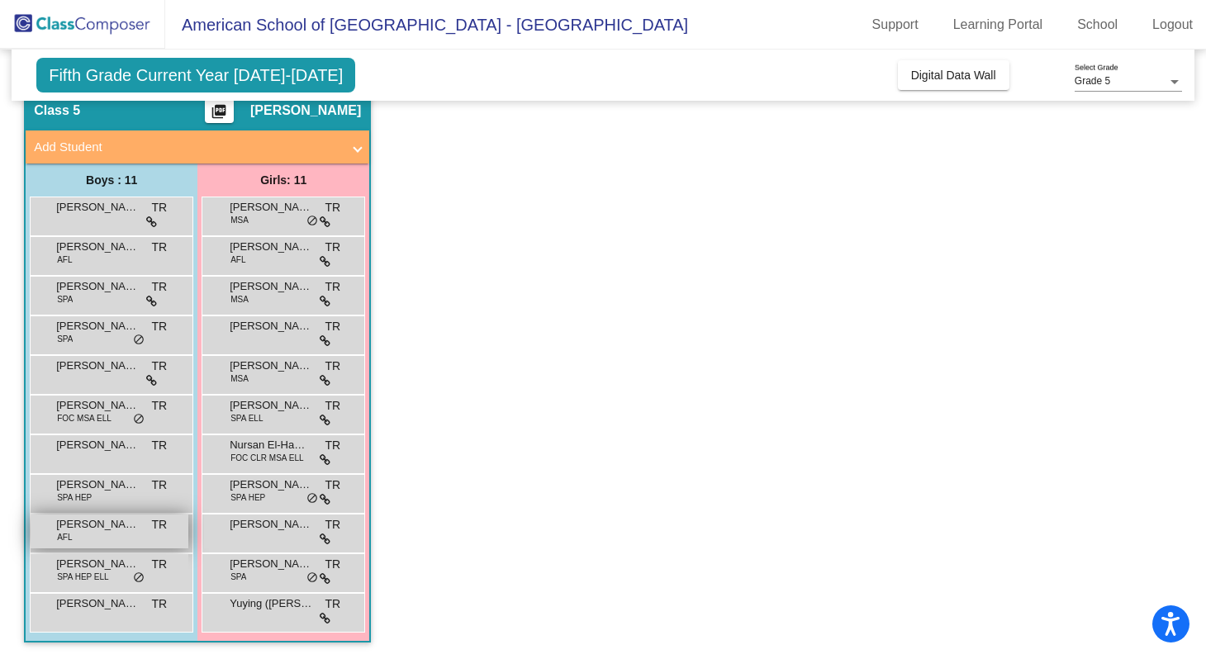
click at [97, 540] on div "[PERSON_NAME] AFL TR lock do_not_disturb_alt" at bounding box center [110, 532] width 158 height 34
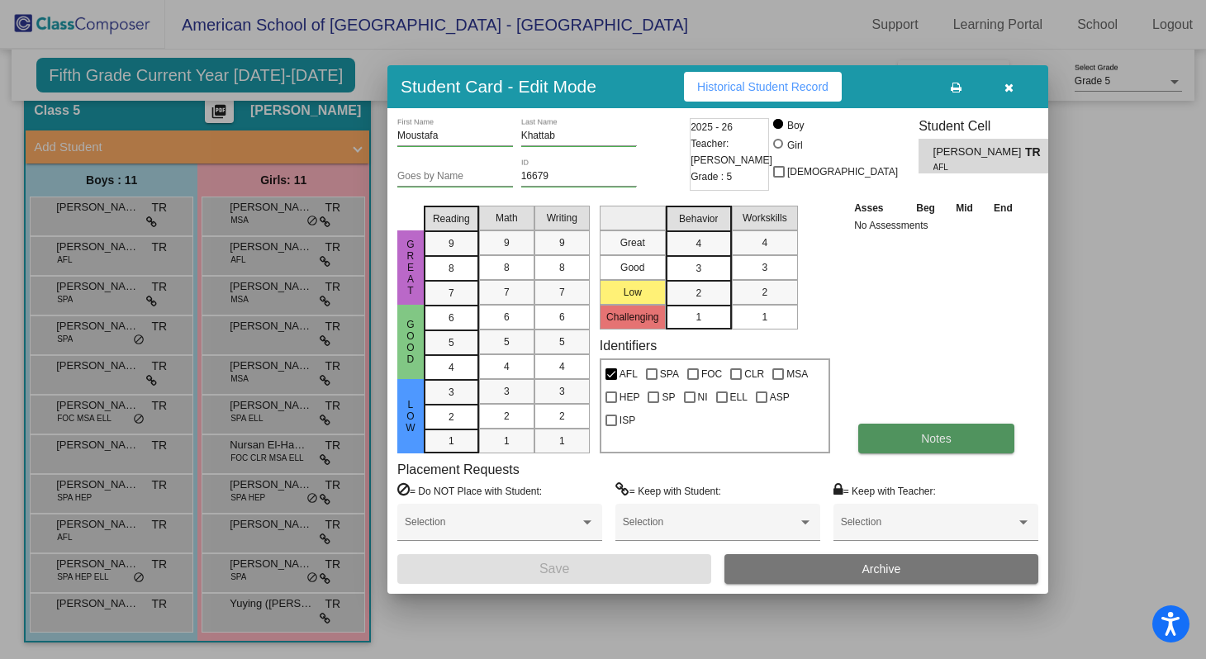
click at [906, 435] on button "Notes" at bounding box center [937, 439] width 156 height 30
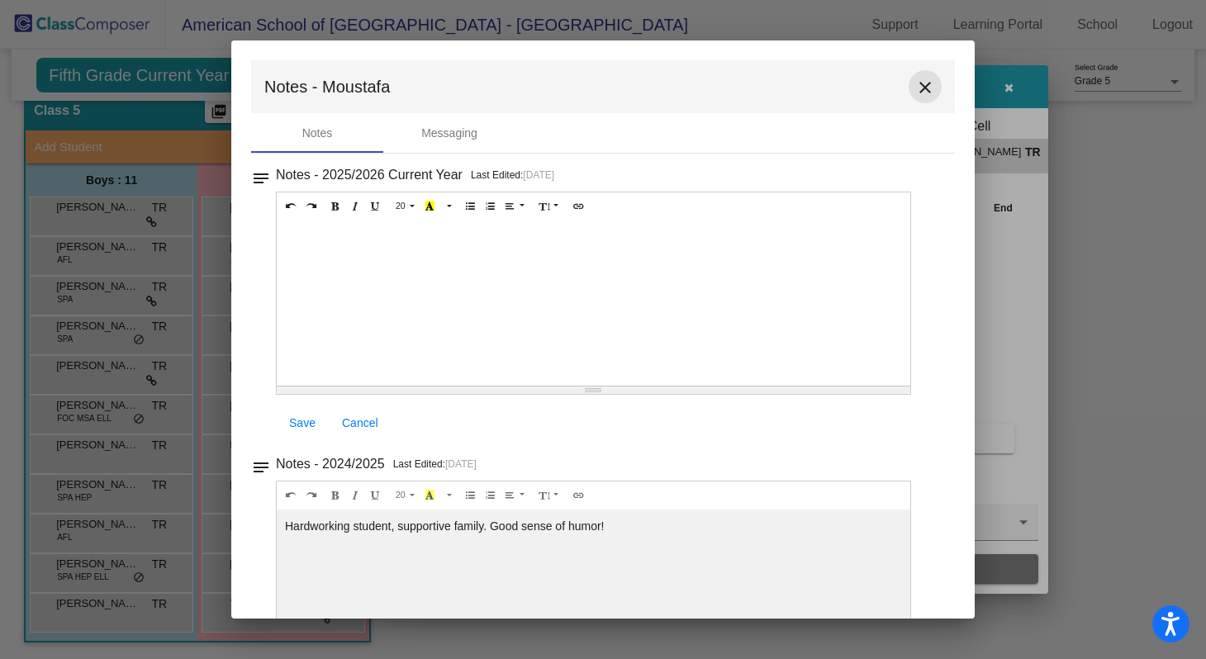
click at [921, 89] on mat-icon "close" at bounding box center [926, 88] width 20 height 20
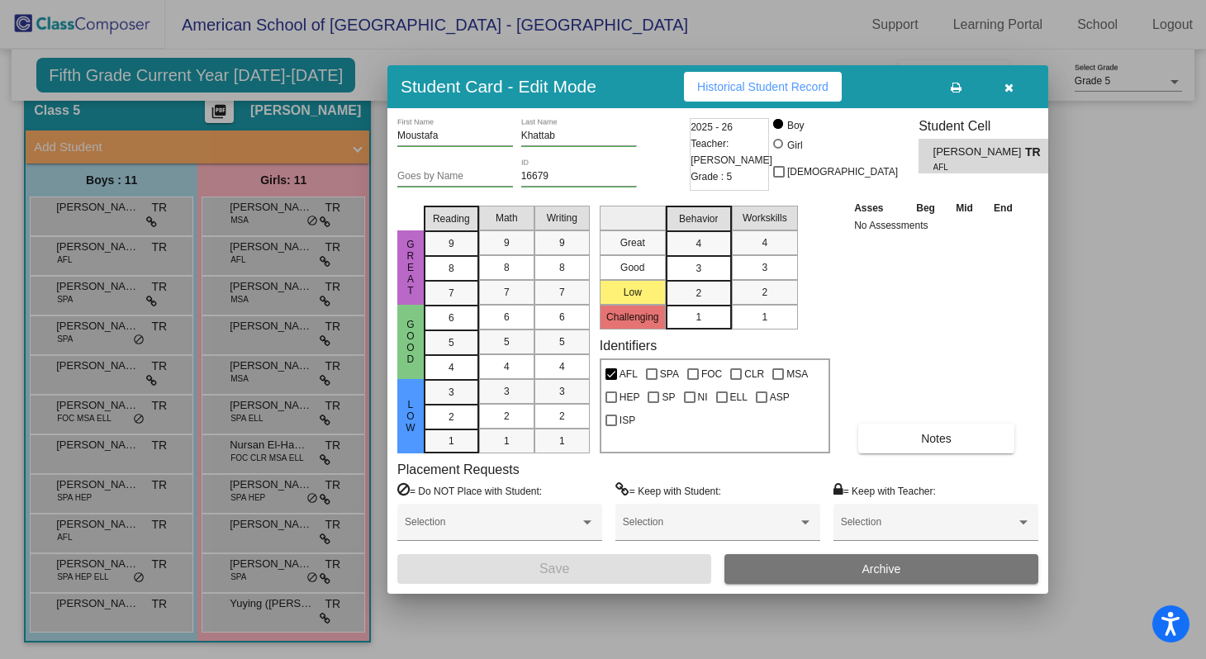
click at [86, 501] on div at bounding box center [603, 329] width 1206 height 659
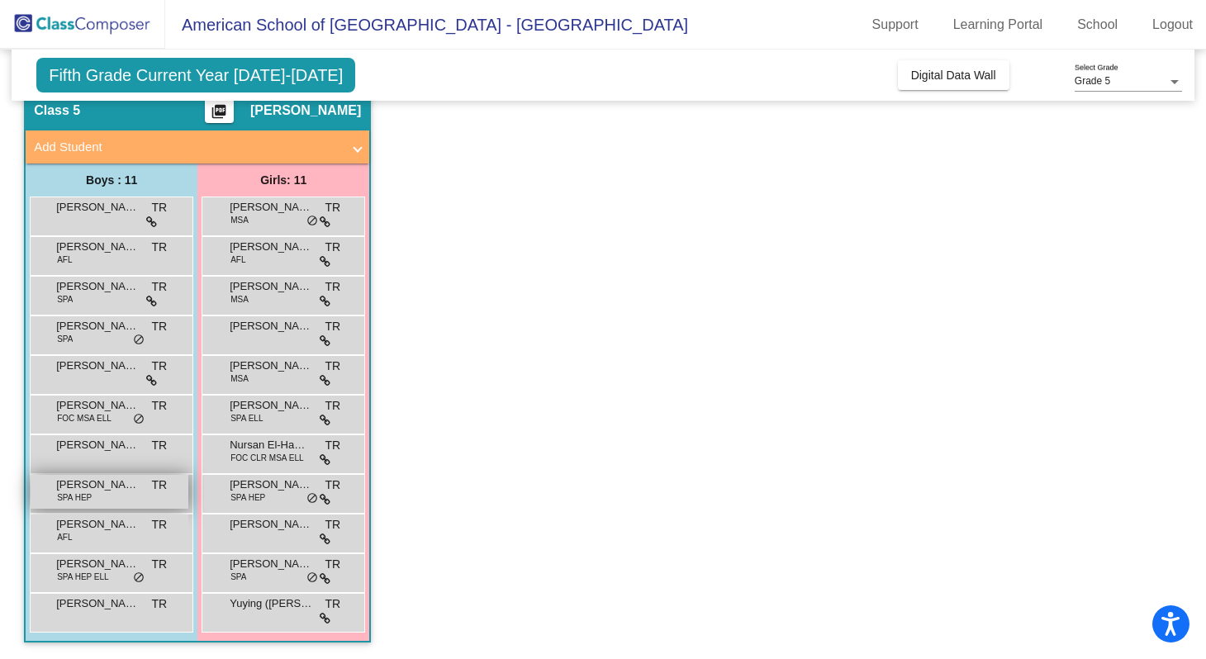
click at [89, 488] on span "[PERSON_NAME]" at bounding box center [97, 485] width 83 height 17
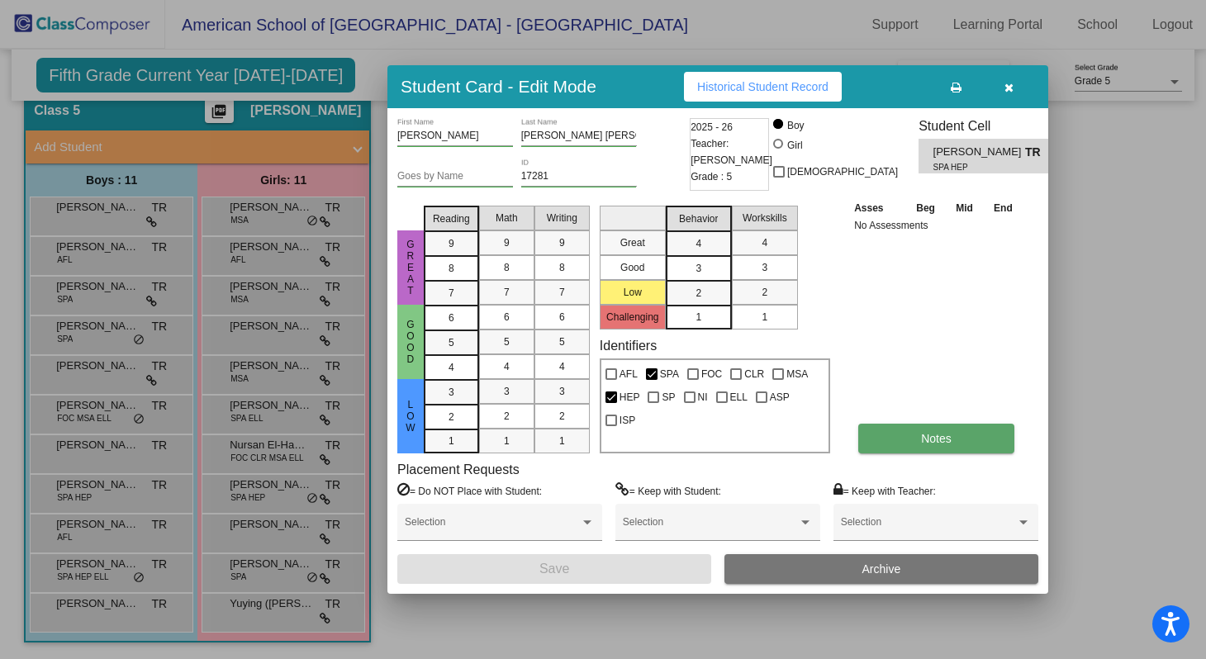
click at [889, 440] on button "Notes" at bounding box center [937, 439] width 156 height 30
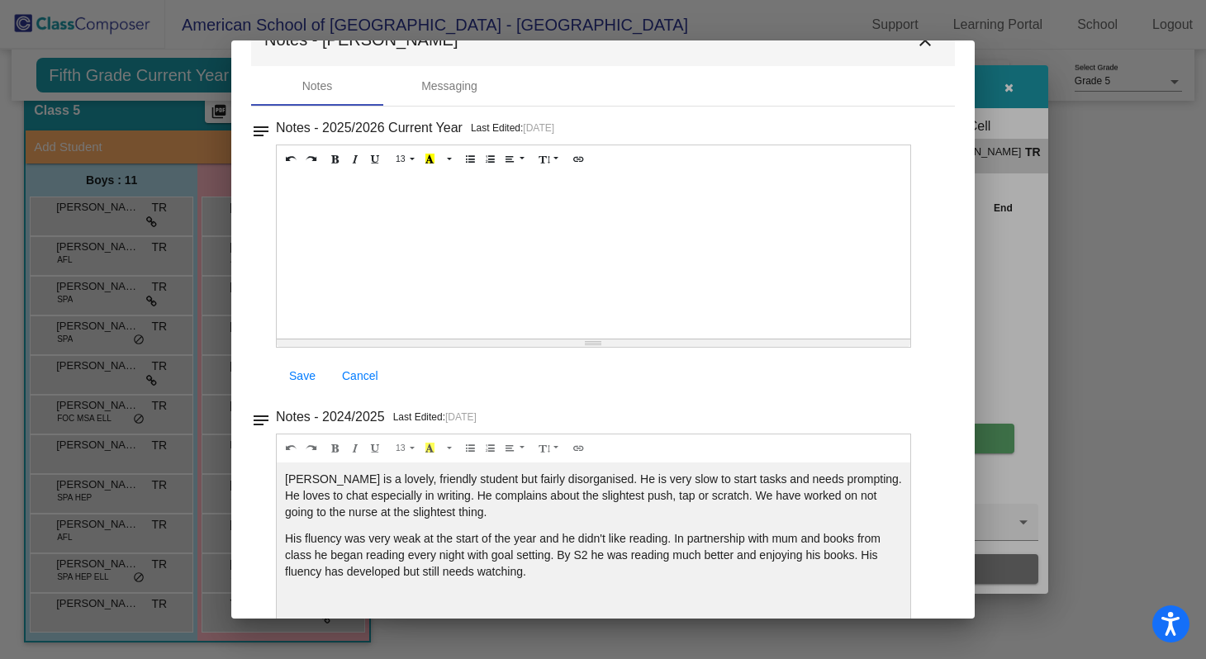
scroll to position [86, 0]
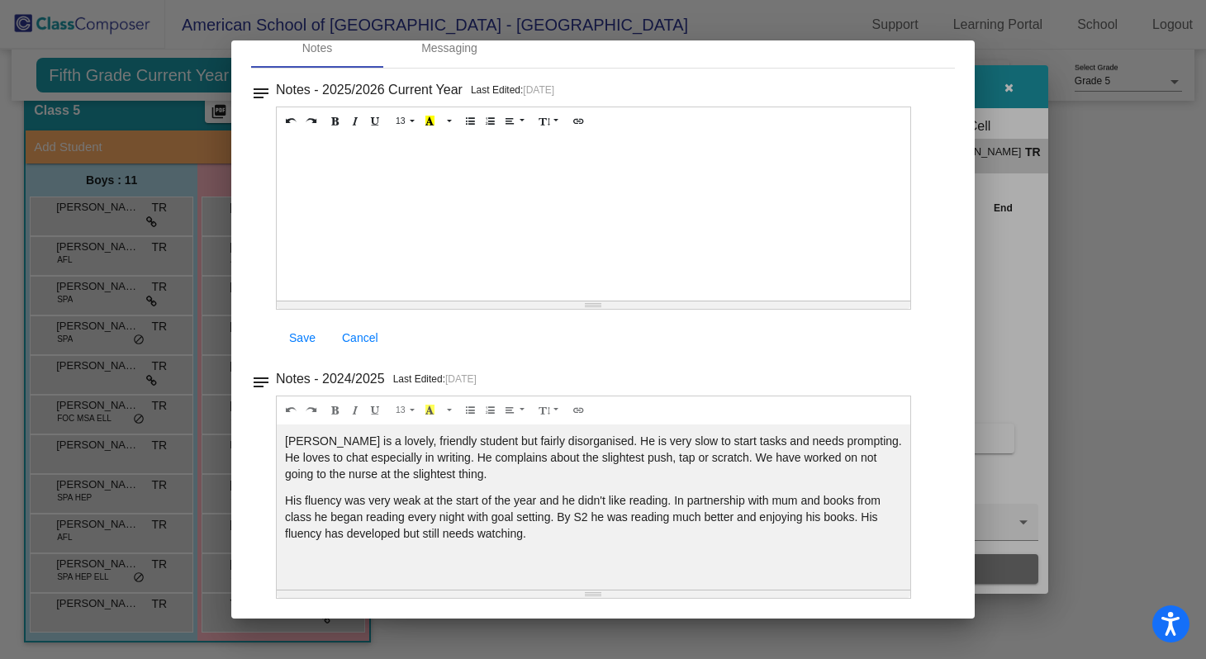
click at [106, 393] on div at bounding box center [603, 329] width 1206 height 659
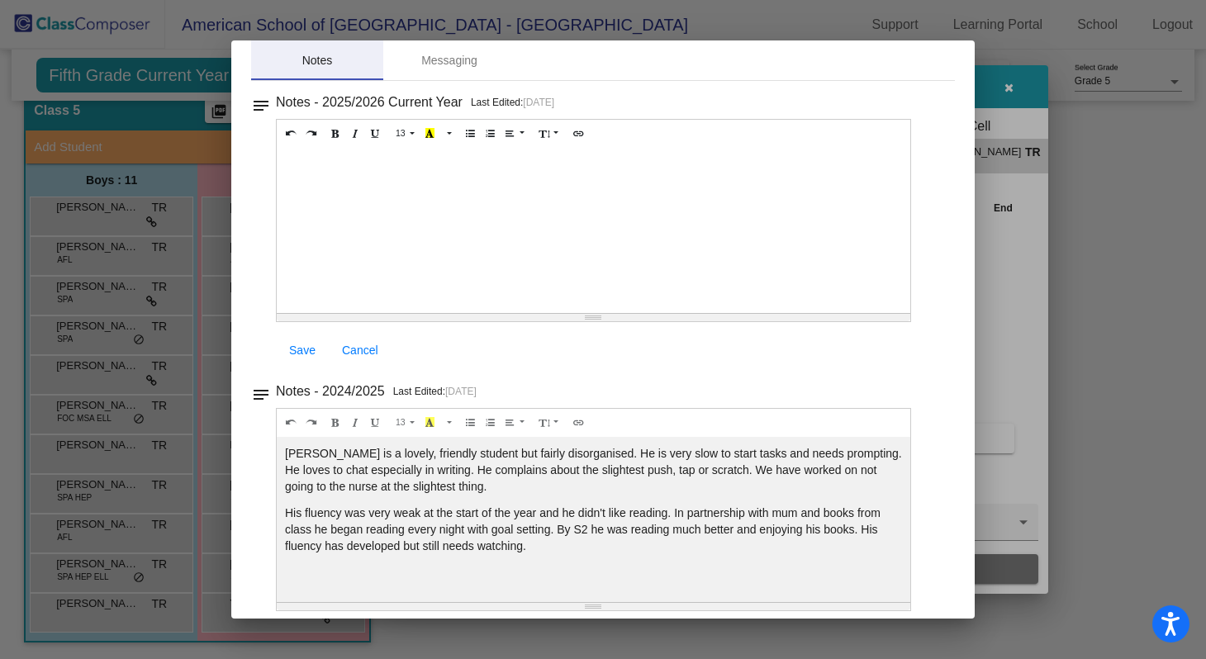
scroll to position [0, 0]
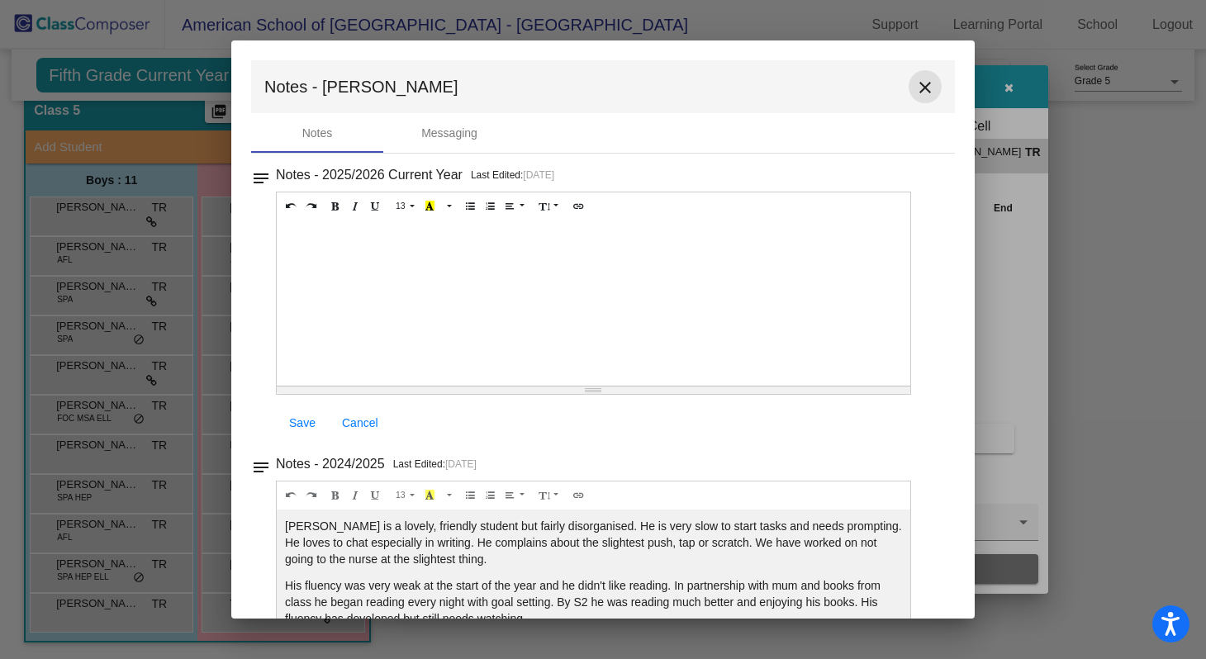
click at [917, 89] on mat-icon "close" at bounding box center [926, 88] width 20 height 20
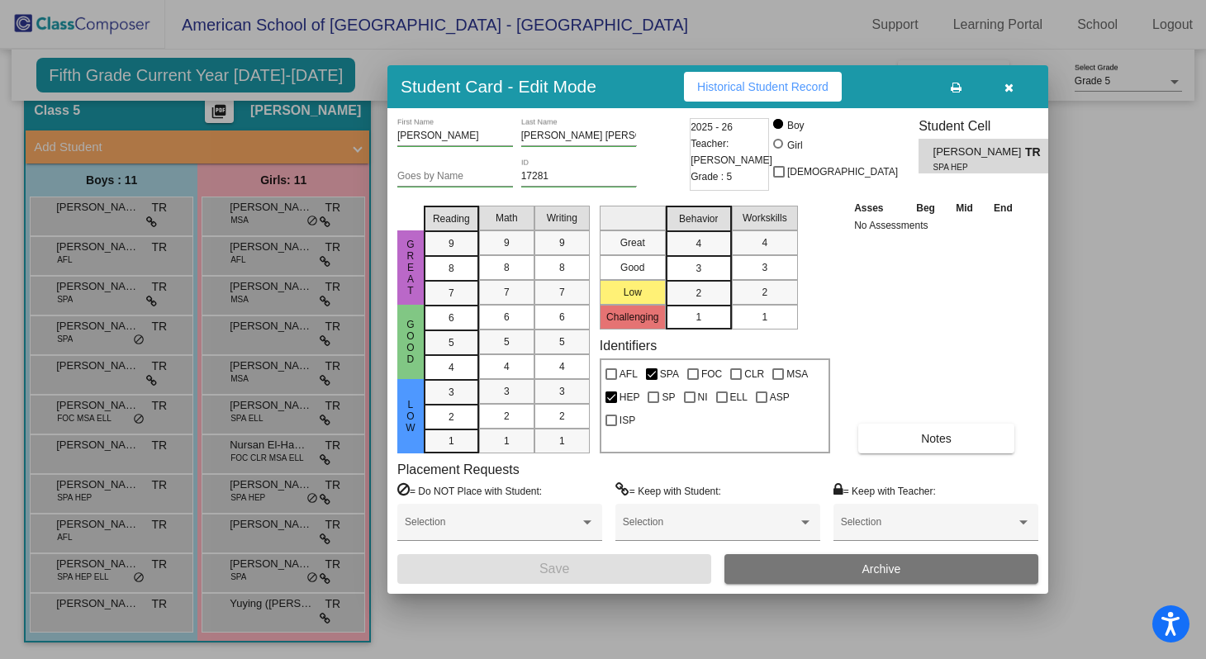
click at [99, 462] on div at bounding box center [603, 329] width 1206 height 659
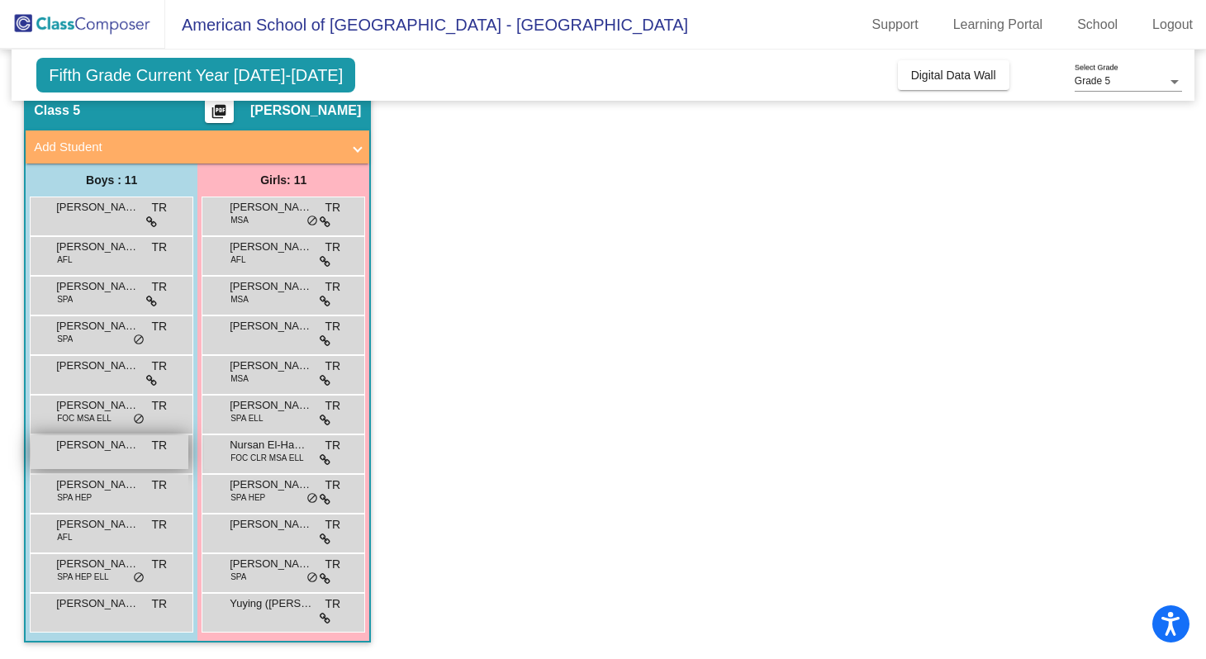
click at [98, 452] on span "[PERSON_NAME]" at bounding box center [97, 445] width 83 height 17
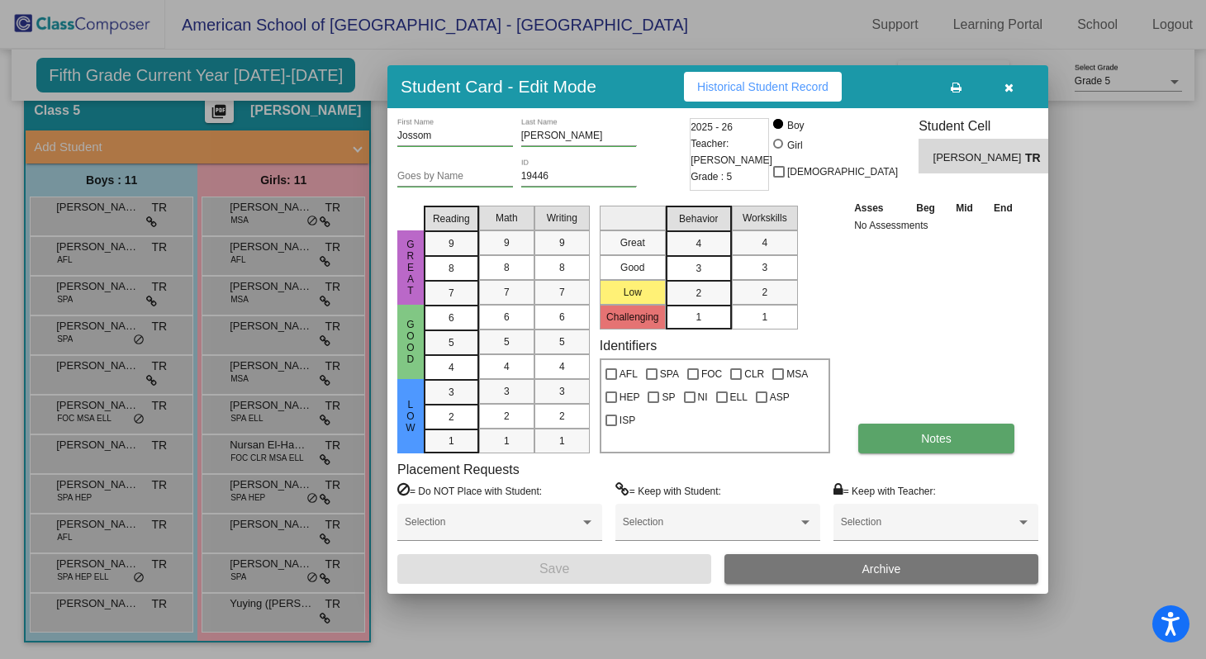
click at [905, 435] on button "Notes" at bounding box center [937, 439] width 156 height 30
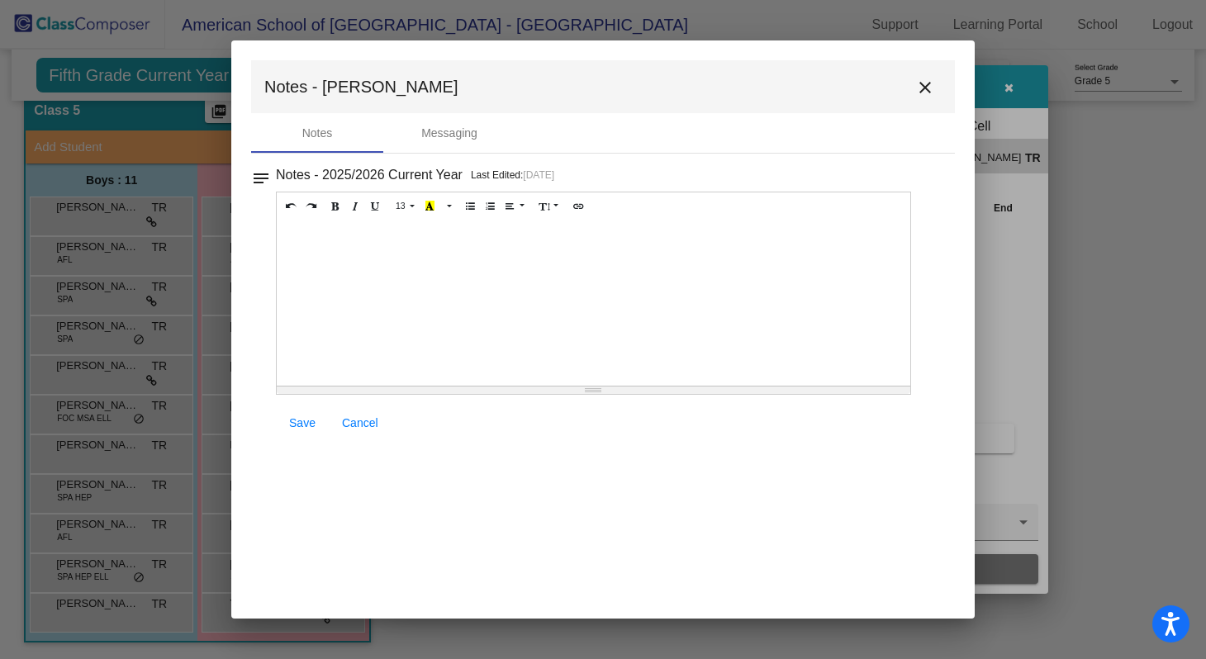
click at [920, 90] on mat-icon "close" at bounding box center [926, 88] width 20 height 20
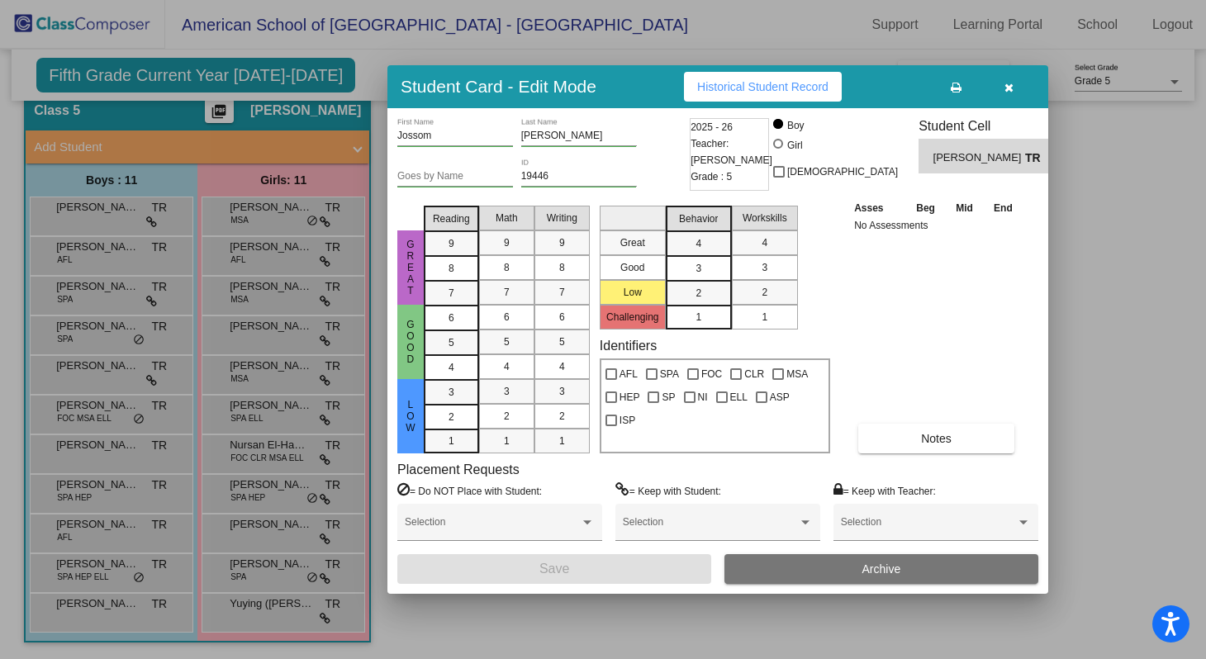
click at [81, 409] on div at bounding box center [603, 329] width 1206 height 659
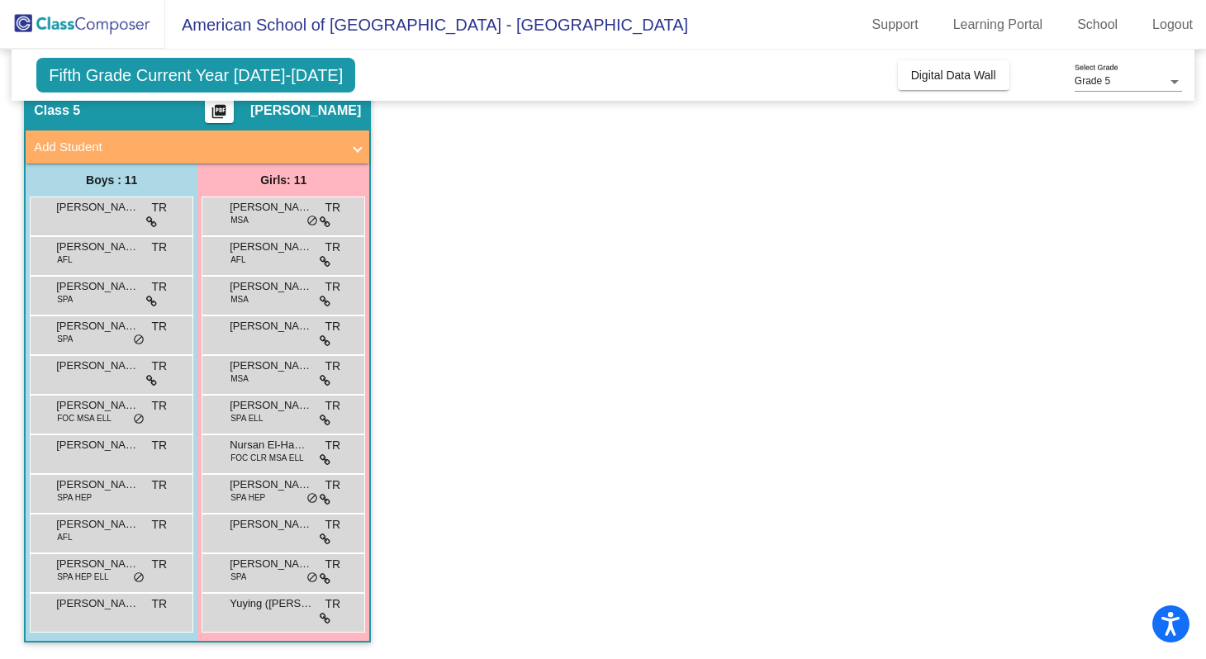
click at [81, 409] on span "[PERSON_NAME]" at bounding box center [97, 405] width 83 height 17
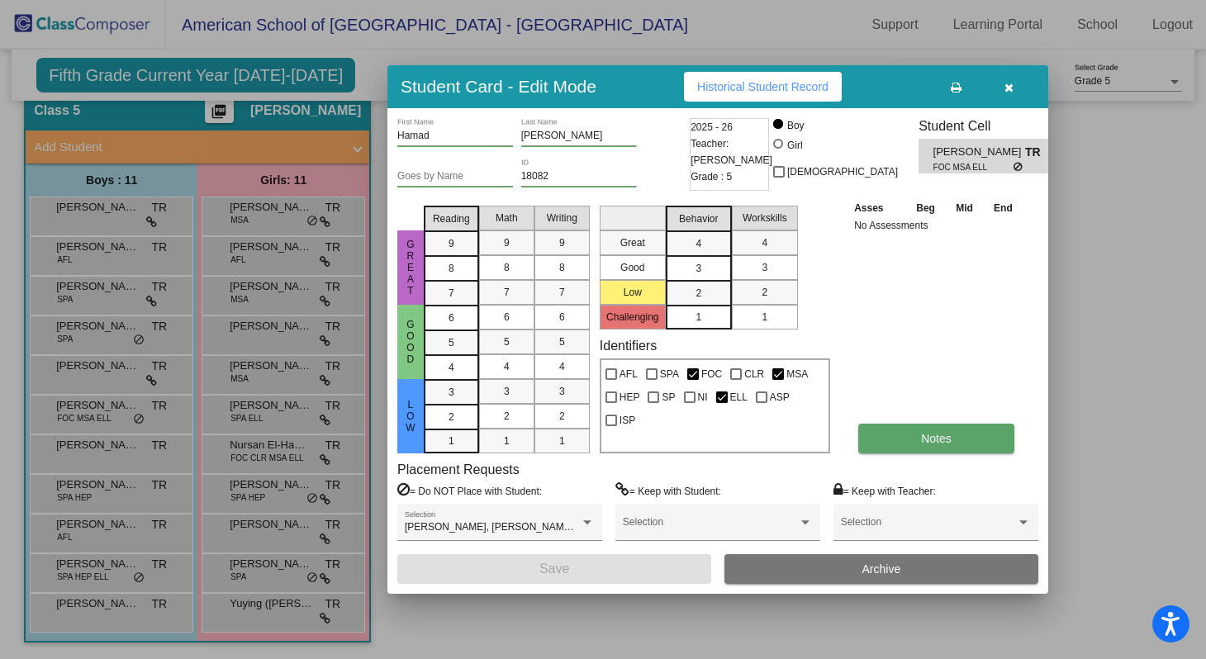
click at [938, 438] on span "Notes" at bounding box center [936, 438] width 31 height 13
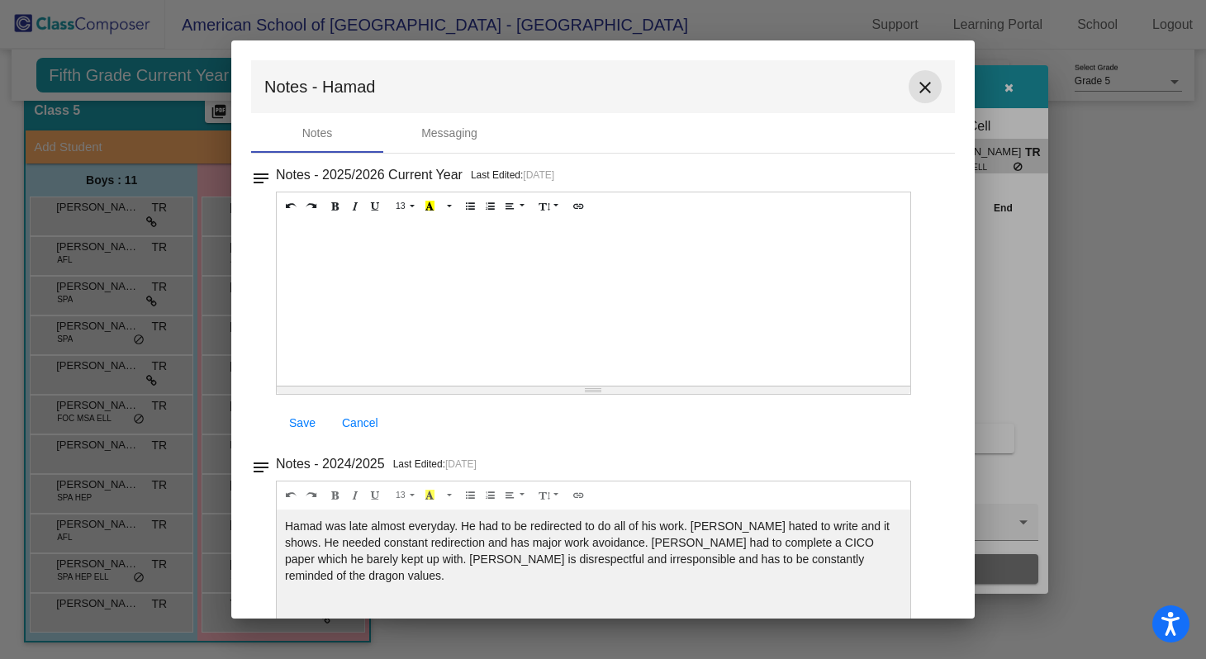
click at [918, 88] on mat-icon "close" at bounding box center [926, 88] width 20 height 20
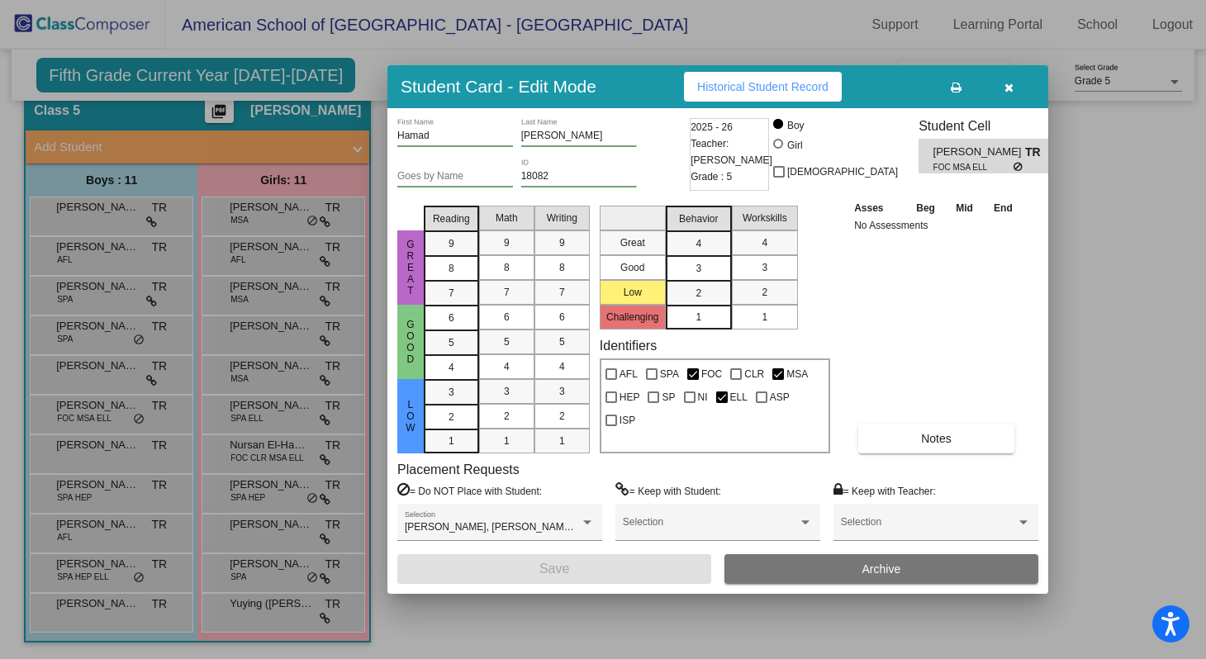
click at [94, 379] on div at bounding box center [603, 329] width 1206 height 659
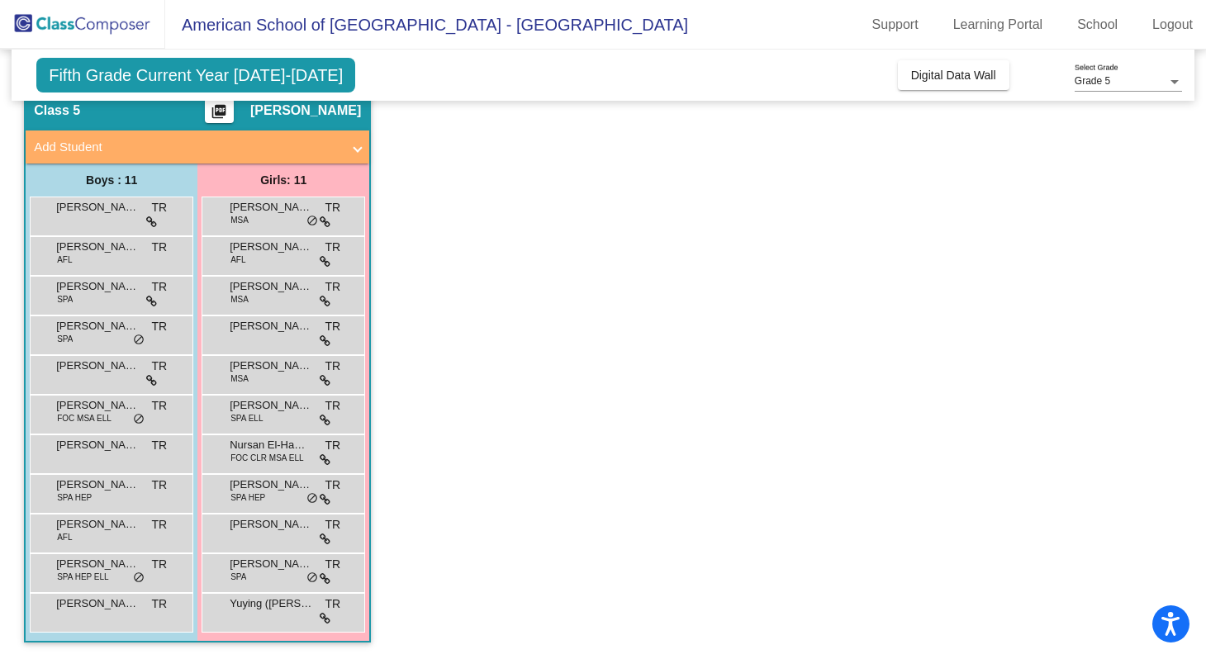
click at [94, 379] on div "[PERSON_NAME] TR lock do_not_disturb_alt" at bounding box center [110, 373] width 158 height 34
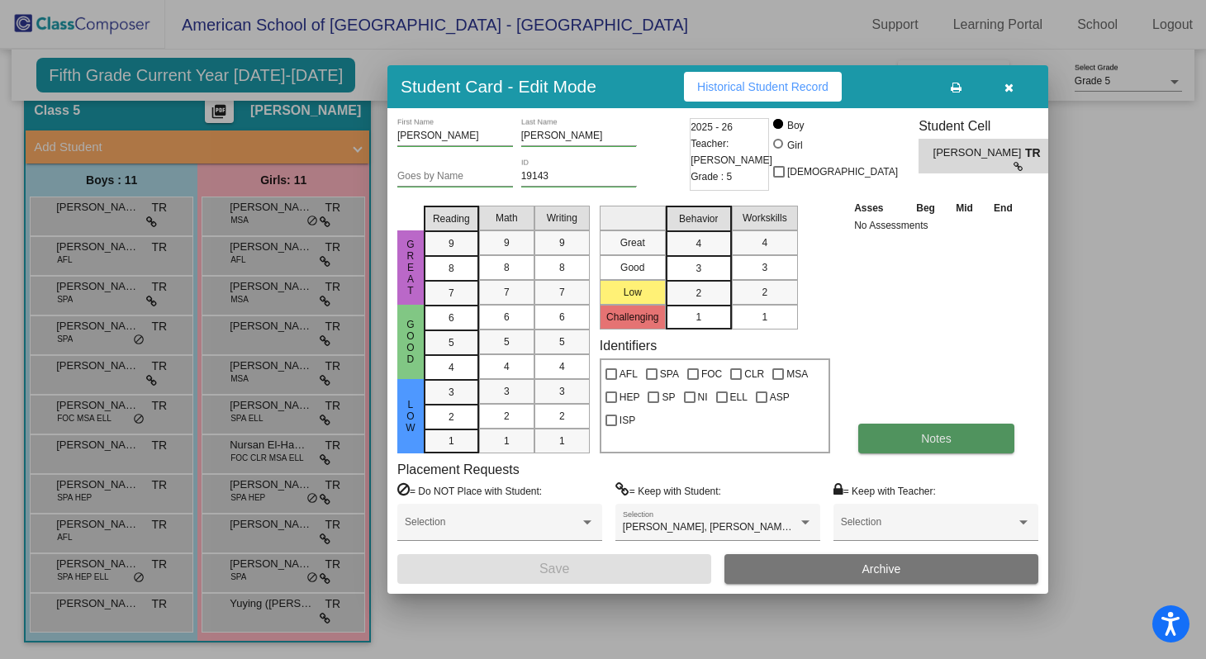
click at [906, 431] on button "Notes" at bounding box center [937, 439] width 156 height 30
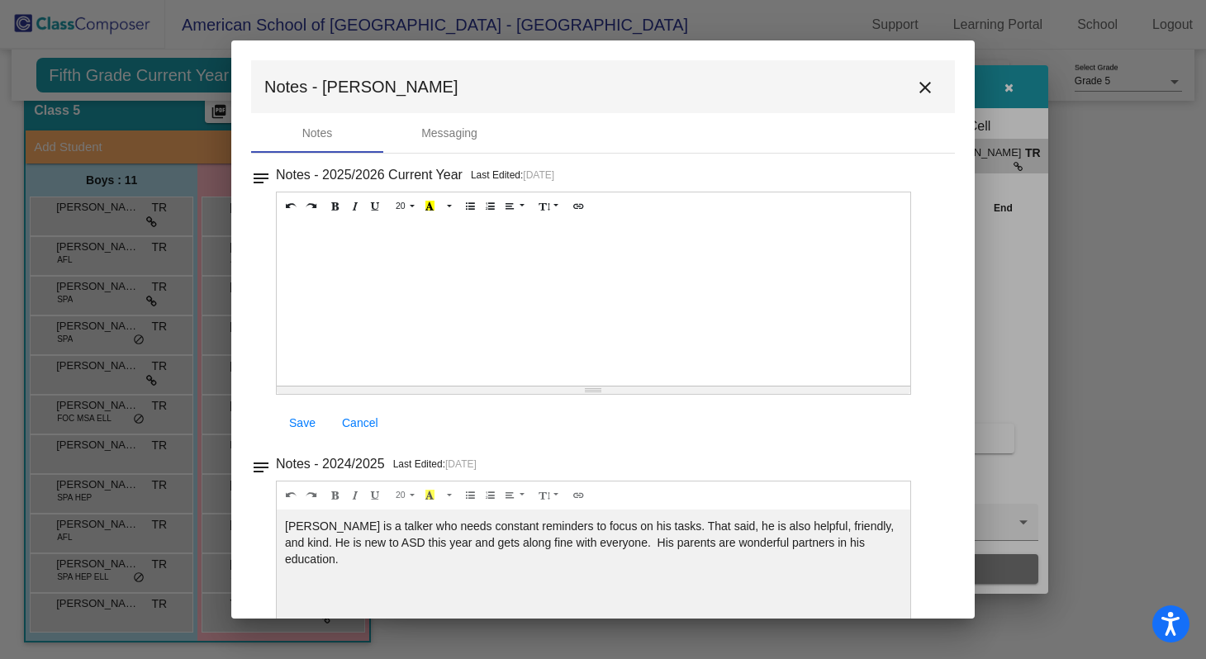
click at [916, 90] on mat-icon "close" at bounding box center [926, 88] width 20 height 20
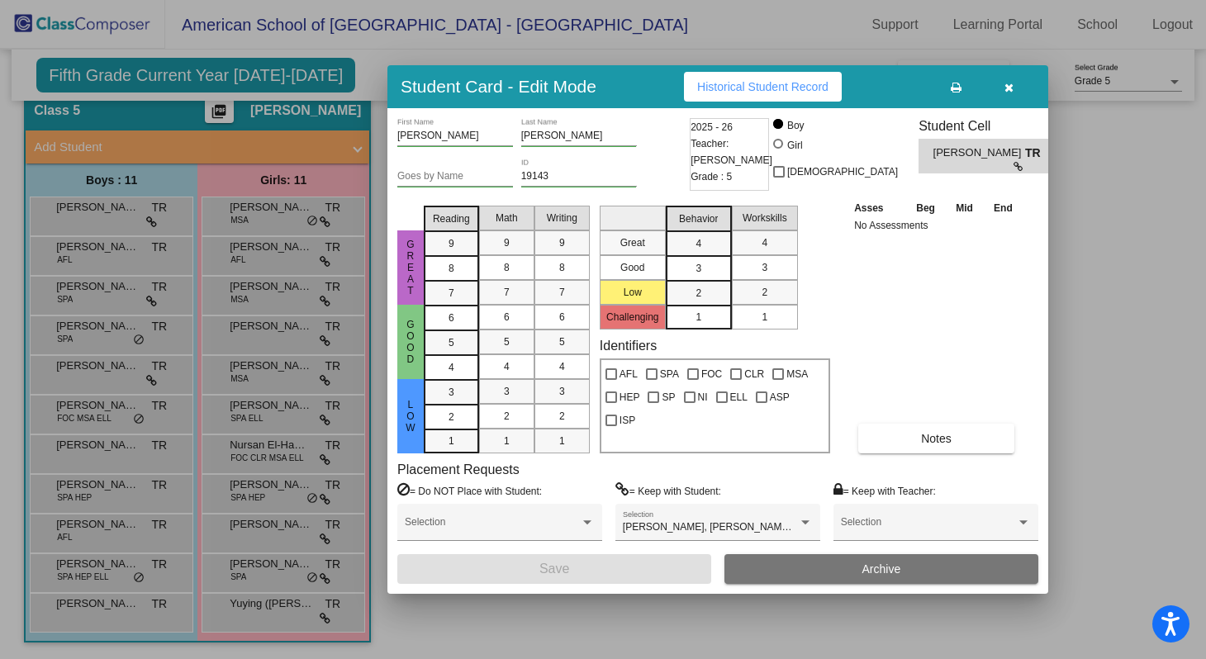
click at [99, 341] on div at bounding box center [603, 329] width 1206 height 659
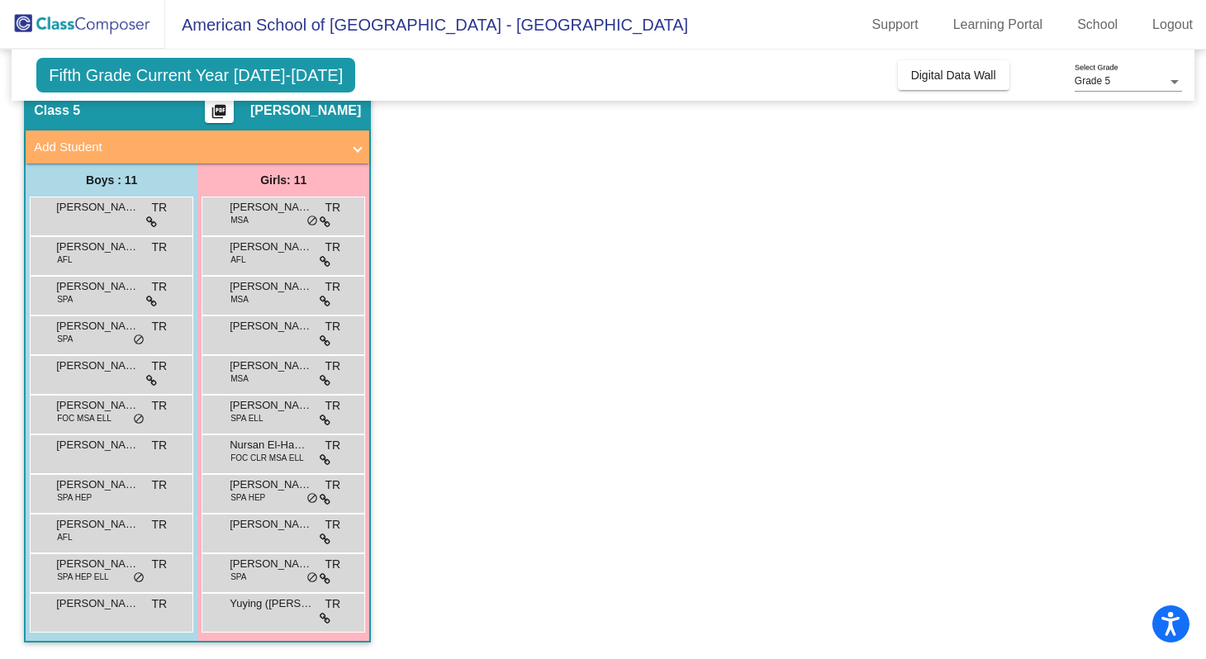
click at [99, 341] on div "[PERSON_NAME] de [PERSON_NAME] SPA TR lock do_not_disturb_alt" at bounding box center [110, 333] width 158 height 34
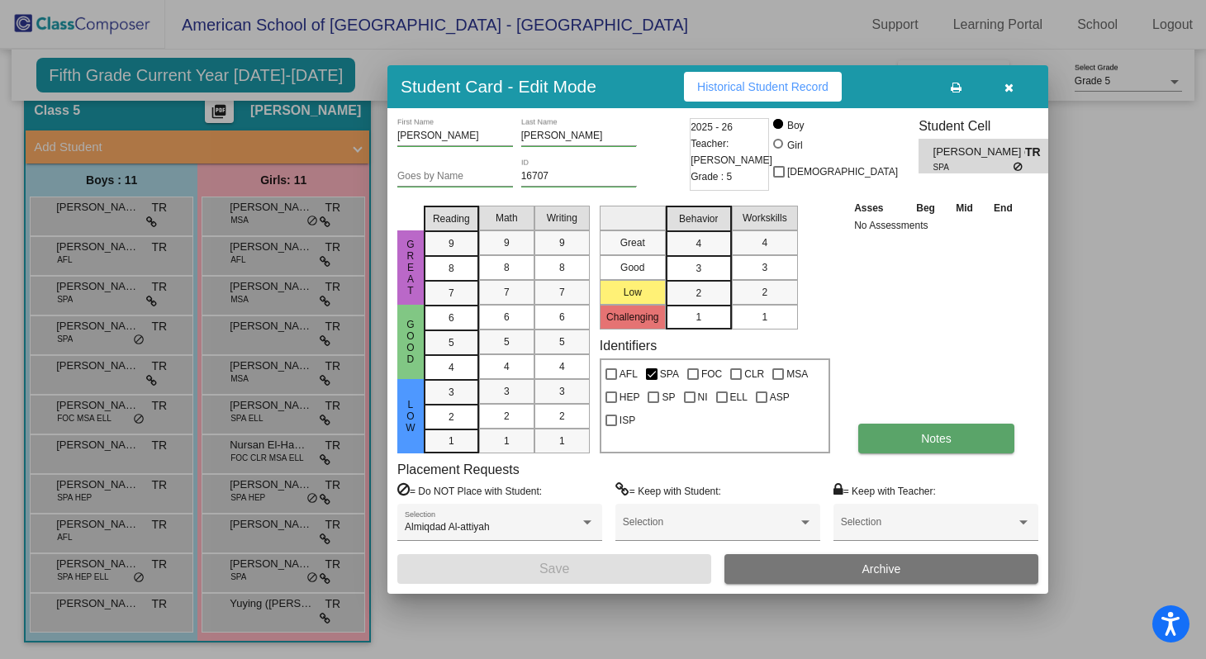
click at [902, 440] on button "Notes" at bounding box center [937, 439] width 156 height 30
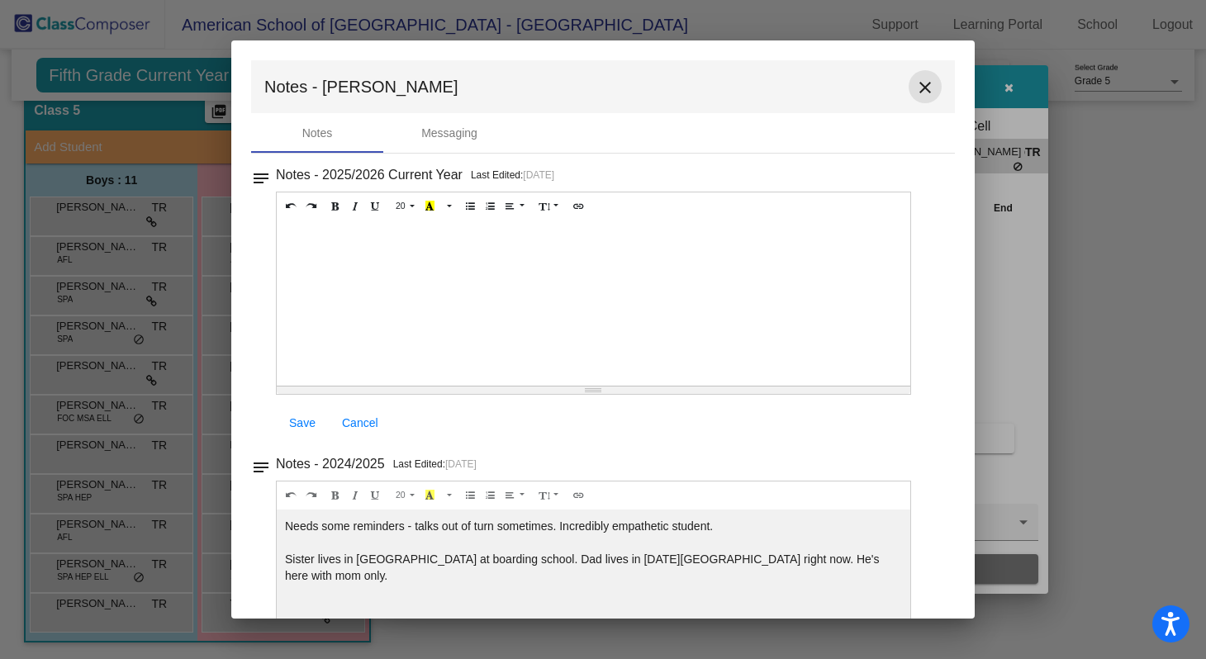
click at [917, 91] on mat-icon "close" at bounding box center [926, 88] width 20 height 20
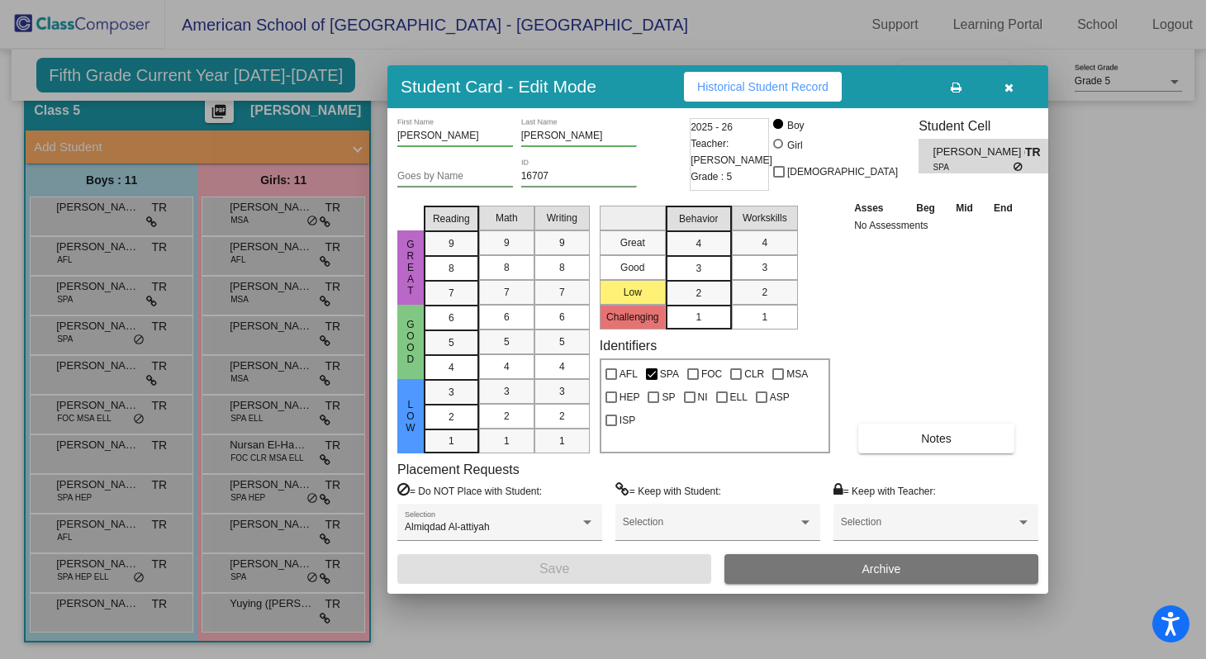
click at [109, 307] on div at bounding box center [603, 329] width 1206 height 659
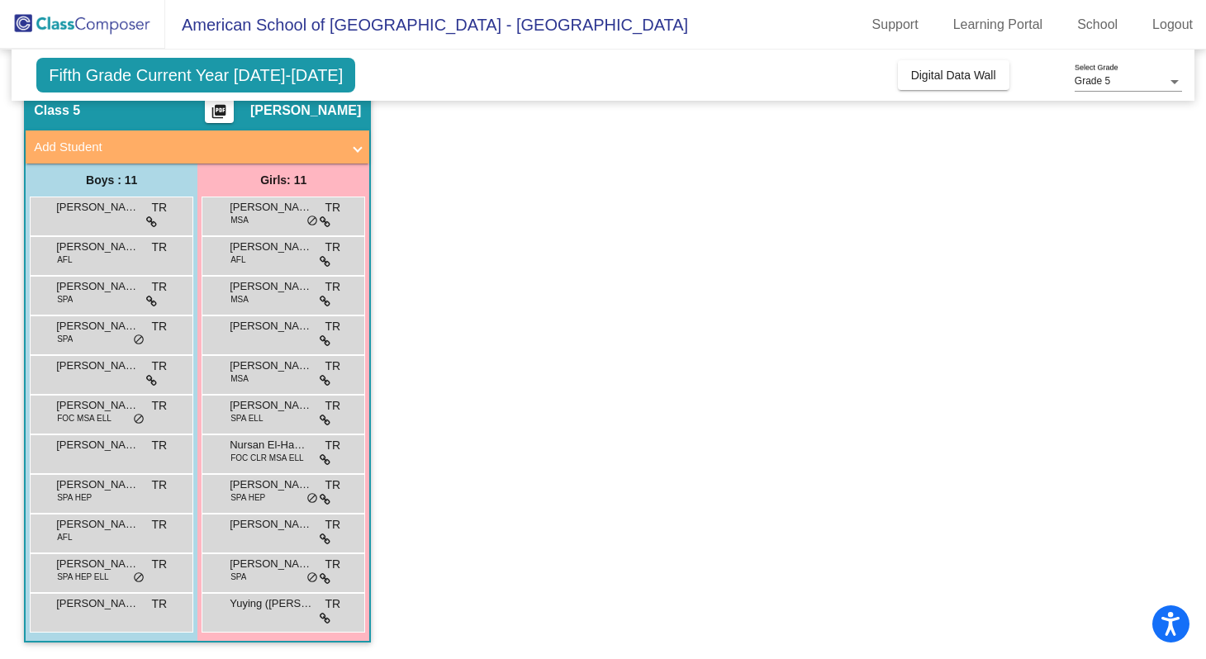
click at [109, 307] on div "Callum Goligher SPA TR lock do_not_disturb_alt" at bounding box center [110, 294] width 158 height 34
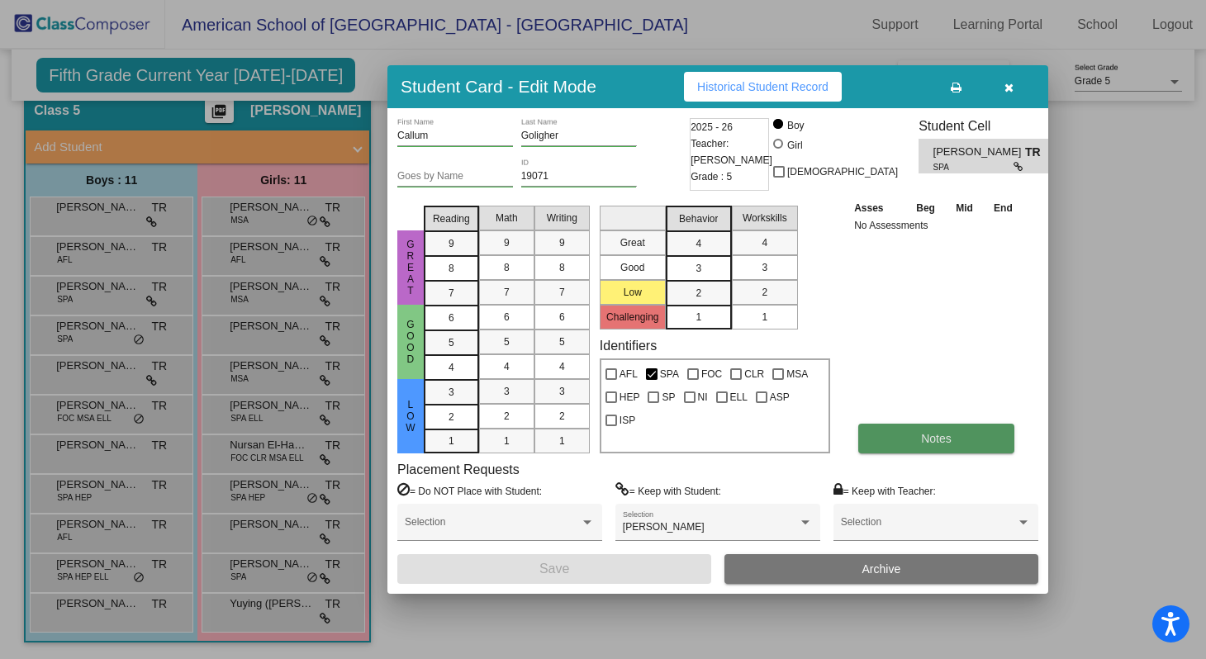
click at [892, 442] on button "Notes" at bounding box center [937, 439] width 156 height 30
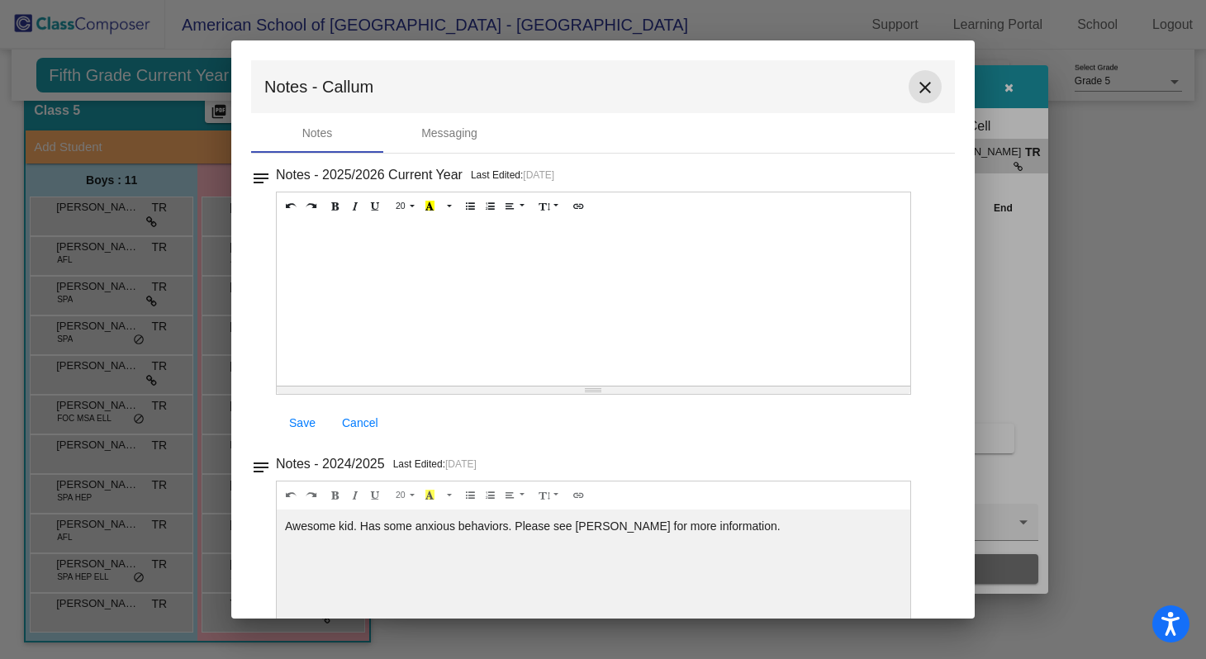
click at [916, 88] on mat-icon "close" at bounding box center [926, 88] width 20 height 20
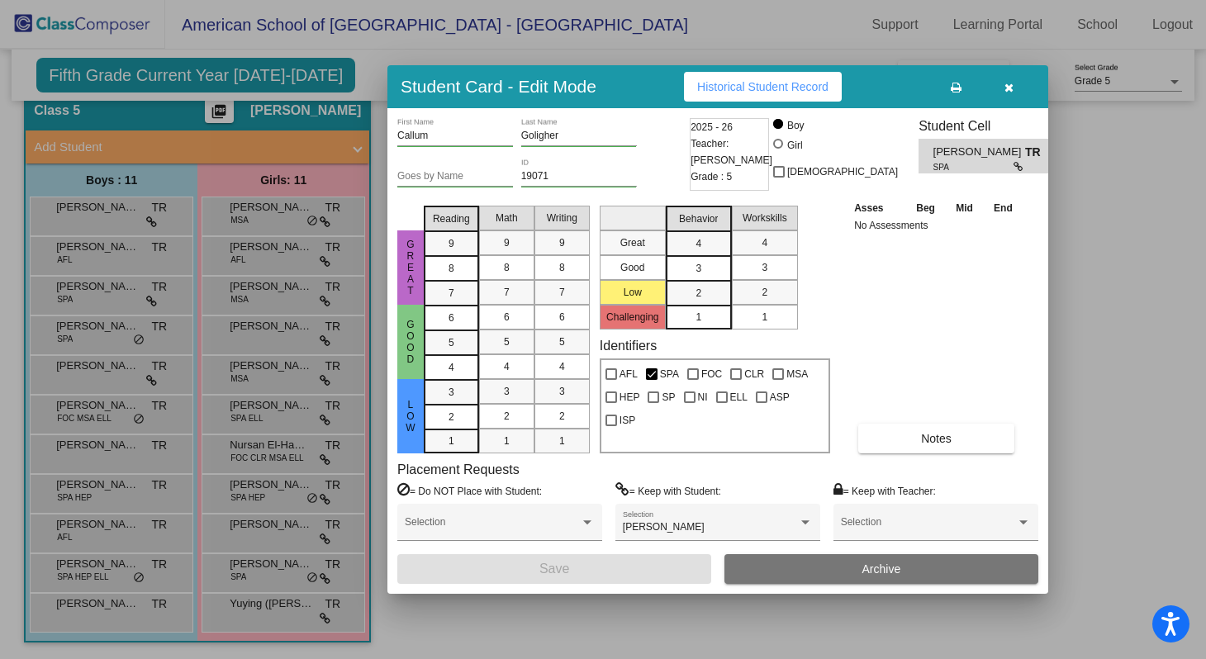
click at [101, 252] on div at bounding box center [603, 329] width 1206 height 659
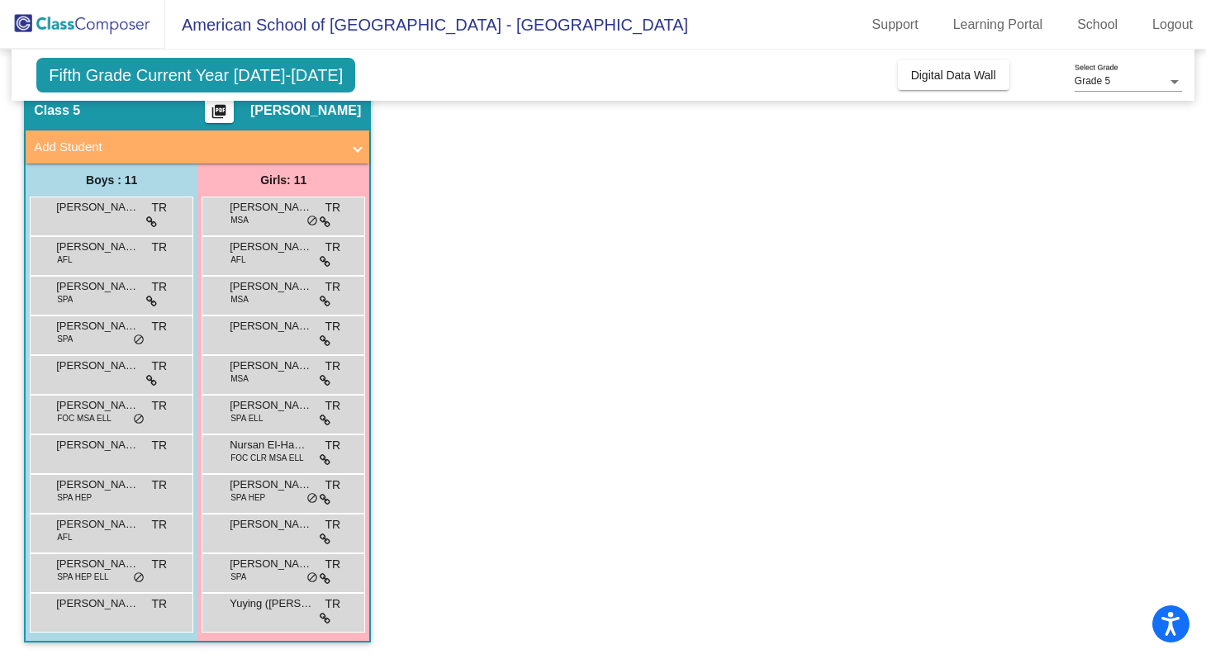
click at [101, 252] on span "[PERSON_NAME]" at bounding box center [97, 247] width 83 height 17
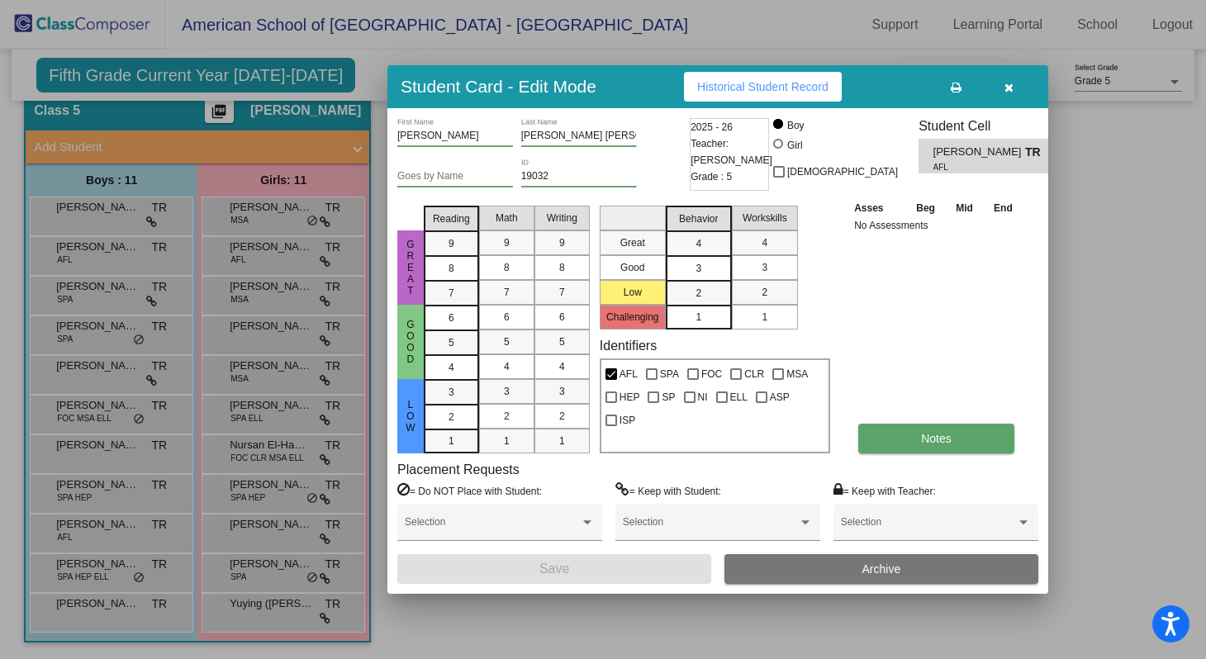
click at [906, 437] on button "Notes" at bounding box center [937, 439] width 156 height 30
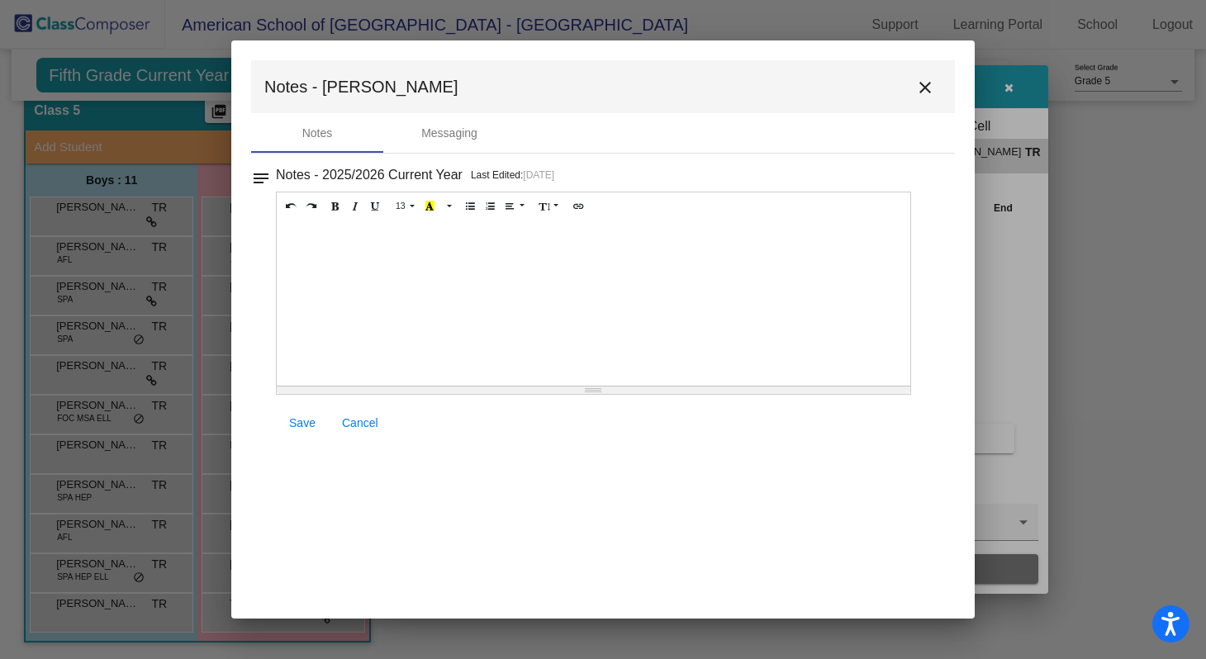
click at [928, 92] on mat-icon "close" at bounding box center [926, 88] width 20 height 20
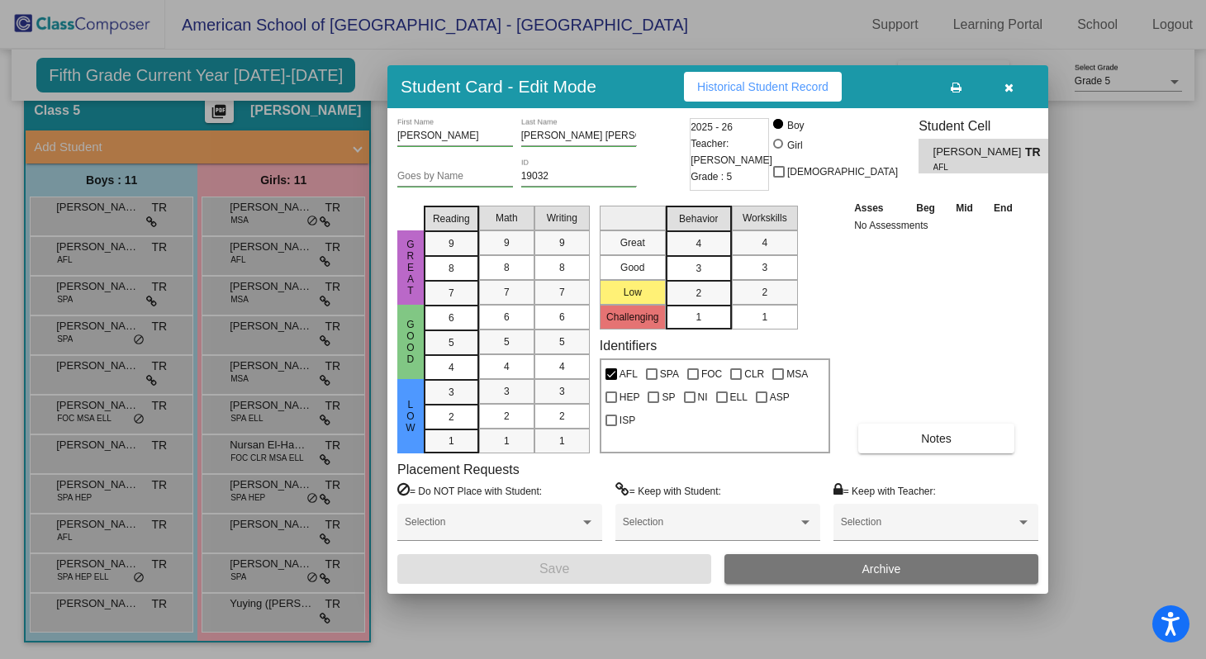
click at [86, 207] on div at bounding box center [603, 329] width 1206 height 659
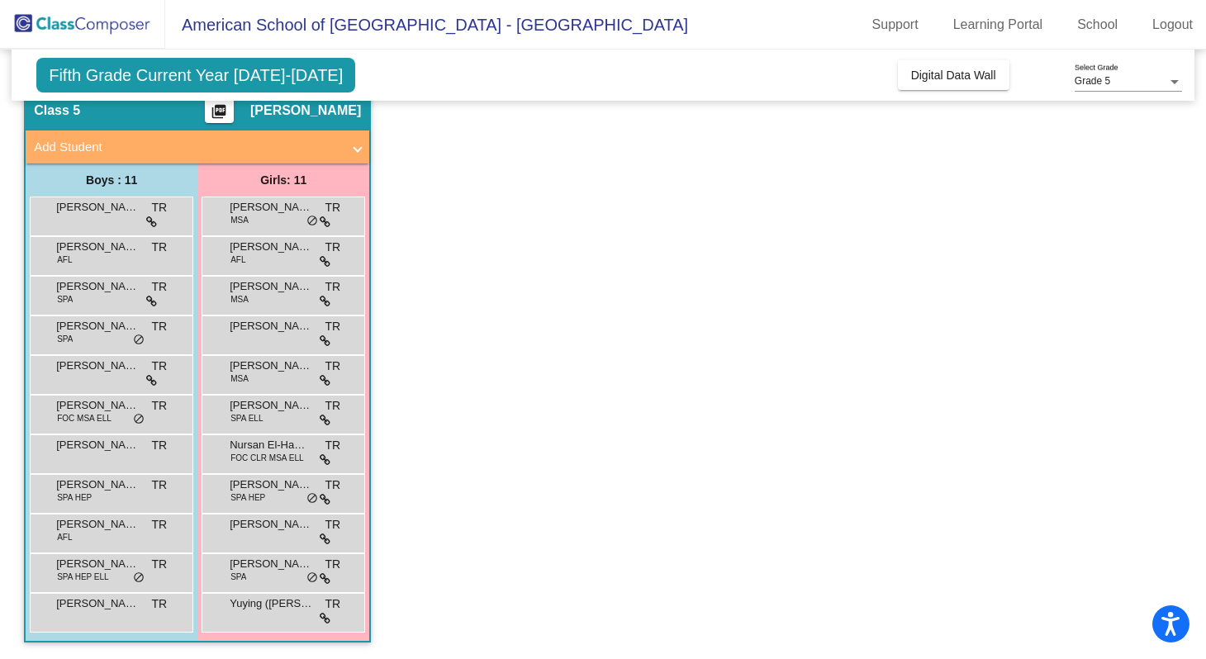
click at [86, 207] on span "[PERSON_NAME]" at bounding box center [97, 207] width 83 height 17
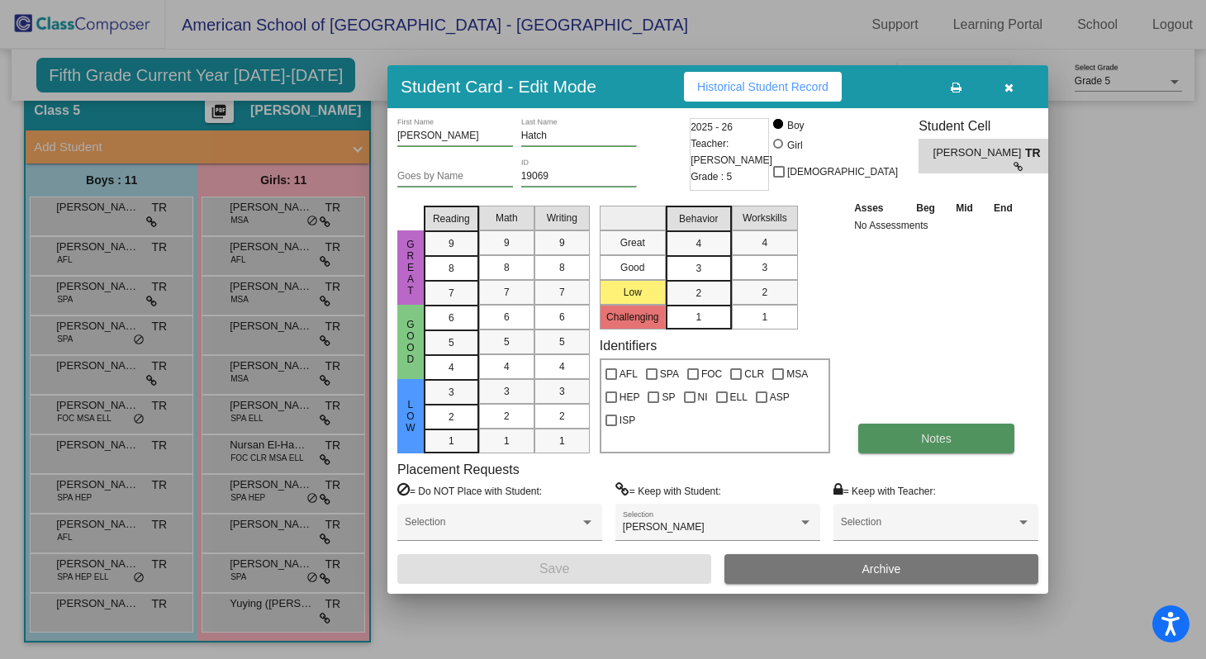
click at [916, 436] on button "Notes" at bounding box center [937, 439] width 156 height 30
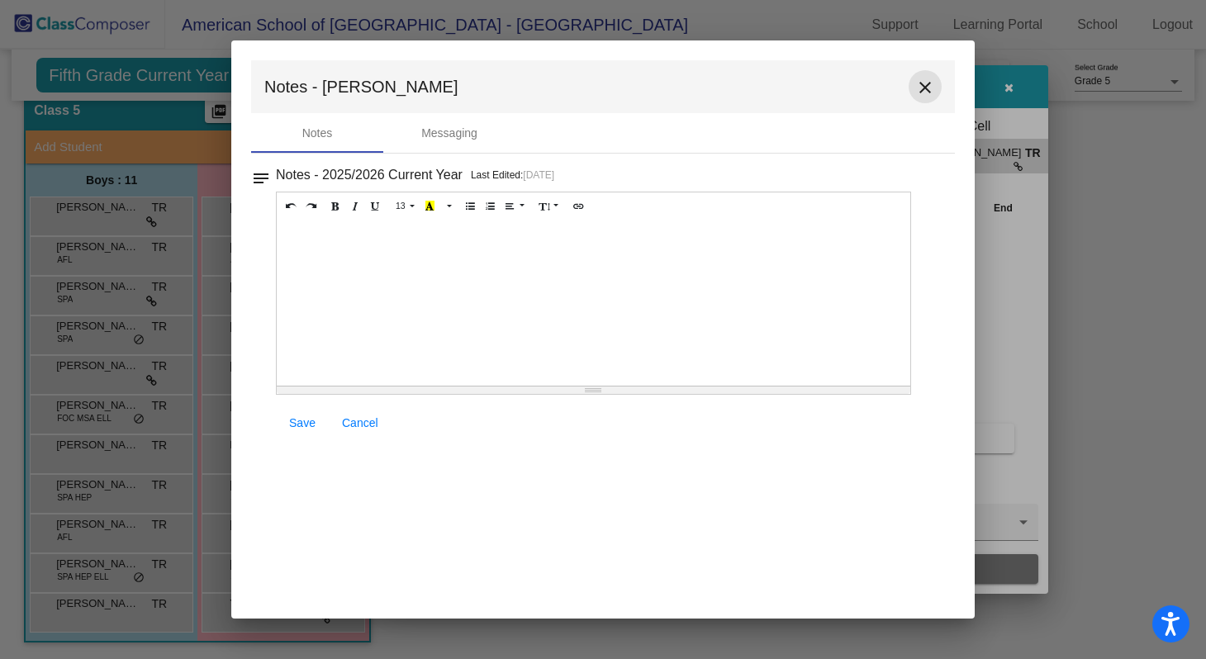
click at [924, 88] on mat-icon "close" at bounding box center [926, 88] width 20 height 20
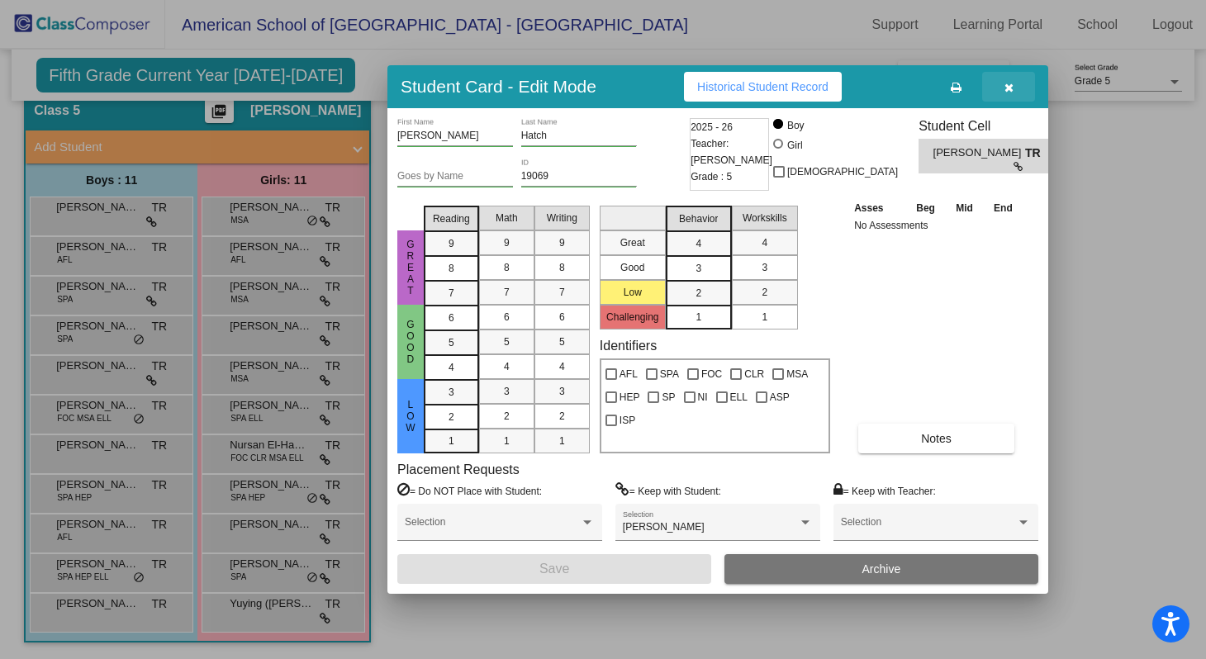
click at [1010, 88] on icon "button" at bounding box center [1009, 88] width 9 height 12
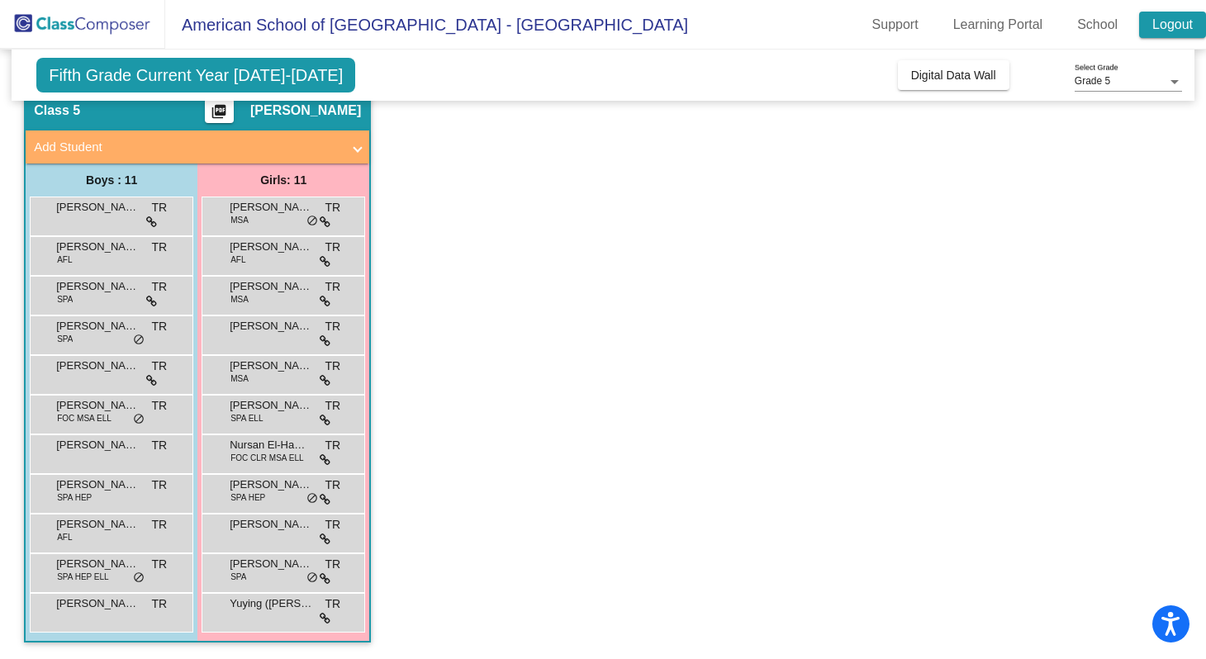
click at [1163, 25] on link "Logout" at bounding box center [1173, 25] width 67 height 26
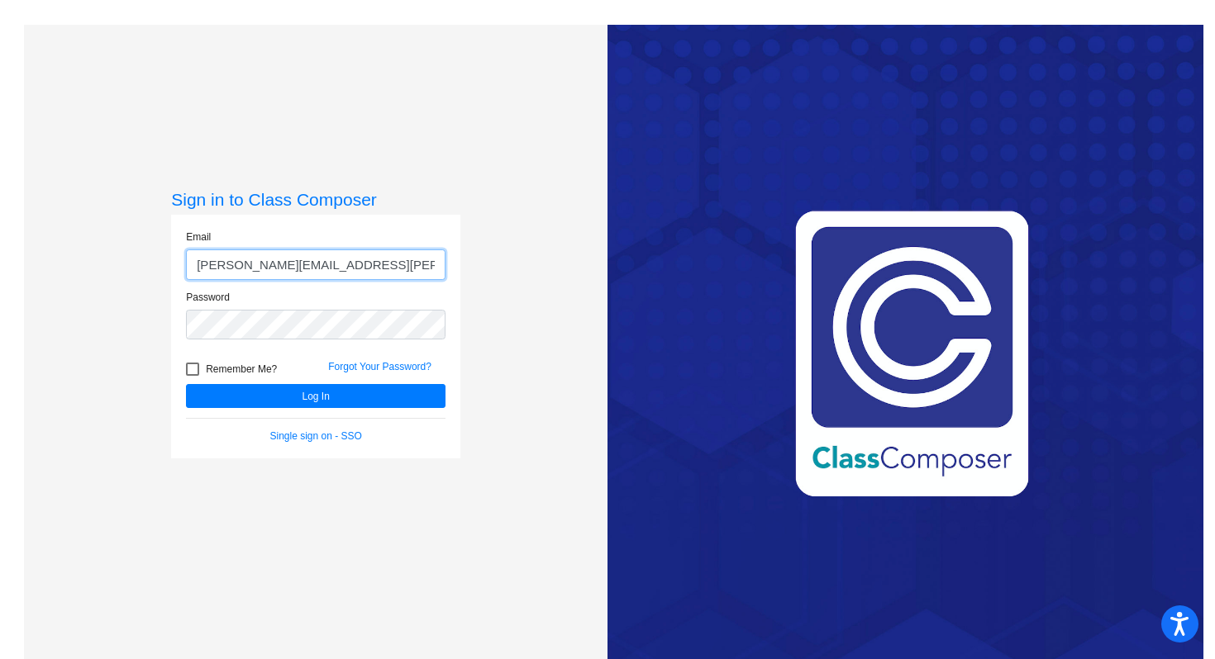
click at [288, 254] on input "[PERSON_NAME][EMAIL_ADDRESS][PERSON_NAME][DOMAIN_NAME]" at bounding box center [315, 265] width 259 height 31
type input "[EMAIL_ADDRESS][DOMAIN_NAME]"
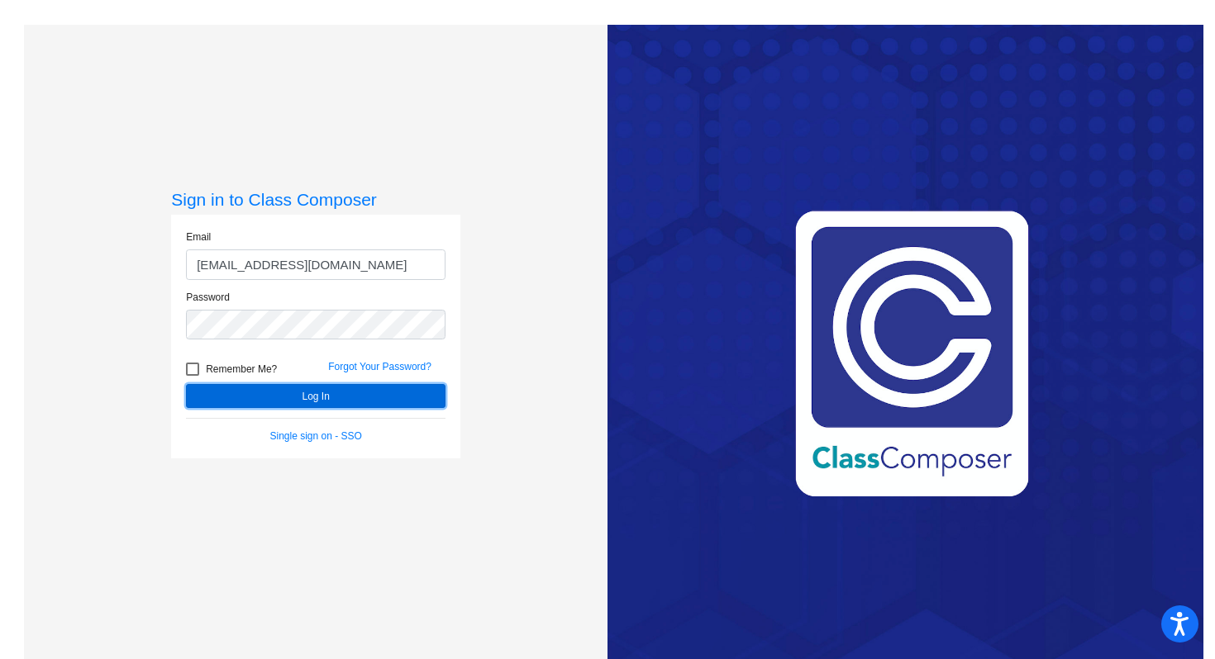
click at [310, 397] on button "Log In" at bounding box center [315, 396] width 259 height 24
